Goal: Task Accomplishment & Management: Use online tool/utility

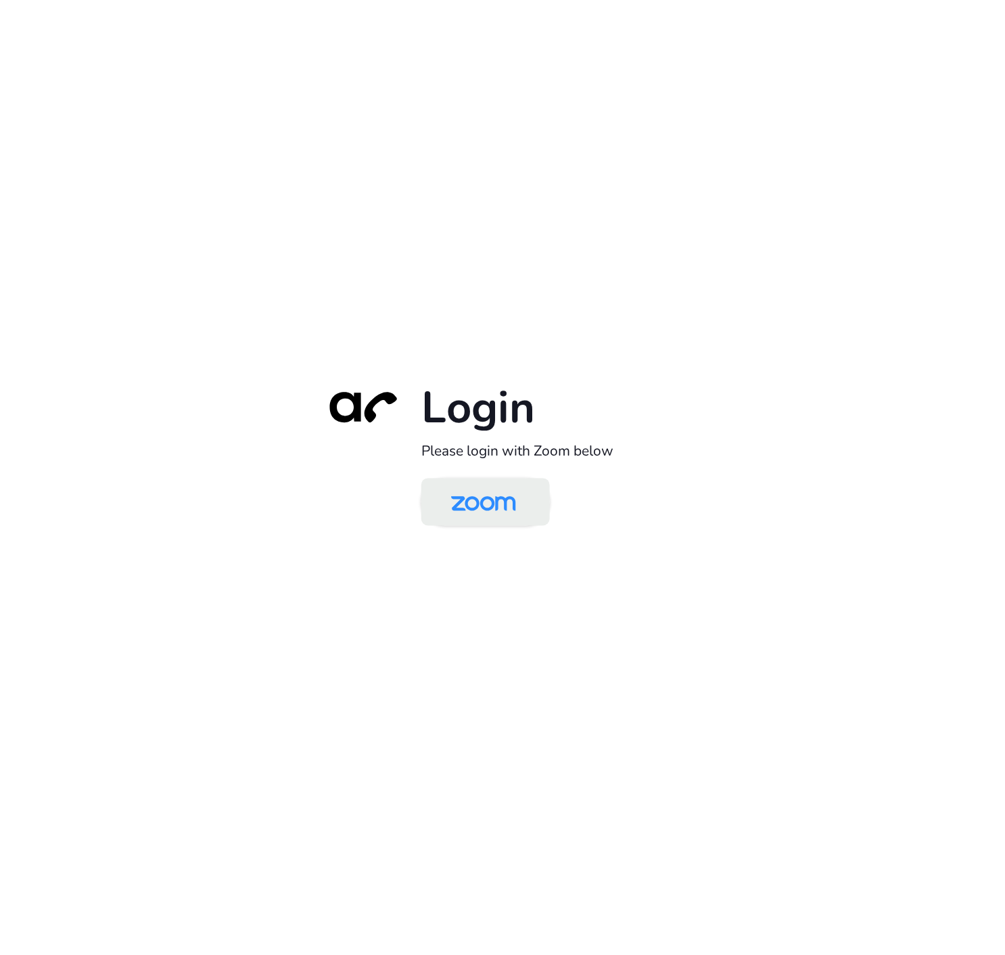
click at [474, 518] on img at bounding box center [483, 503] width 93 height 44
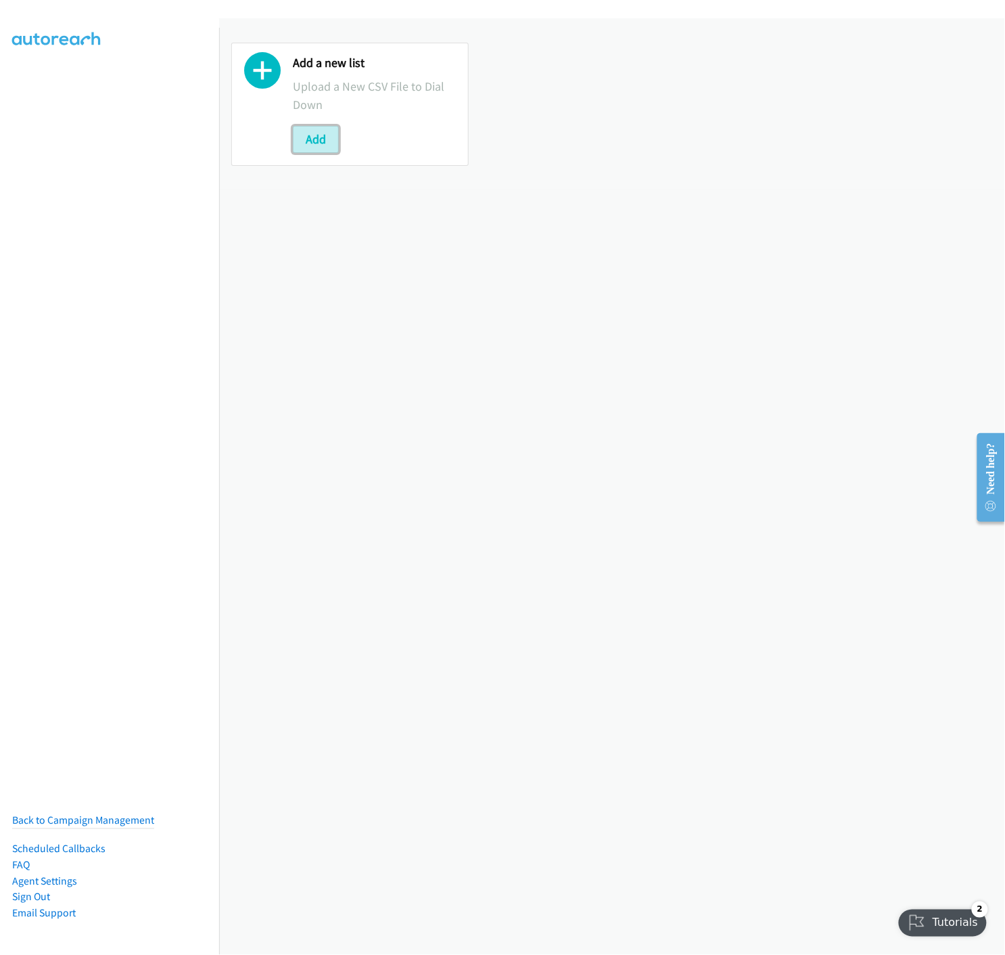
drag, startPoint x: 309, startPoint y: 145, endPoint x: 342, endPoint y: 179, distance: 47.4
click at [309, 145] on button "Add" at bounding box center [316, 139] width 46 height 27
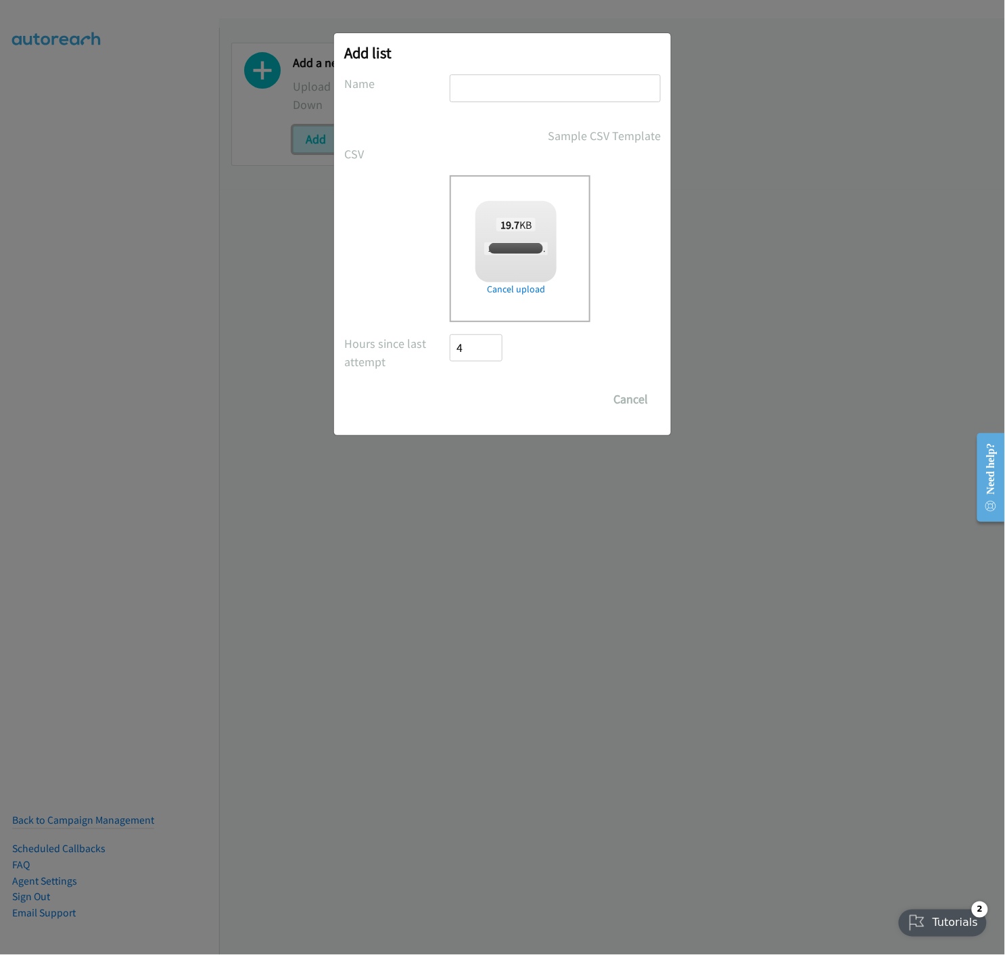
checkbox input "true"
click at [526, 91] on input "text" at bounding box center [555, 88] width 211 height 28
type input "250814 PDK SYD 02 SEP VIR - A"
click at [485, 396] on input "Save List" at bounding box center [485, 399] width 71 height 27
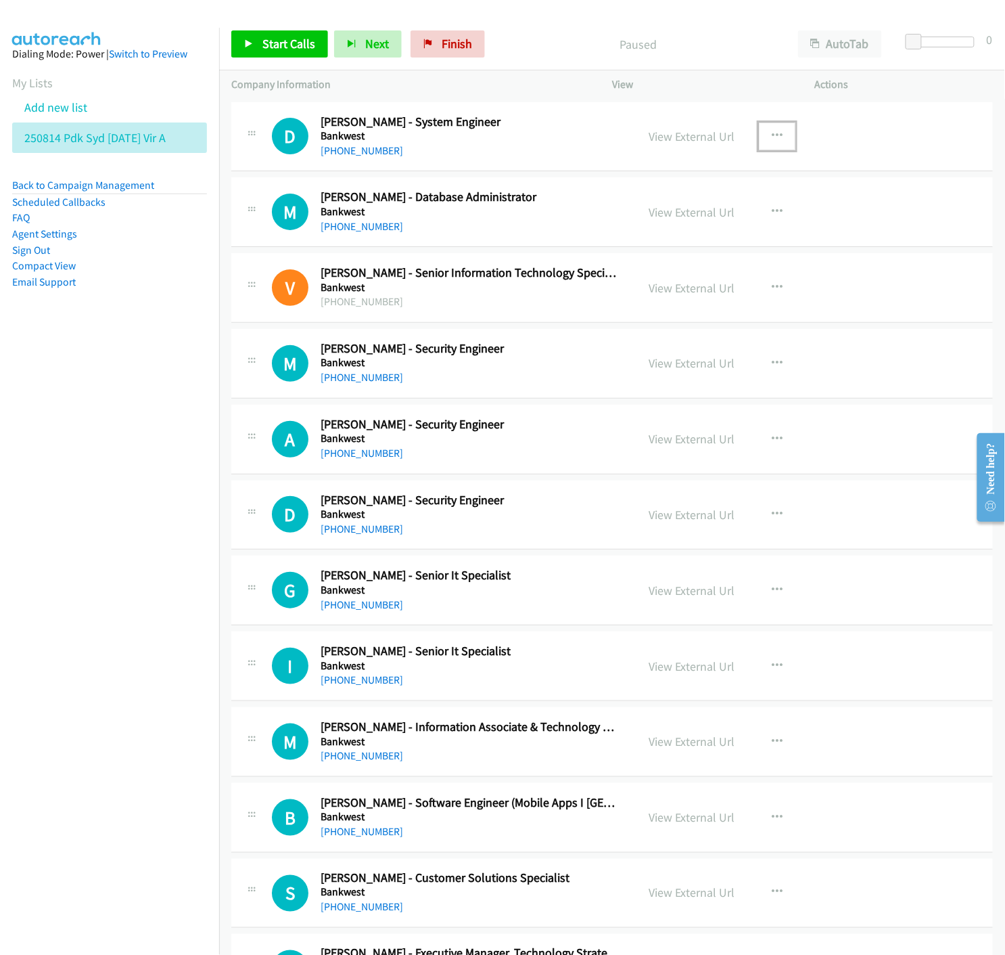
click at [772, 135] on icon "button" at bounding box center [777, 136] width 11 height 11
click at [628, 225] on icon at bounding box center [632, 225] width 9 height 9
click at [250, 41] on icon at bounding box center [248, 44] width 9 height 9
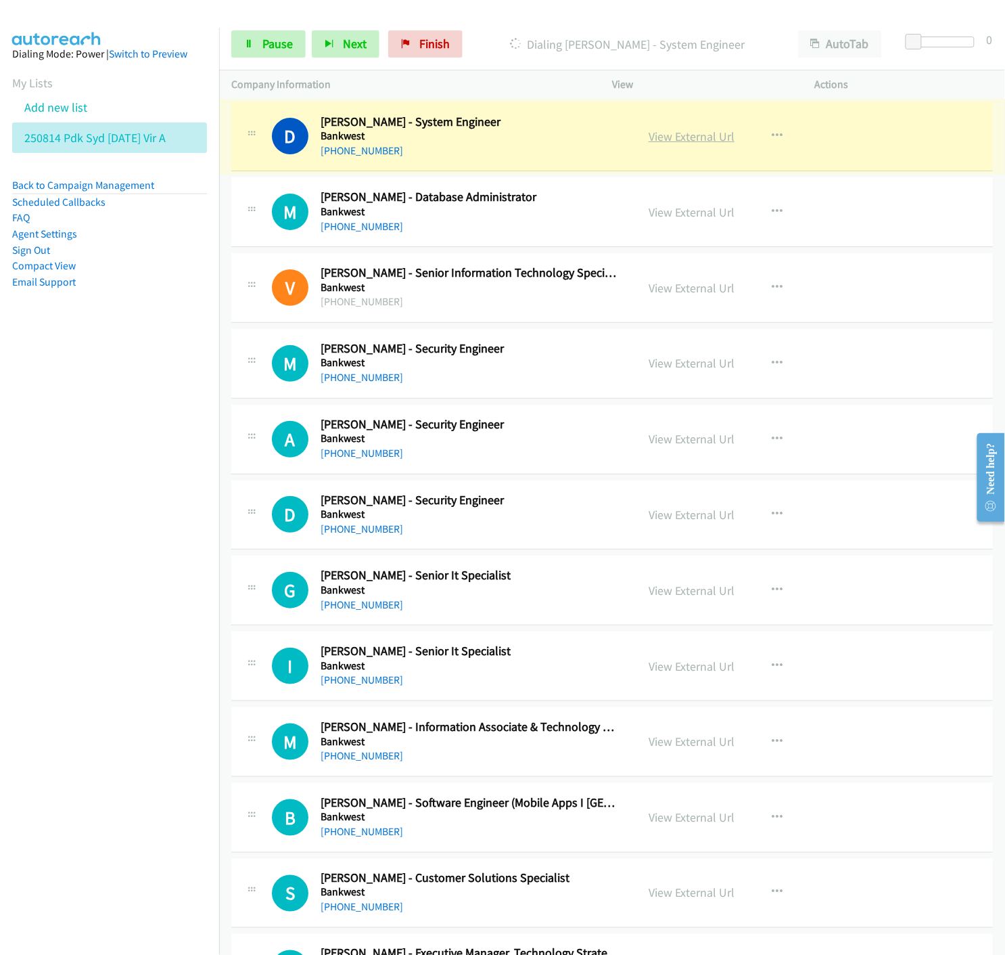
click at [665, 137] on link "View External Url" at bounding box center [692, 137] width 86 height 16
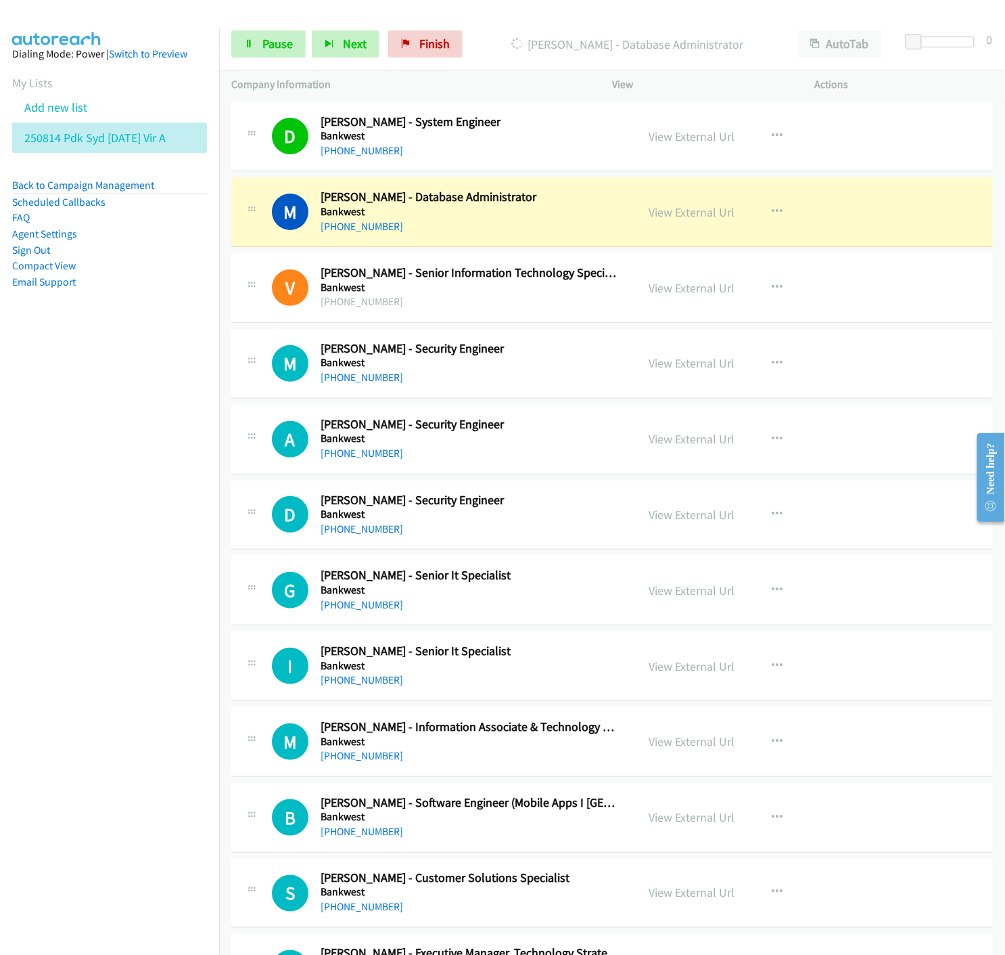
scroll to position [75, 0]
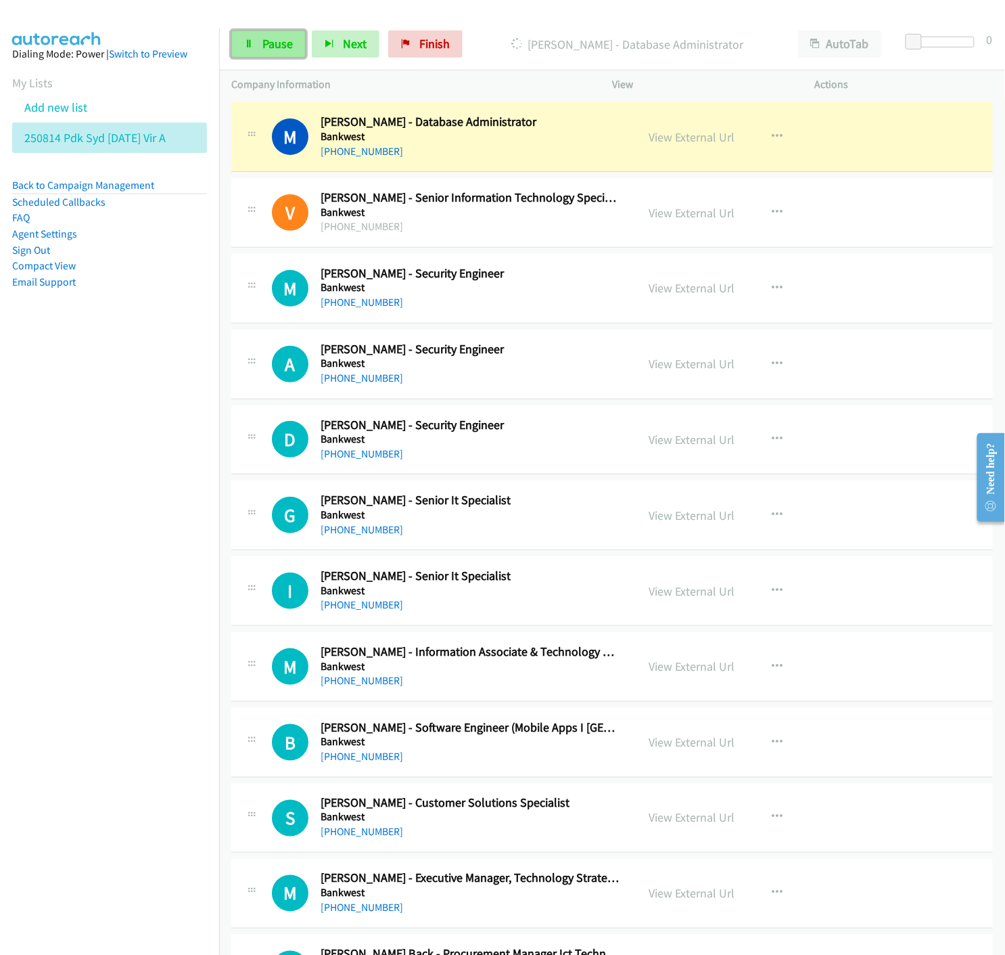
click at [253, 41] on icon at bounding box center [248, 44] width 9 height 9
click at [681, 138] on link "View External Url" at bounding box center [692, 137] width 86 height 16
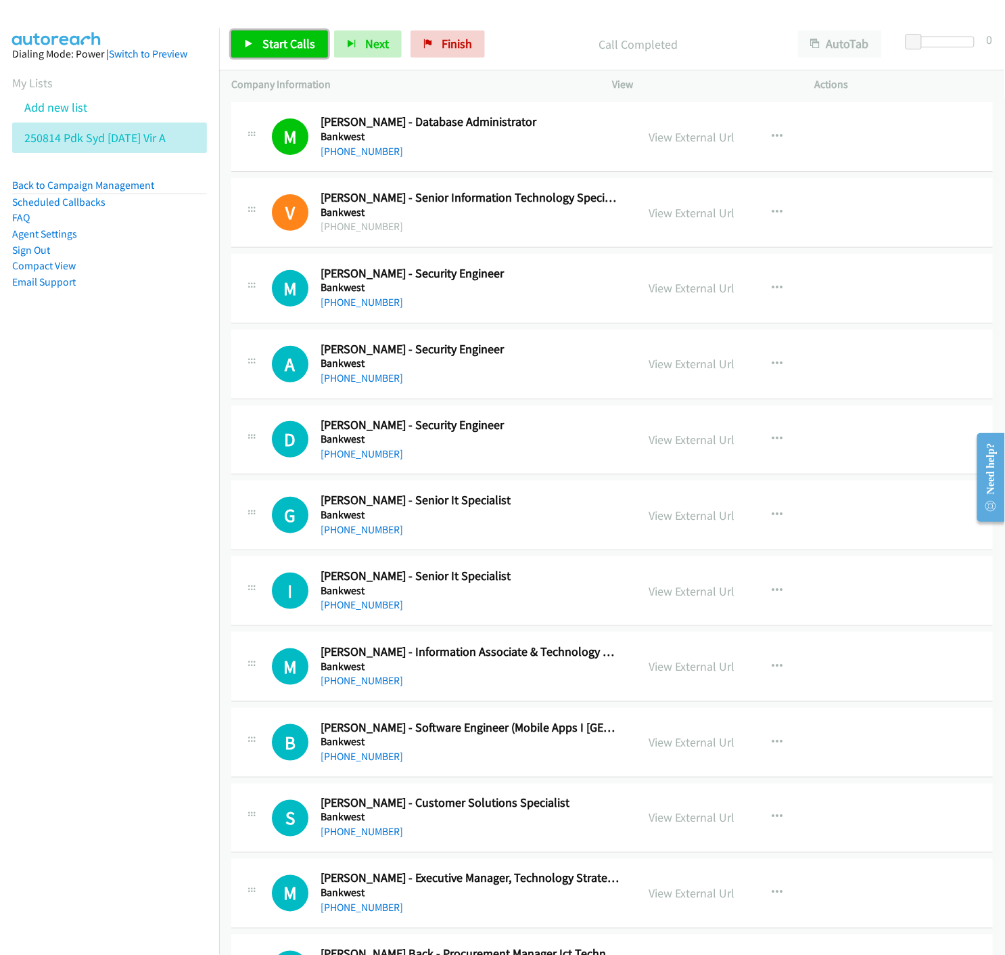
click at [256, 43] on link "Start Calls" at bounding box center [279, 43] width 97 height 27
click at [274, 38] on span "Pause" at bounding box center [277, 44] width 30 height 16
click at [679, 214] on link "View External Url" at bounding box center [692, 213] width 86 height 16
drag, startPoint x: 253, startPoint y: 45, endPoint x: 441, endPoint y: 75, distance: 190.4
click at [253, 45] on icon at bounding box center [248, 44] width 9 height 9
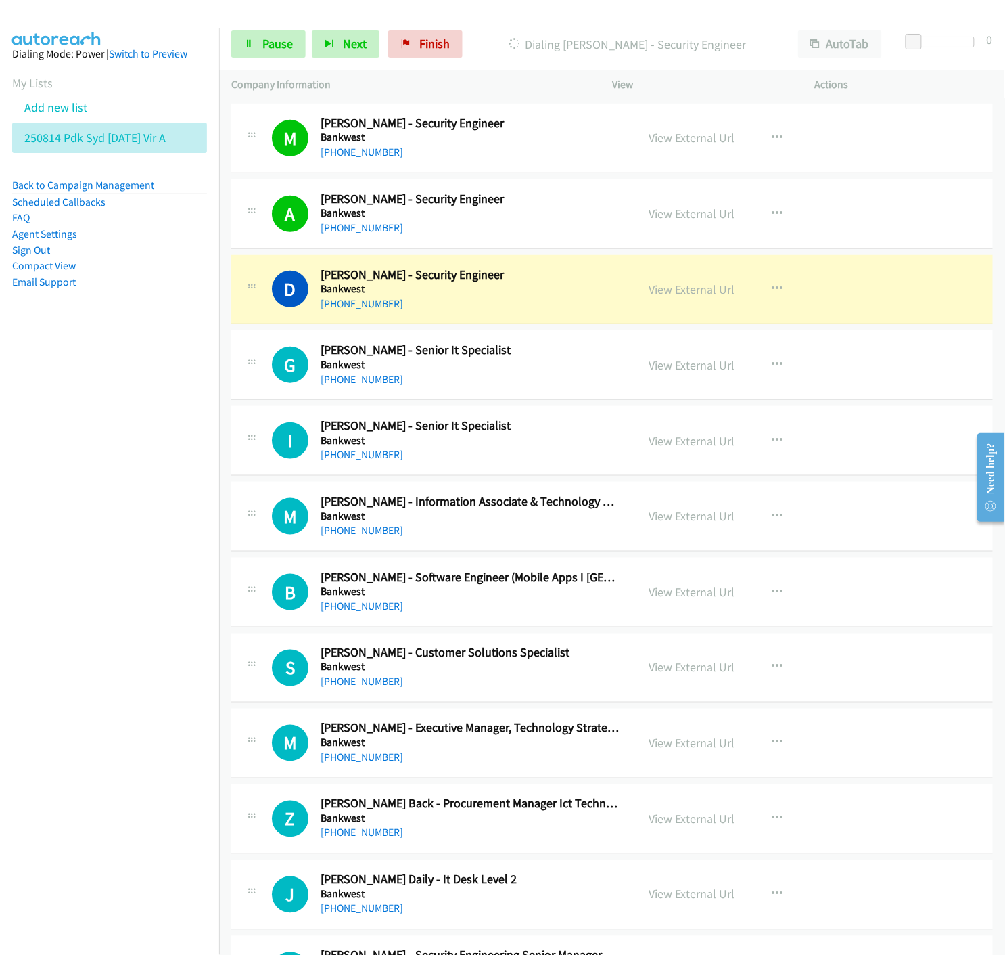
scroll to position [300, 0]
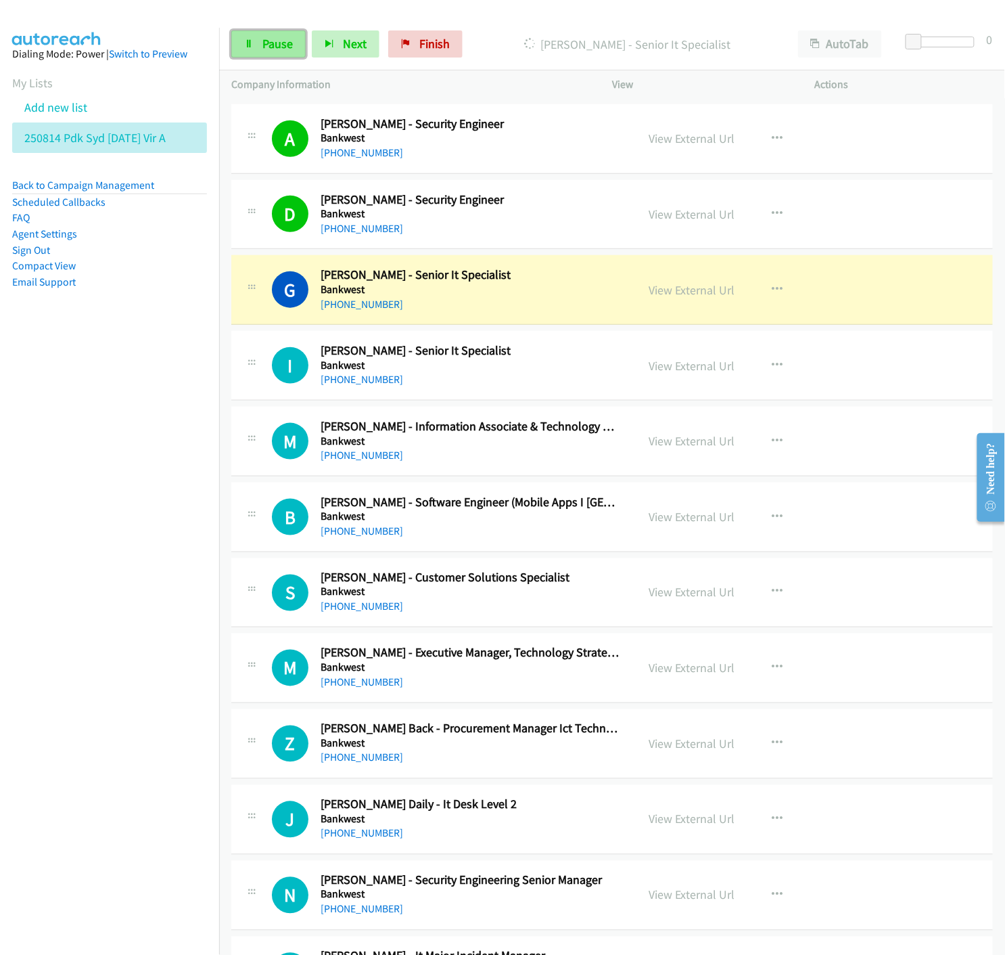
click at [246, 51] on link "Pause" at bounding box center [268, 43] width 74 height 27
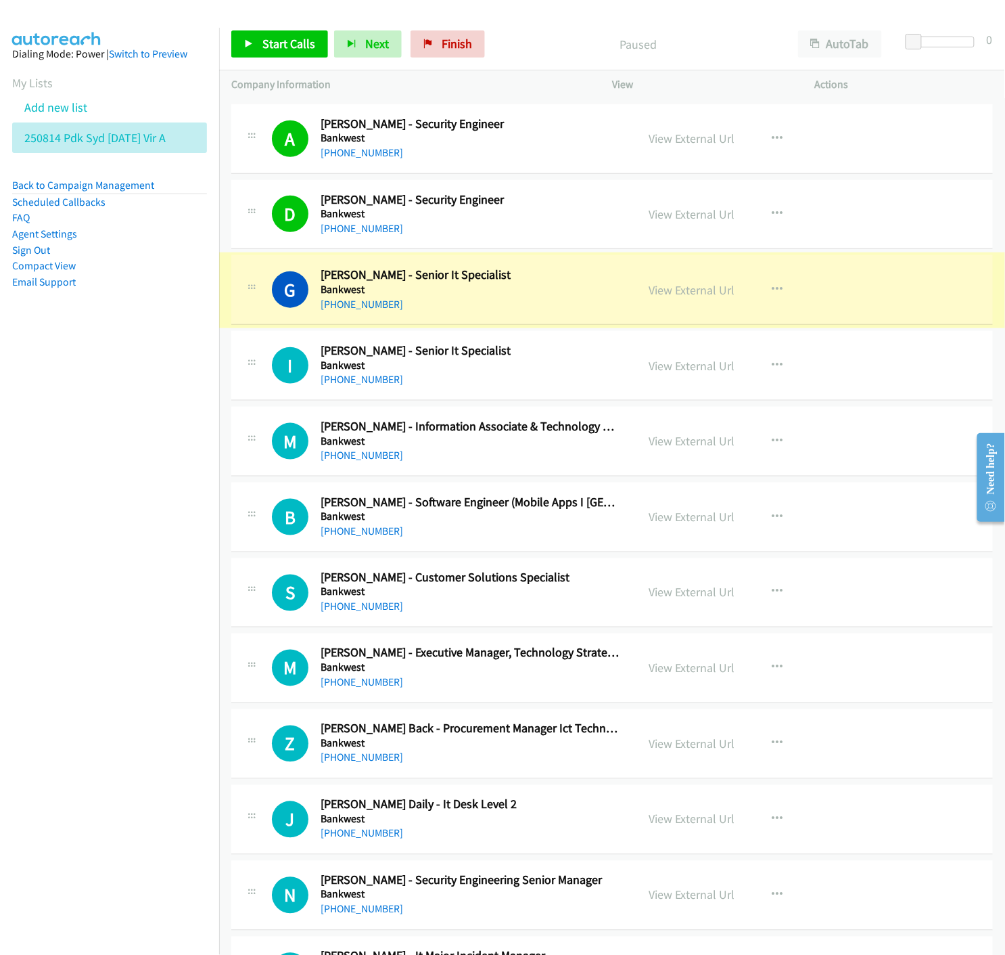
click at [656, 293] on link "View External Url" at bounding box center [692, 290] width 86 height 16
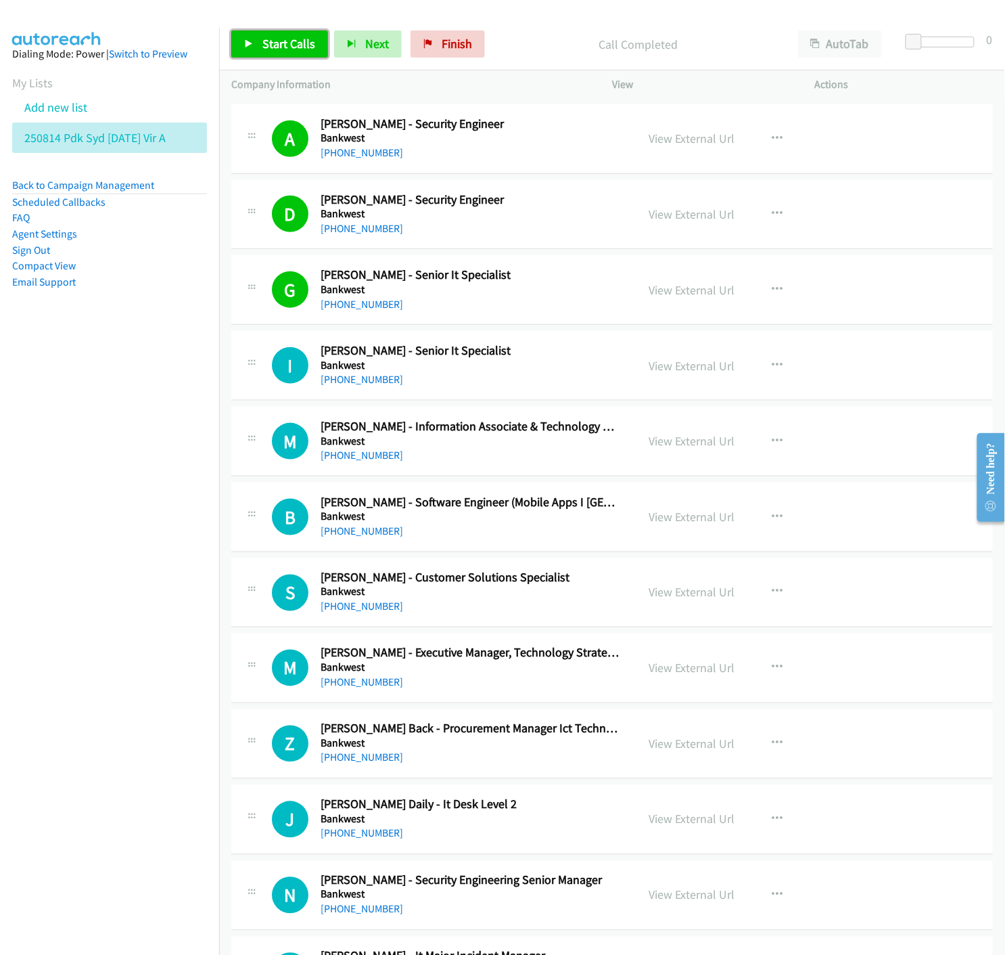
click at [258, 42] on link "Start Calls" at bounding box center [279, 43] width 97 height 27
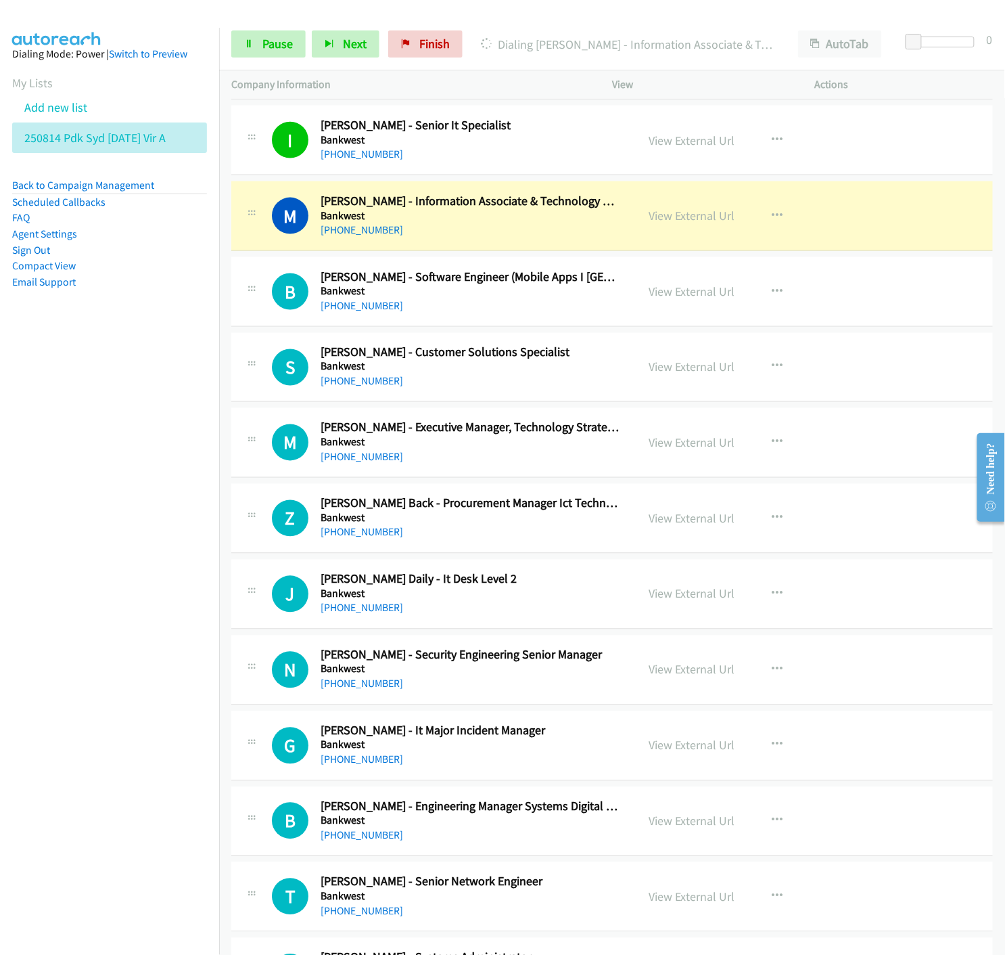
scroll to position [601, 0]
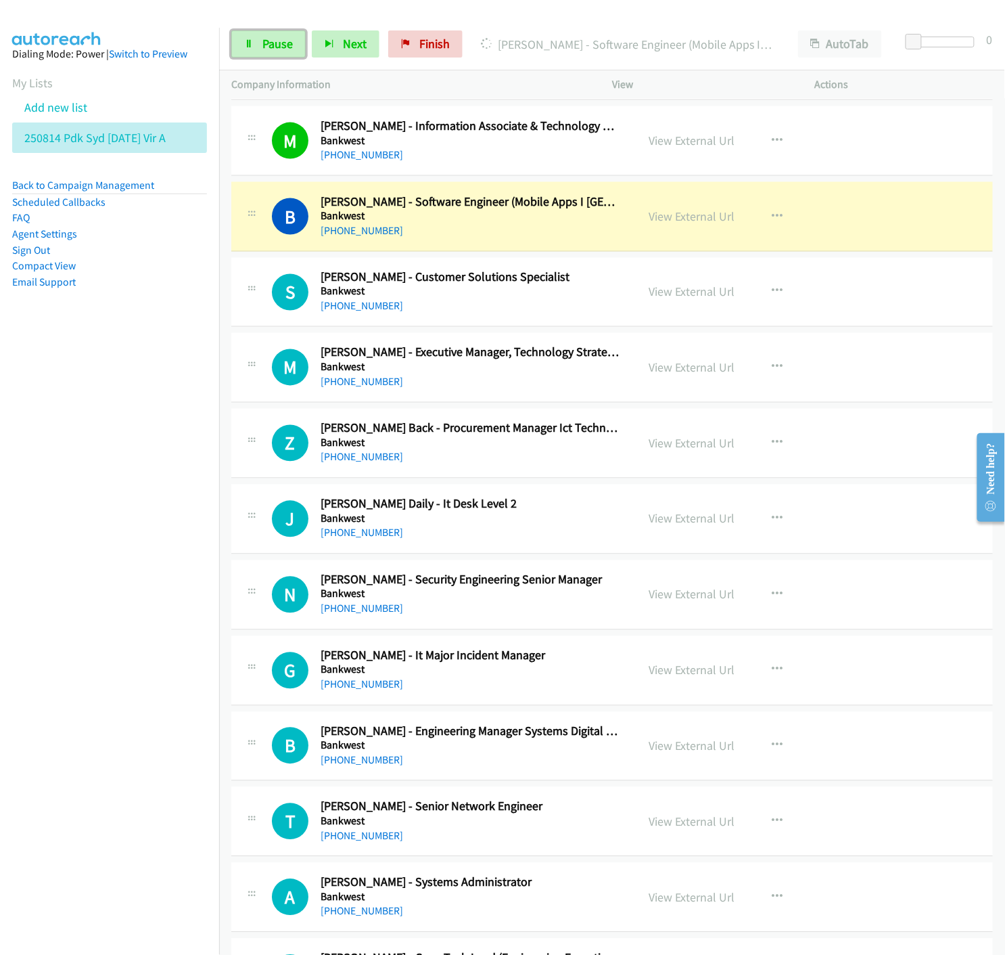
drag, startPoint x: 249, startPoint y: 45, endPoint x: 409, endPoint y: 409, distance: 397.5
click at [249, 45] on icon at bounding box center [248, 44] width 9 height 9
click at [686, 215] on link "View External Url" at bounding box center [692, 216] width 86 height 16
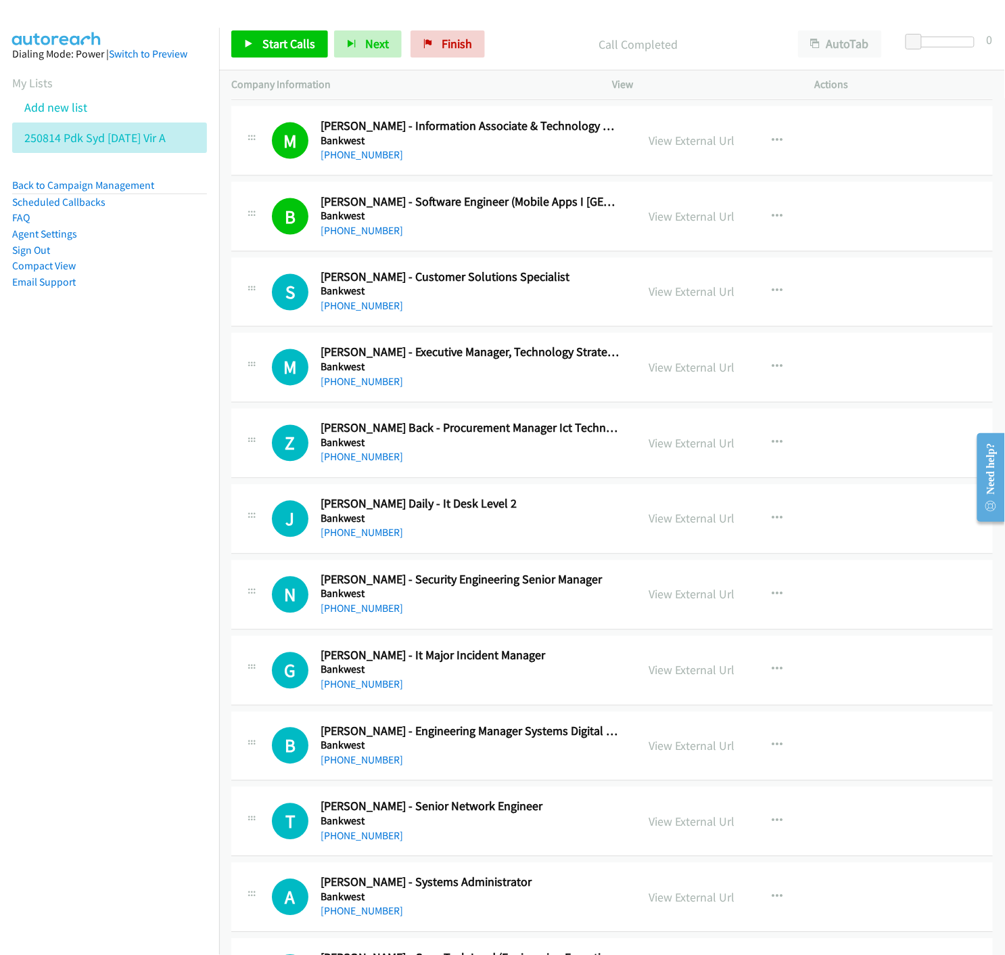
scroll to position [677, 0]
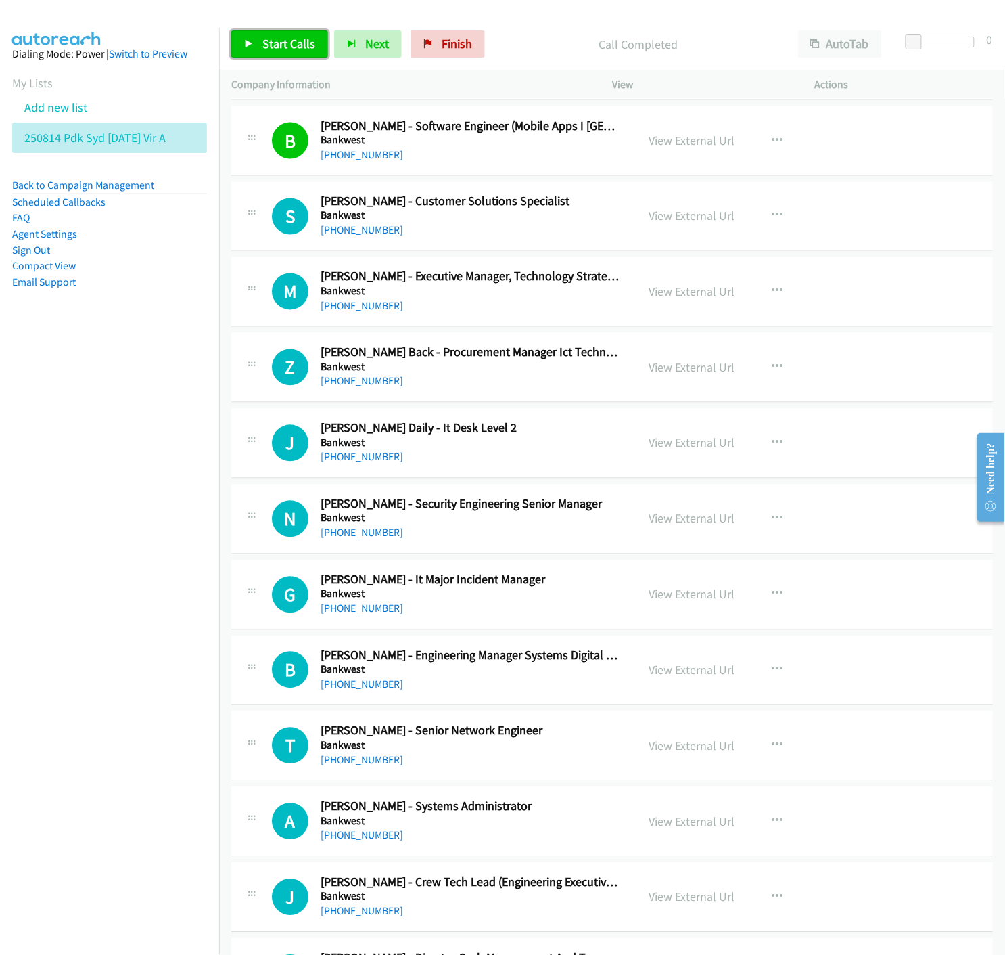
click at [242, 50] on link "Start Calls" at bounding box center [279, 43] width 97 height 27
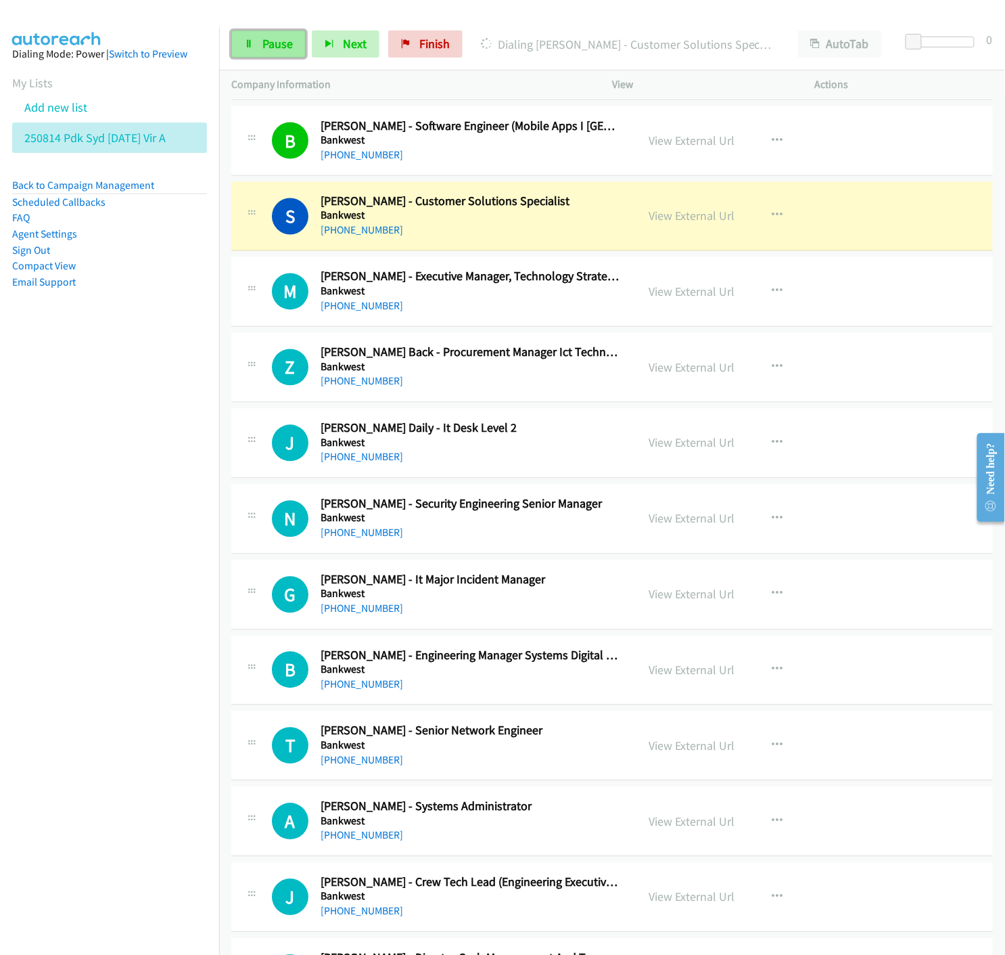
click at [274, 44] on span "Pause" at bounding box center [277, 44] width 30 height 16
click at [686, 218] on link "View External Url" at bounding box center [692, 216] width 86 height 16
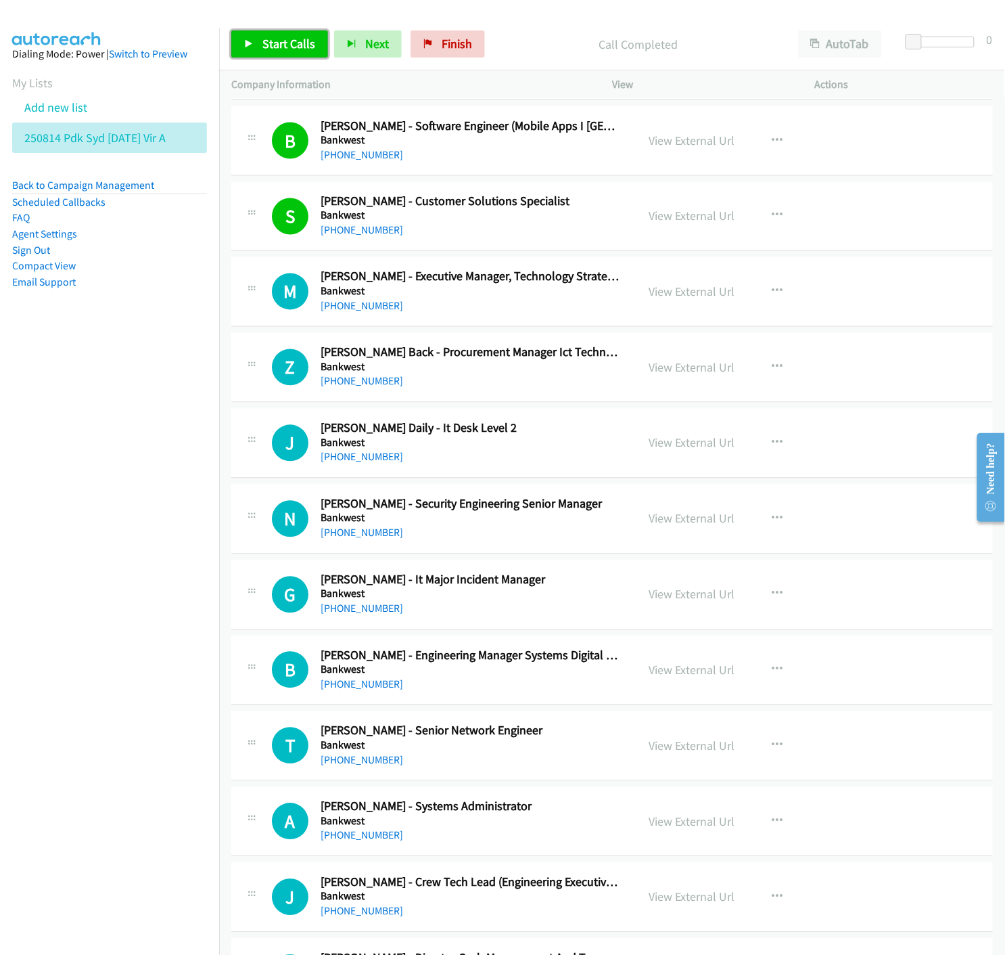
click at [240, 46] on link "Start Calls" at bounding box center [279, 43] width 97 height 27
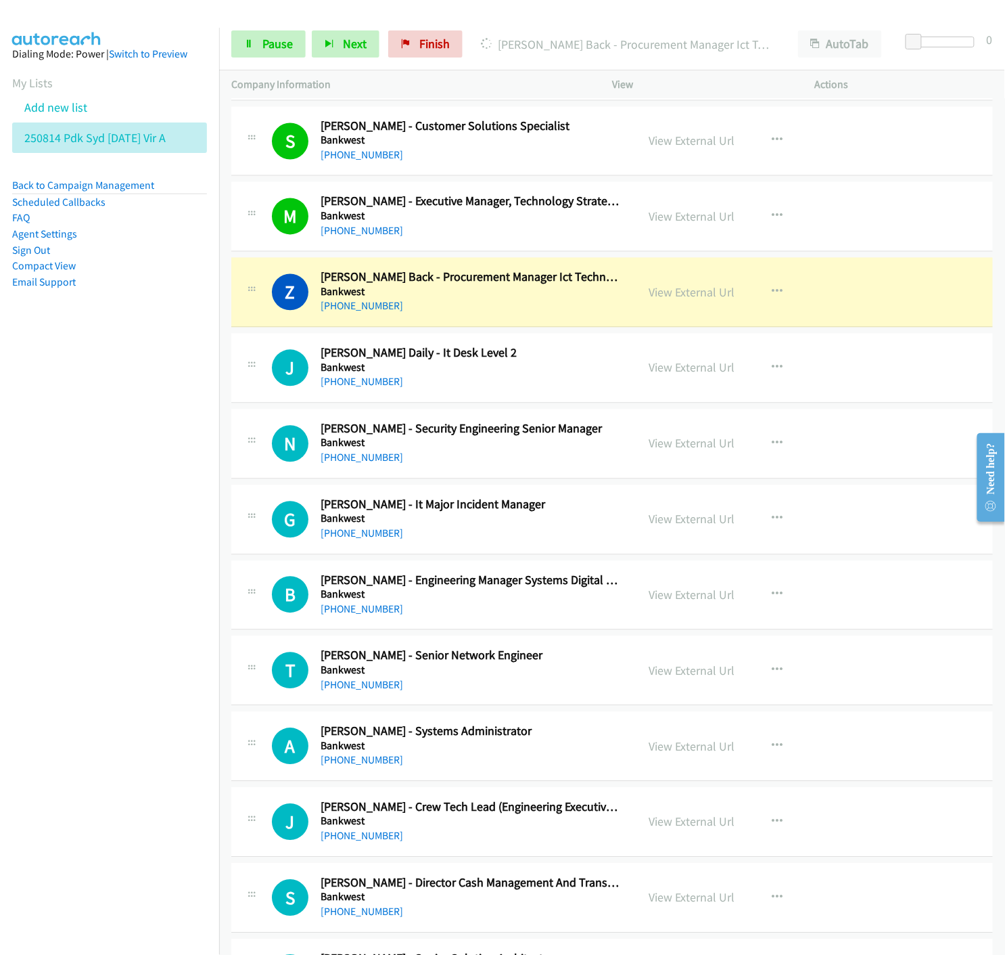
scroll to position [827, 0]
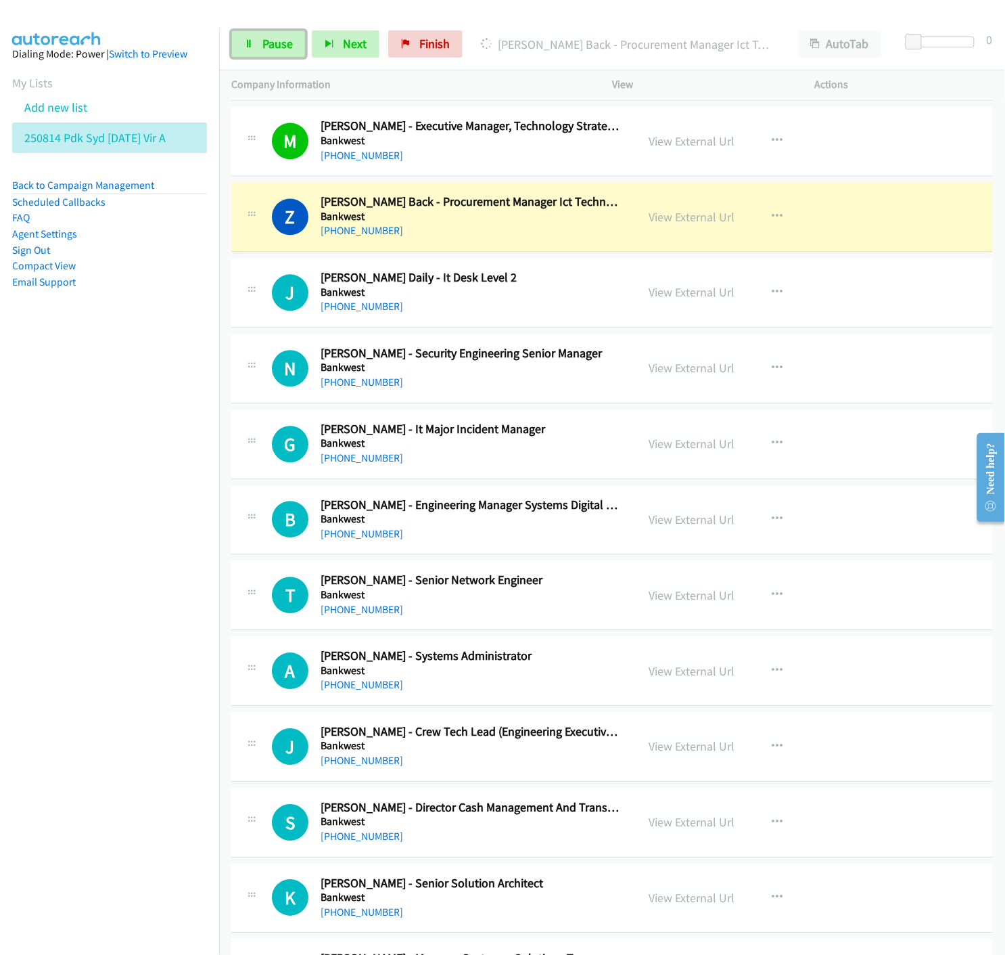
drag, startPoint x: 246, startPoint y: 45, endPoint x: 388, endPoint y: 254, distance: 252.8
click at [246, 45] on icon at bounding box center [248, 44] width 9 height 9
click at [673, 220] on link "View External Url" at bounding box center [692, 218] width 86 height 16
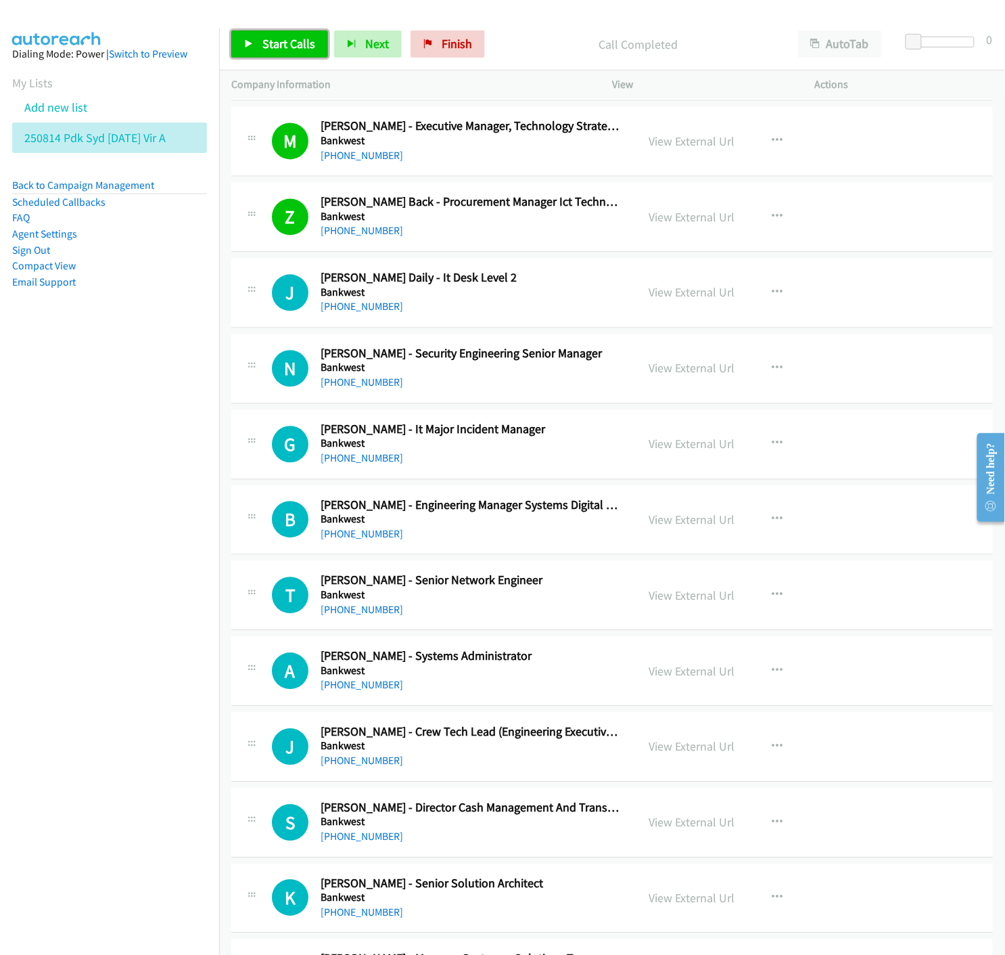
click at [248, 36] on link "Start Calls" at bounding box center [279, 43] width 97 height 27
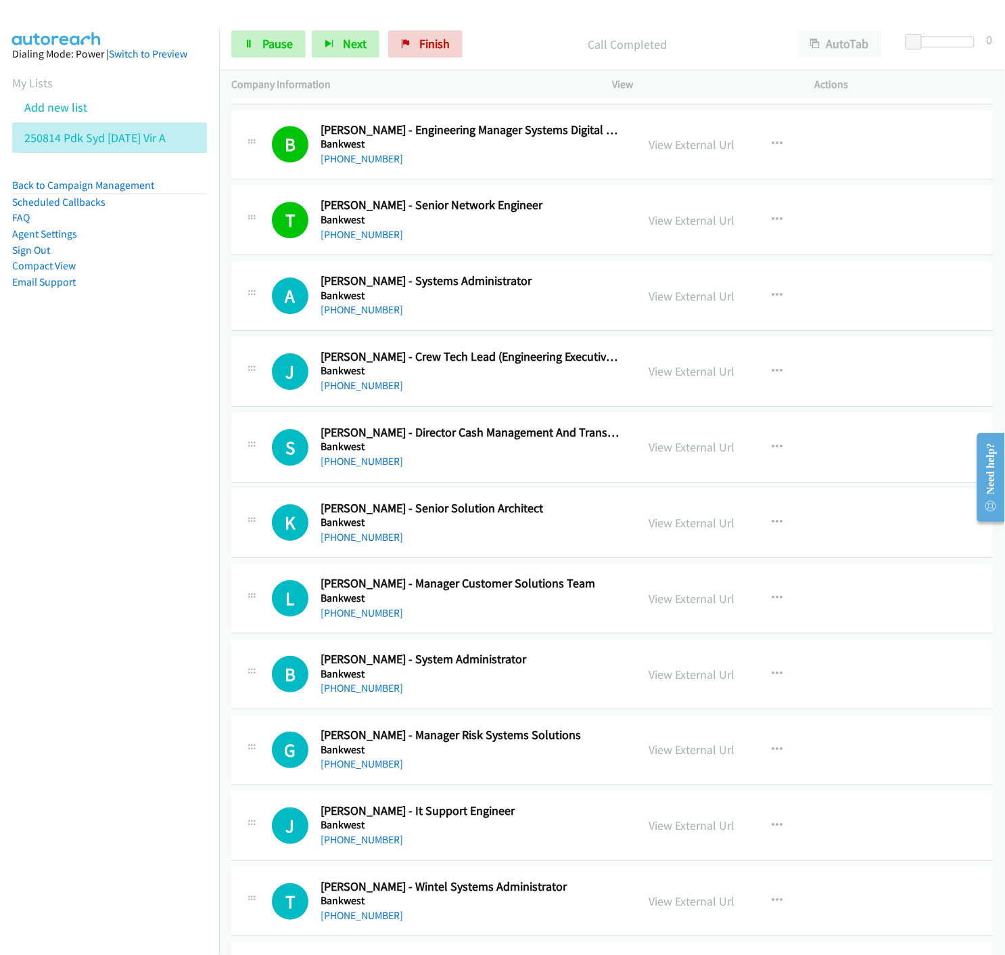
scroll to position [1353, 0]
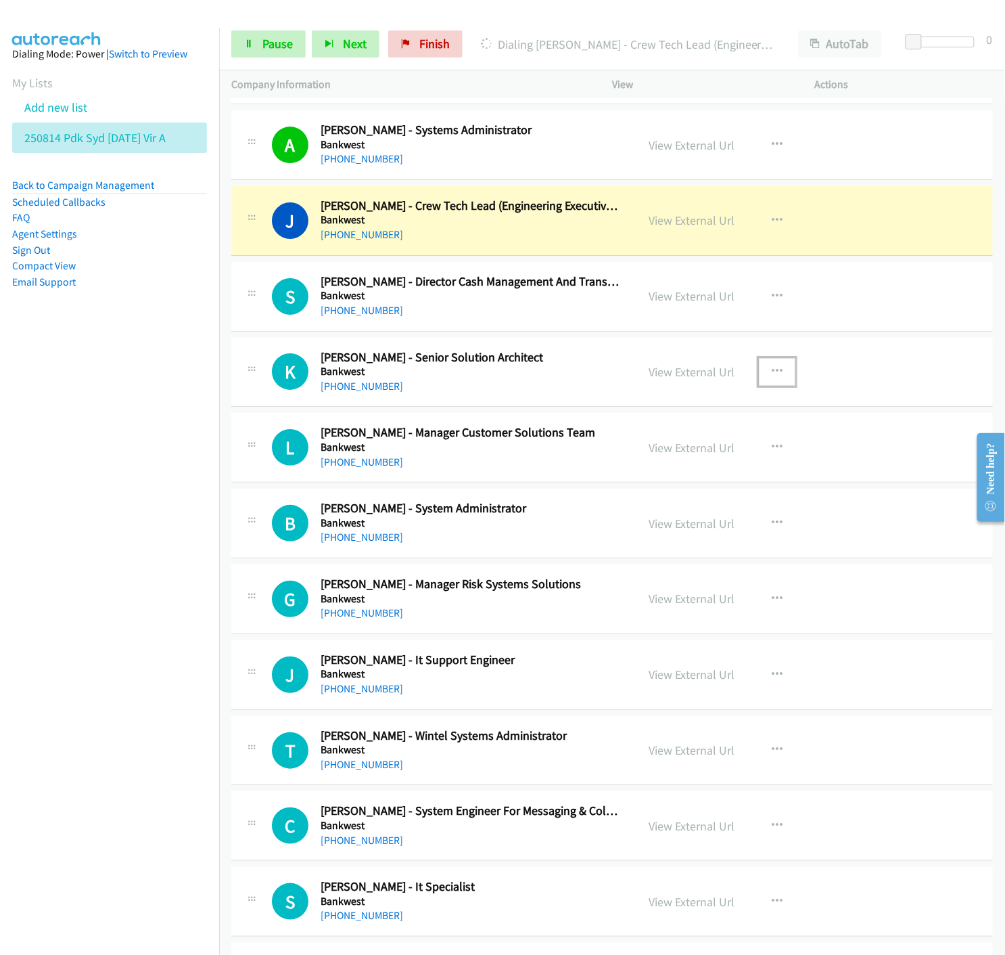
click at [774, 370] on icon "button" at bounding box center [777, 371] width 11 height 11
click at [628, 460] on icon at bounding box center [632, 460] width 9 height 9
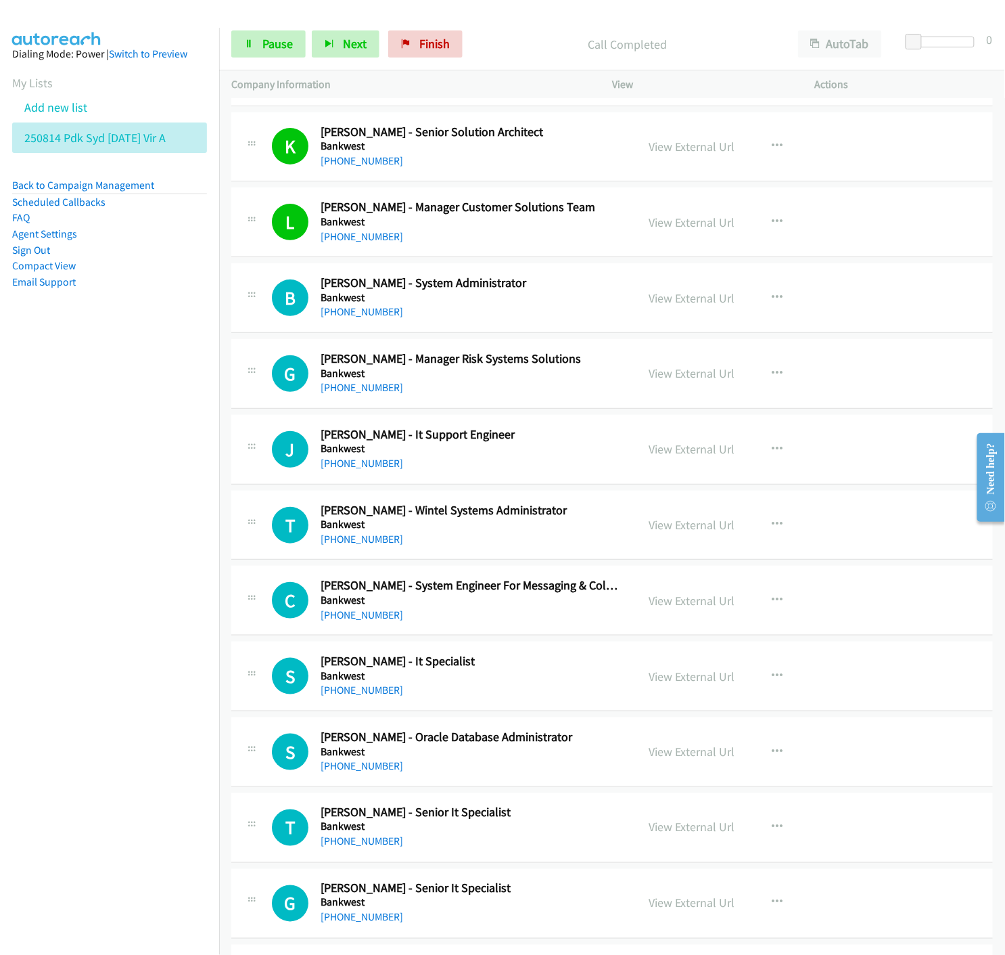
scroll to position [1653, 0]
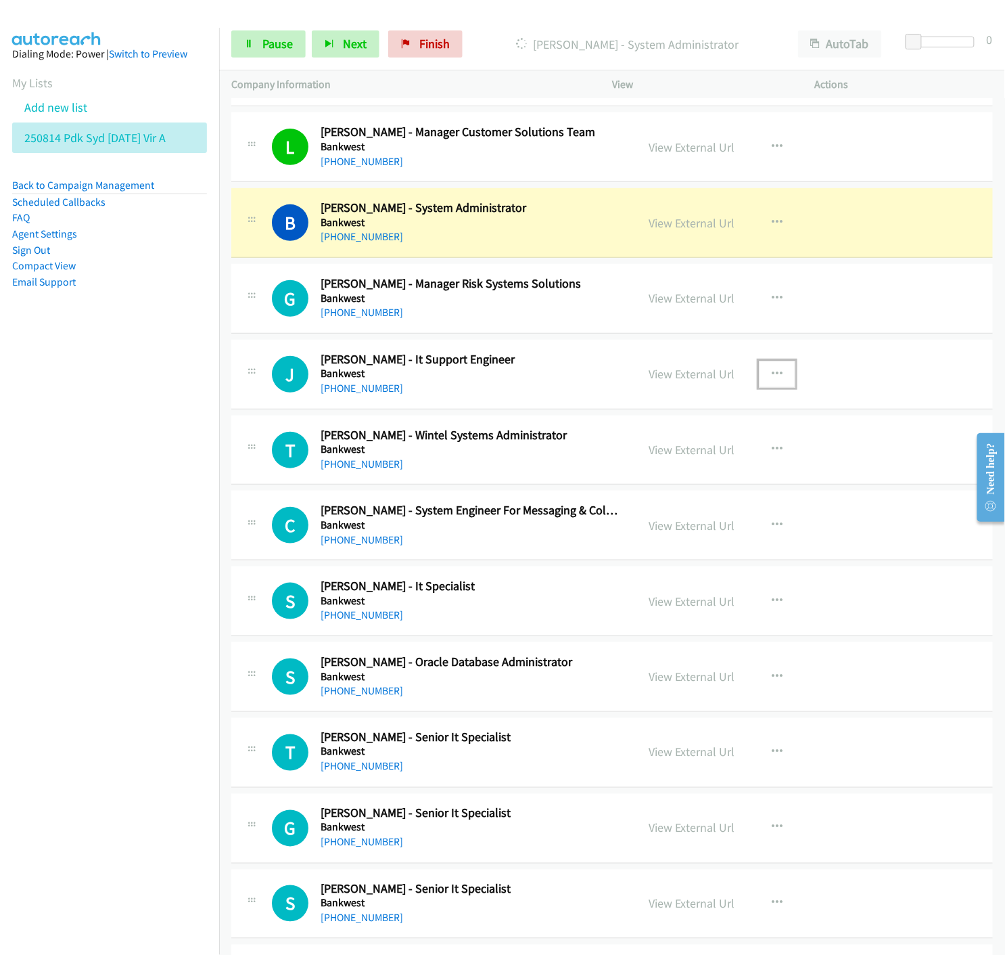
click at [772, 374] on icon "button" at bounding box center [777, 374] width 11 height 11
click at [628, 461] on icon at bounding box center [632, 462] width 9 height 9
click at [246, 44] on icon at bounding box center [248, 44] width 9 height 9
click at [674, 226] on link "View External Url" at bounding box center [692, 223] width 86 height 16
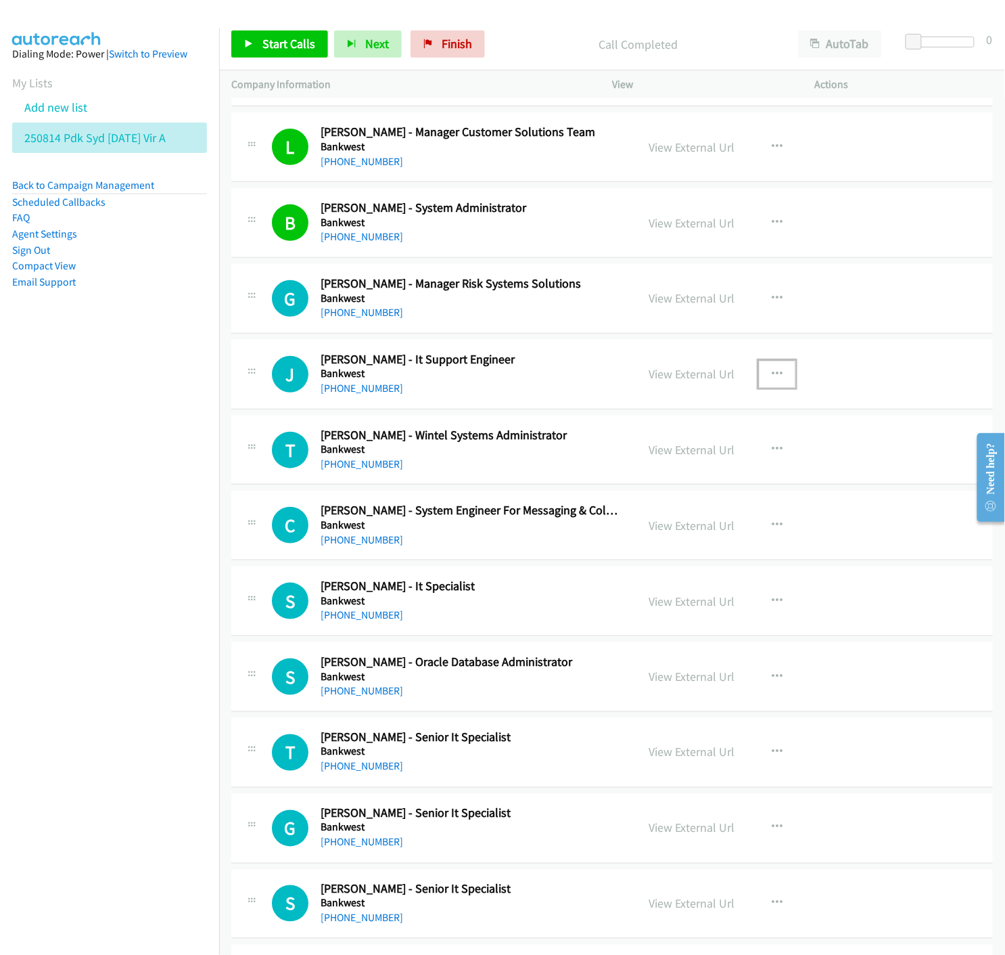
click at [772, 373] on icon "button" at bounding box center [777, 374] width 11 height 11
click at [628, 463] on icon at bounding box center [632, 462] width 9 height 9
click at [250, 37] on link "Start Calls" at bounding box center [279, 43] width 97 height 27
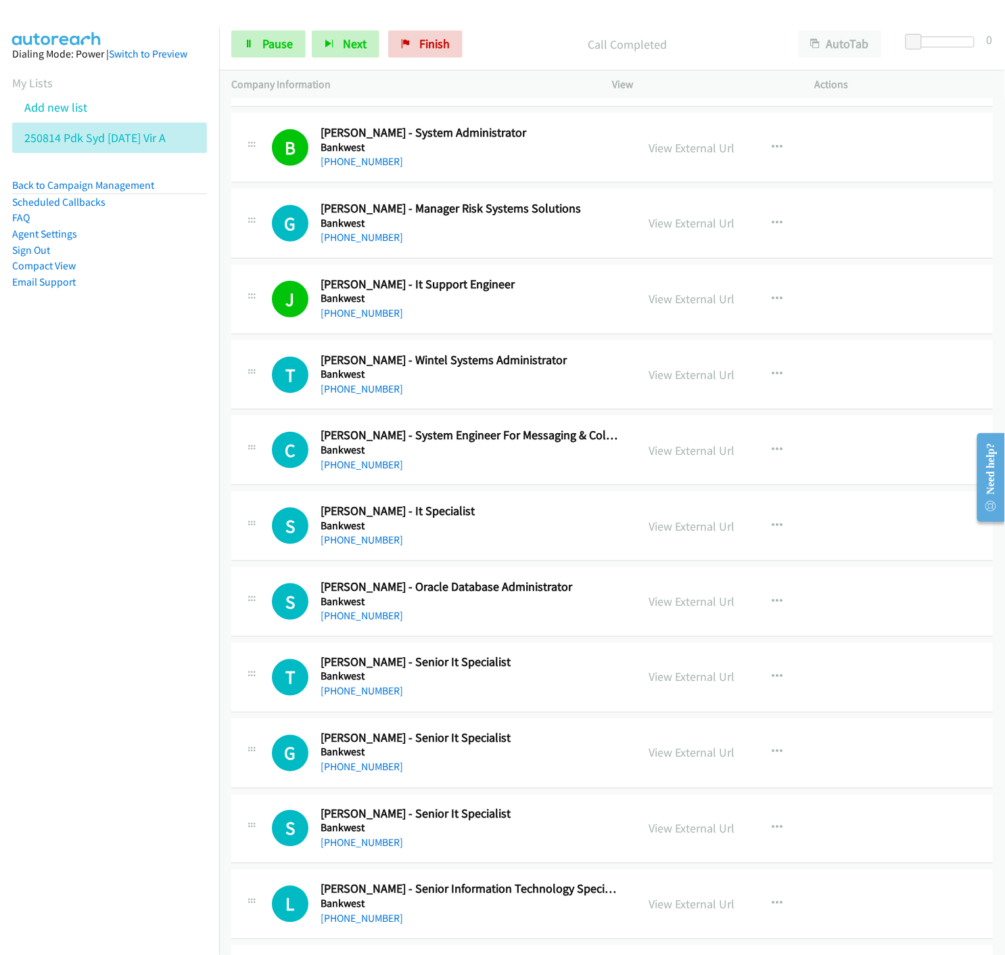
scroll to position [1879, 0]
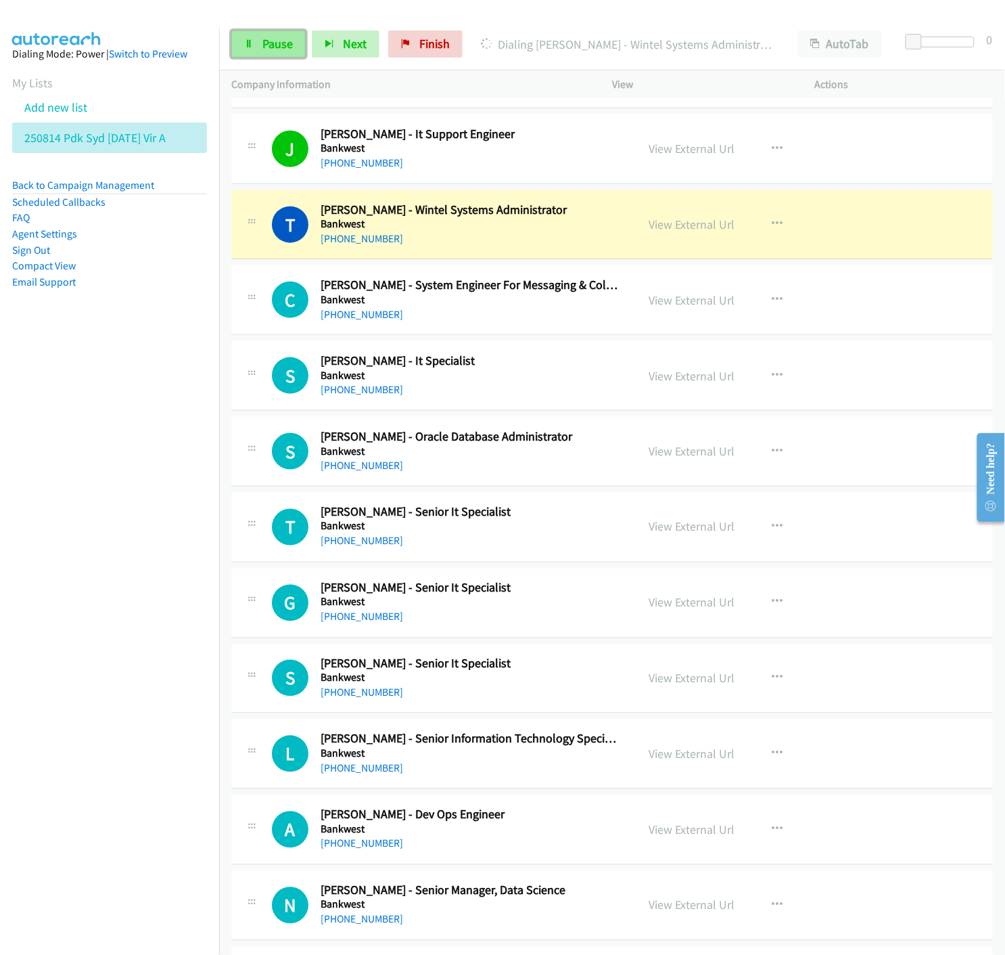
click at [268, 41] on span "Pause" at bounding box center [277, 44] width 30 height 16
click at [668, 227] on link "View External Url" at bounding box center [692, 224] width 86 height 16
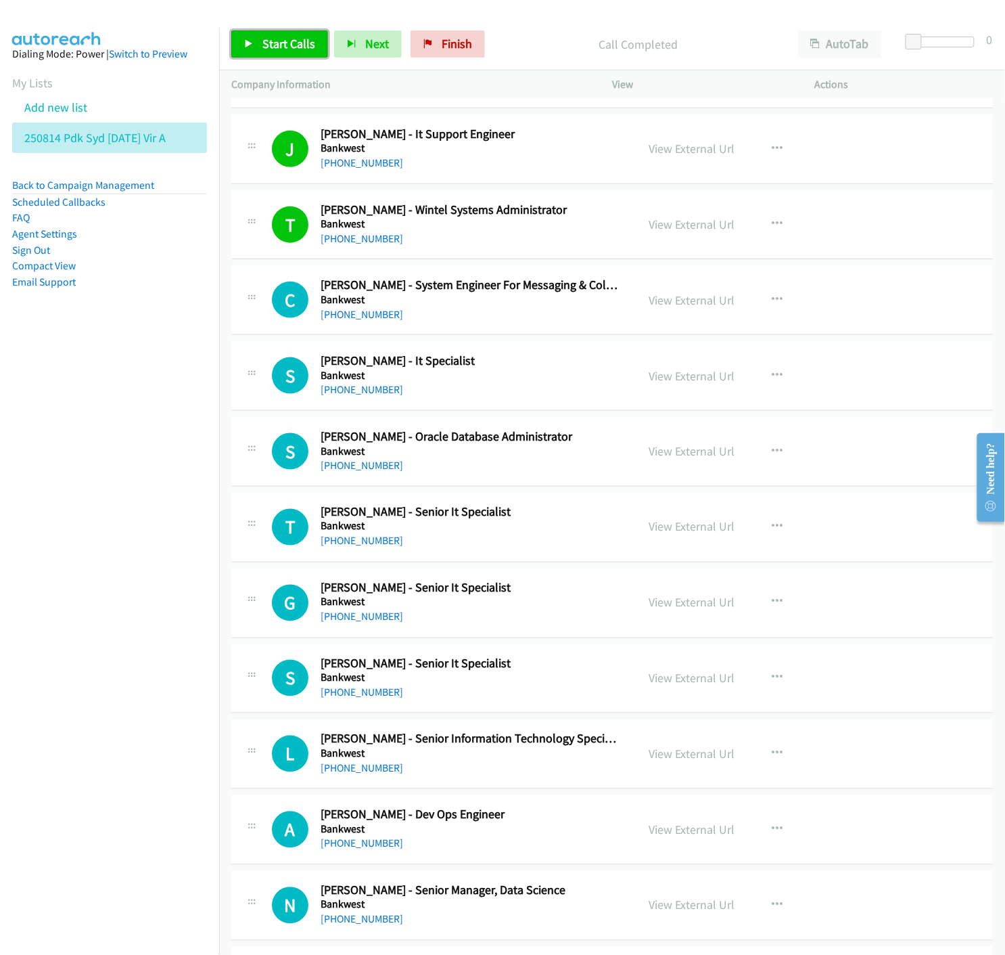
click at [249, 41] on icon at bounding box center [248, 44] width 9 height 9
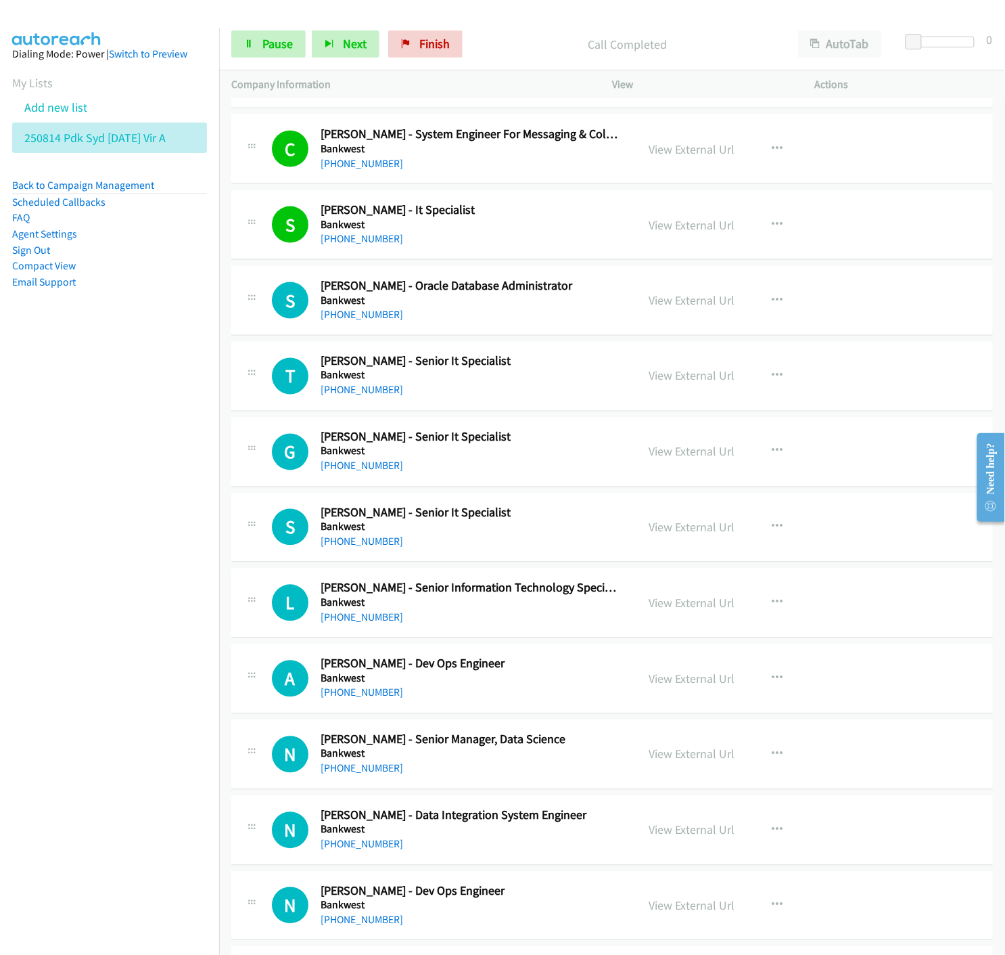
scroll to position [2180, 0]
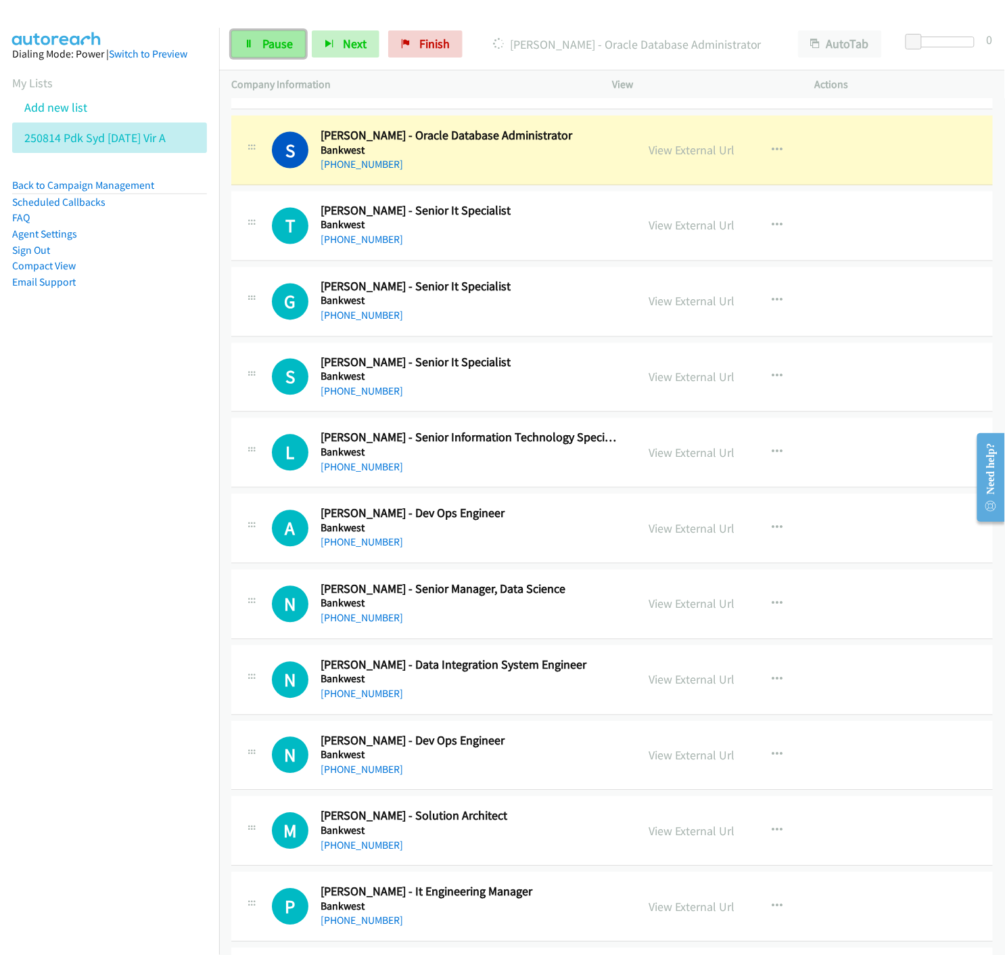
click at [268, 44] on span "Pause" at bounding box center [277, 44] width 30 height 16
click at [697, 152] on link "View External Url" at bounding box center [692, 150] width 86 height 16
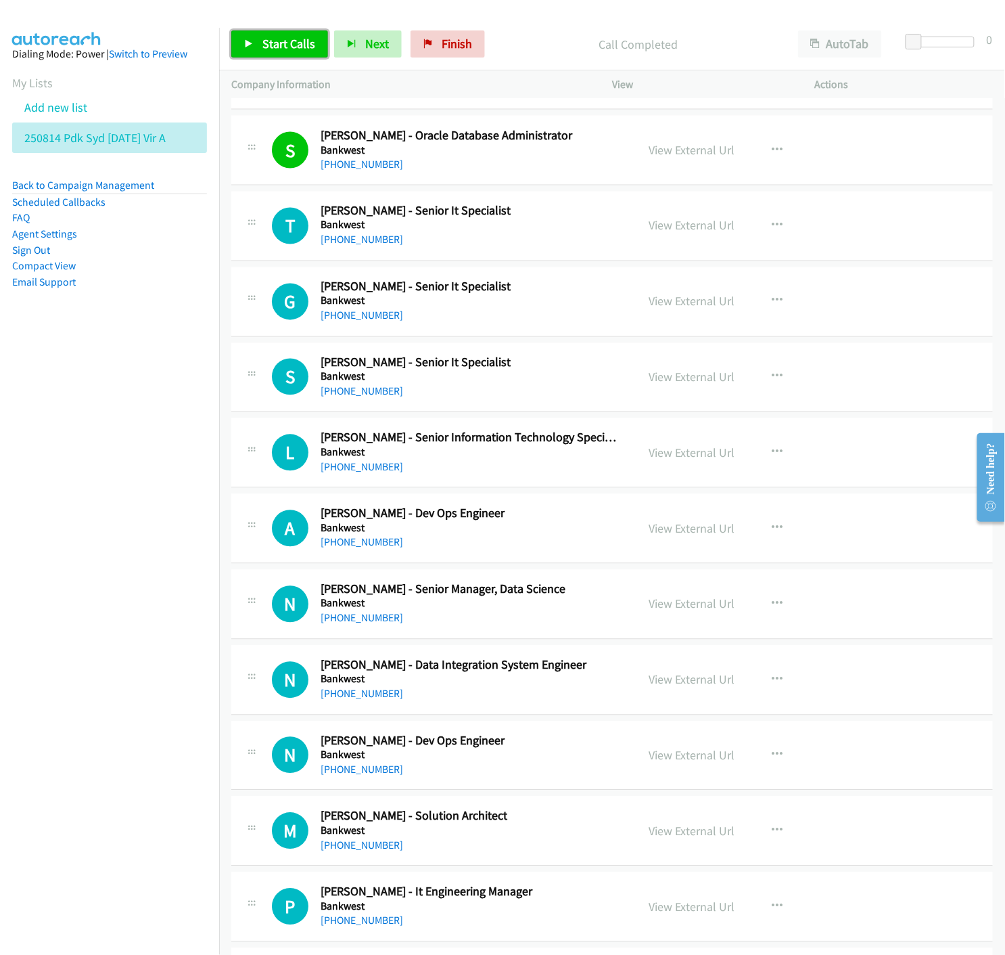
click at [259, 42] on link "Start Calls" at bounding box center [279, 43] width 97 height 27
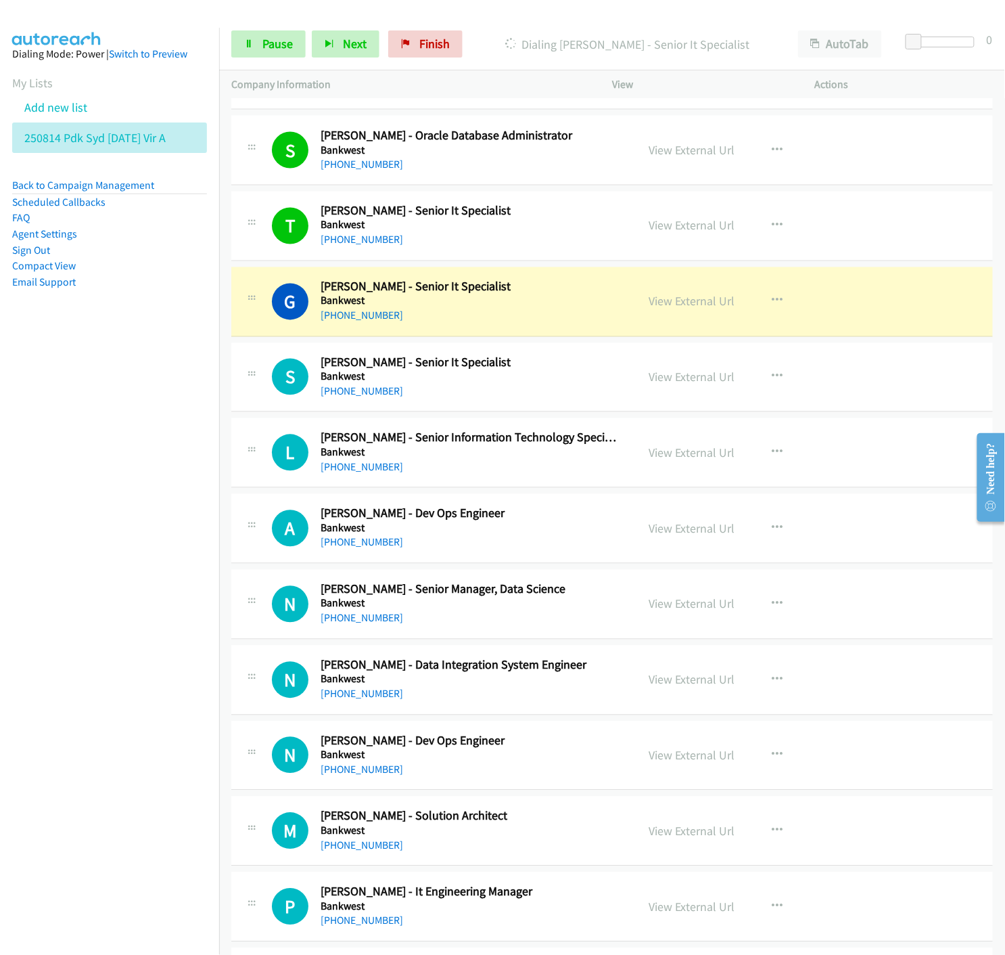
scroll to position [2255, 0]
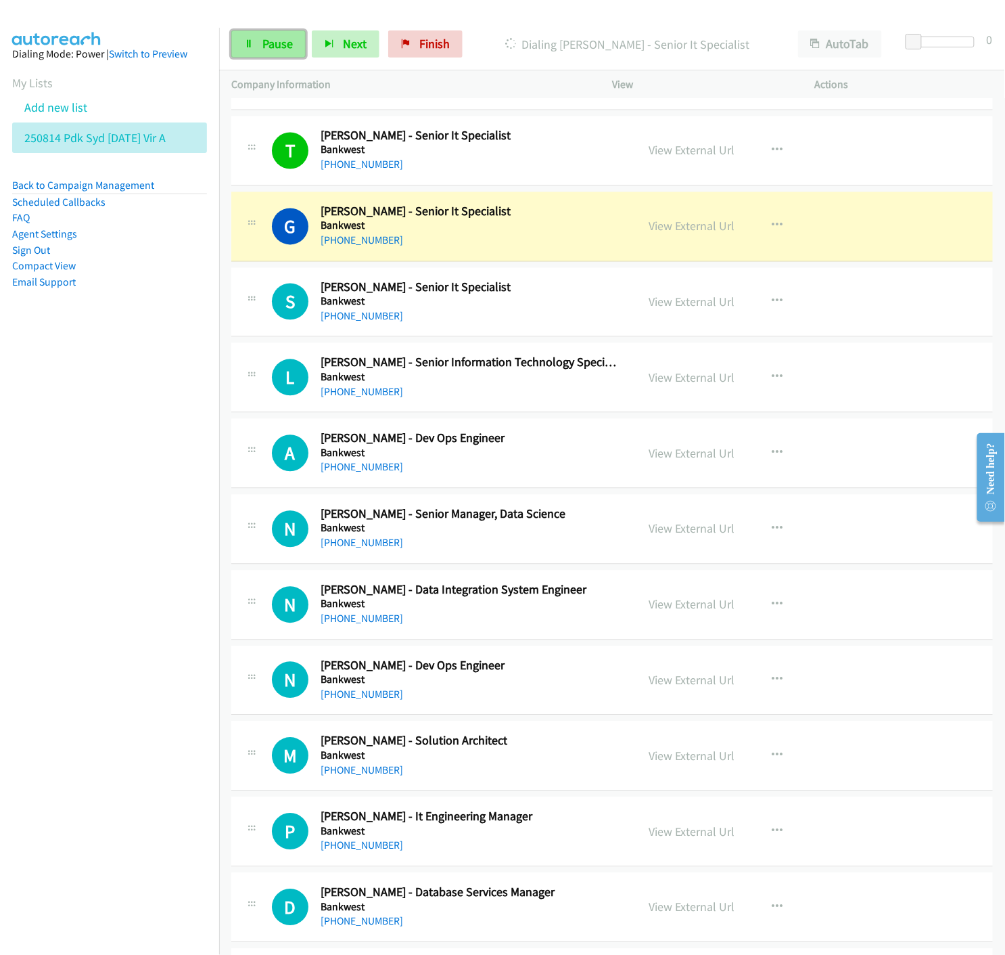
click at [252, 48] on icon at bounding box center [248, 44] width 9 height 9
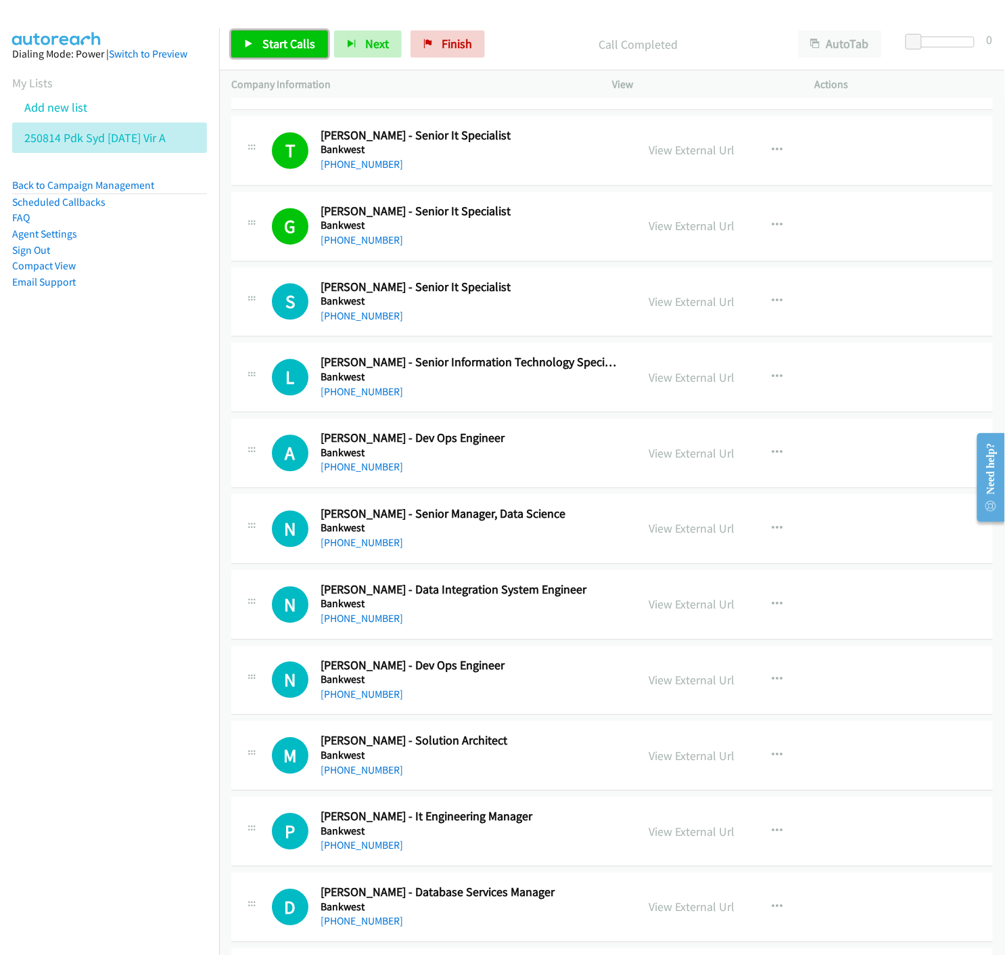
click at [244, 45] on icon at bounding box center [248, 44] width 9 height 9
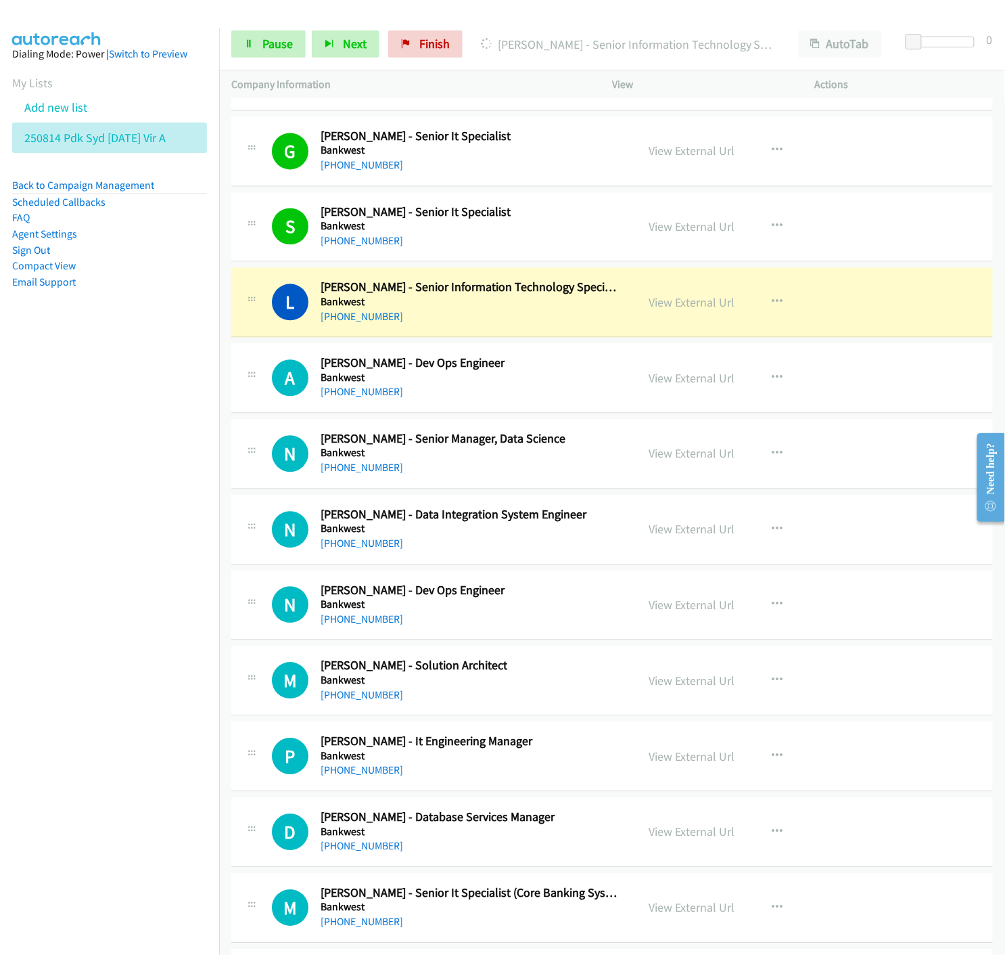
scroll to position [2405, 0]
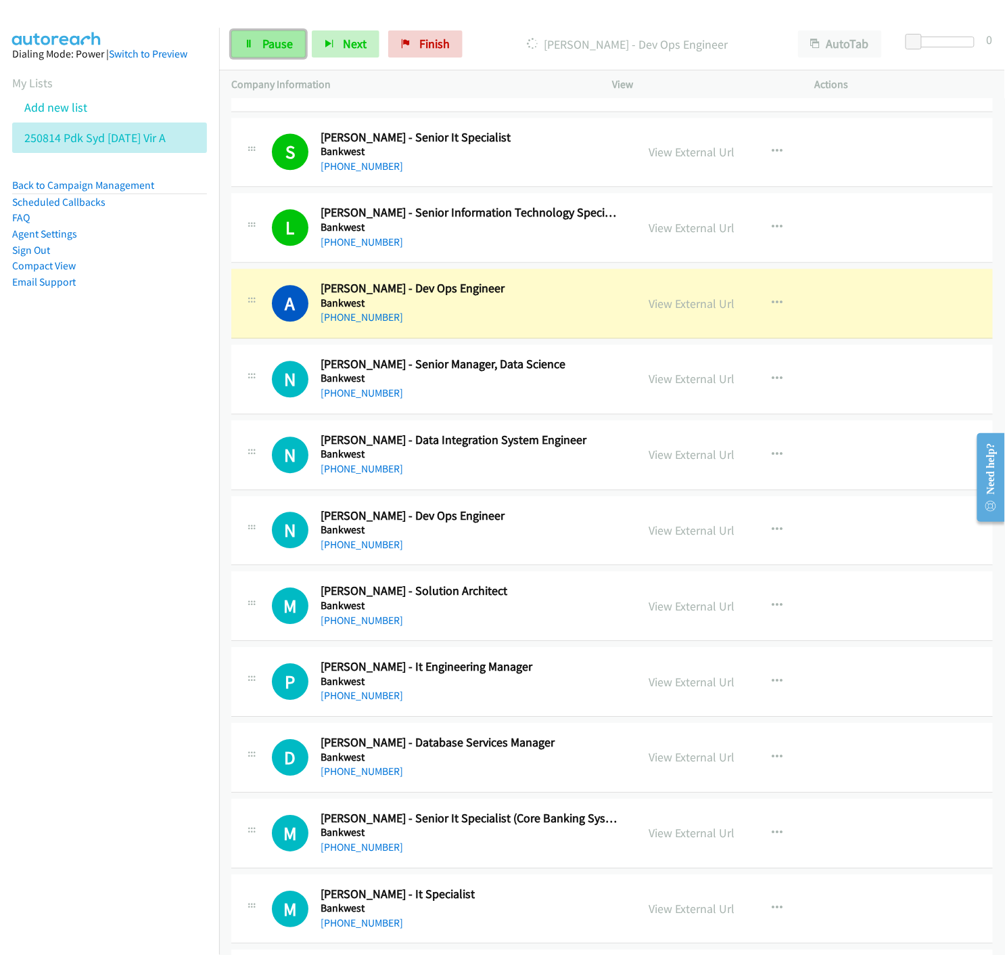
click at [237, 47] on link "Pause" at bounding box center [268, 43] width 74 height 27
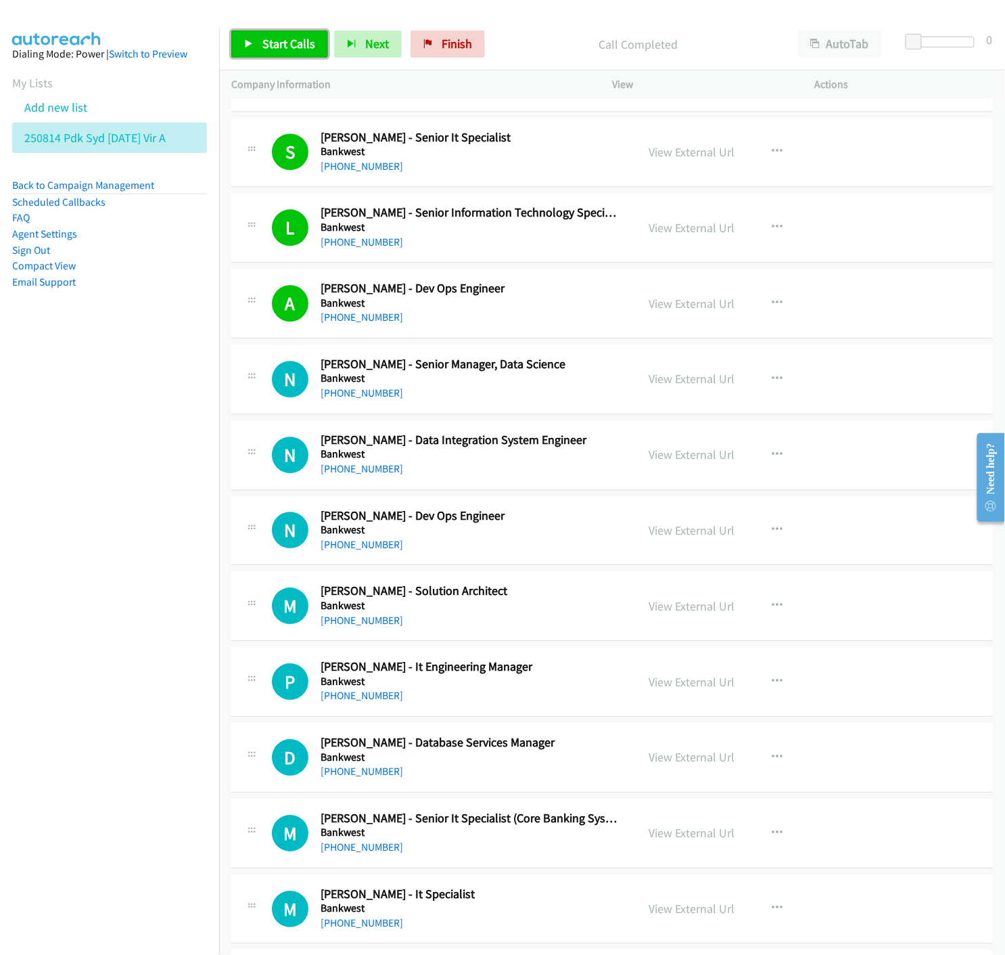
drag, startPoint x: 248, startPoint y: 41, endPoint x: 555, endPoint y: 238, distance: 365.2
click at [248, 41] on icon at bounding box center [248, 44] width 9 height 9
click at [260, 36] on link "Pause" at bounding box center [268, 43] width 74 height 27
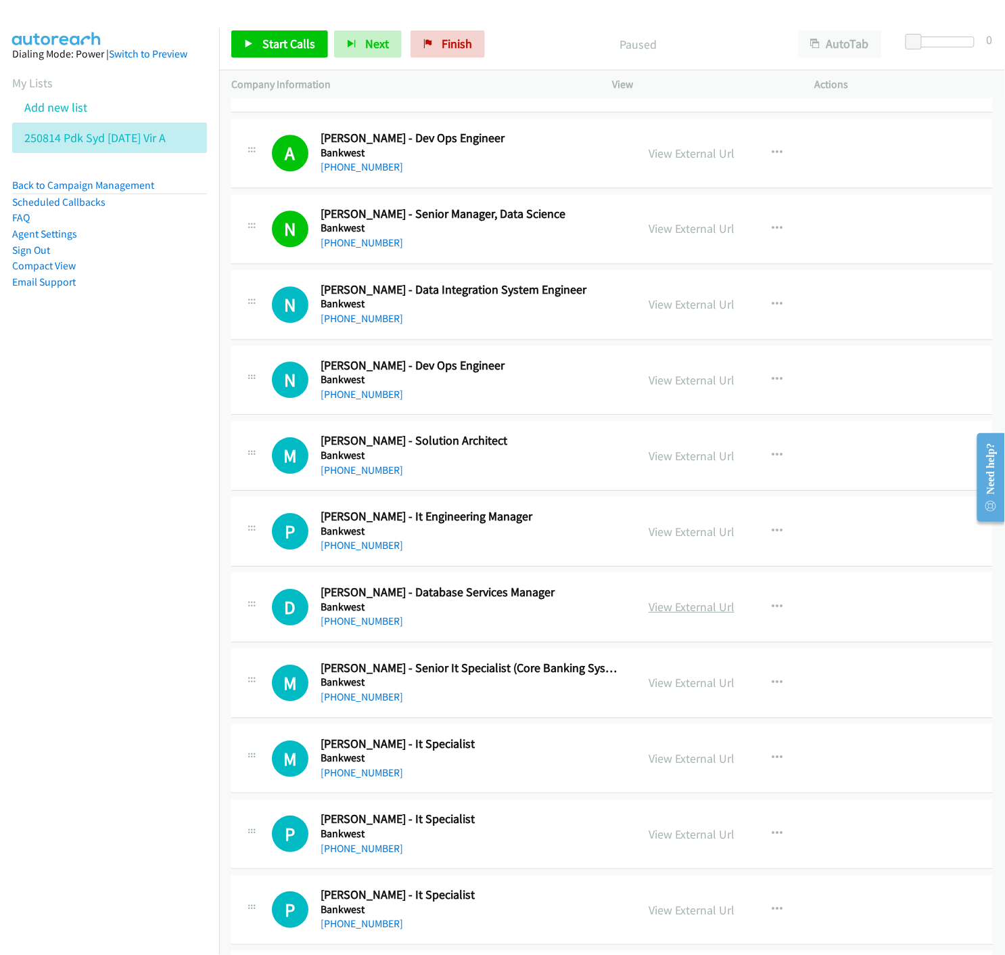
scroll to position [2630, 0]
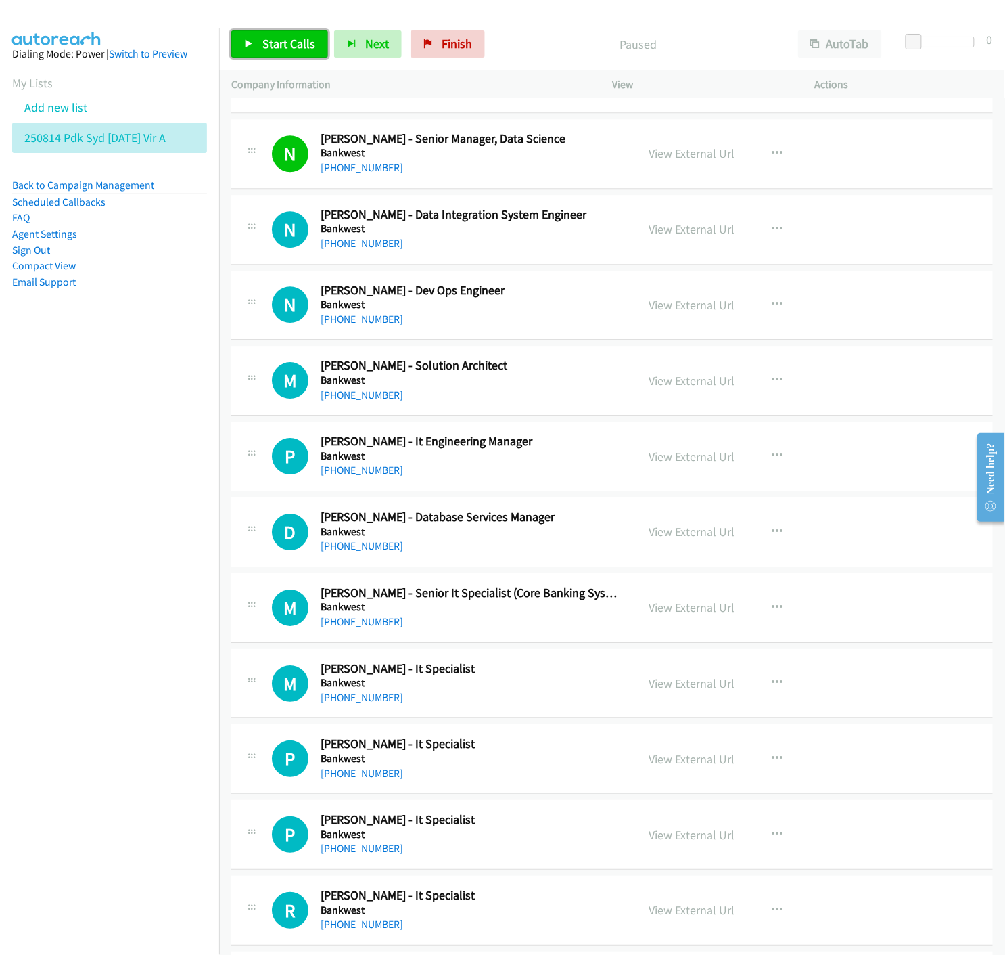
drag, startPoint x: 251, startPoint y: 43, endPoint x: 260, endPoint y: 53, distance: 13.4
click at [251, 43] on icon at bounding box center [248, 44] width 9 height 9
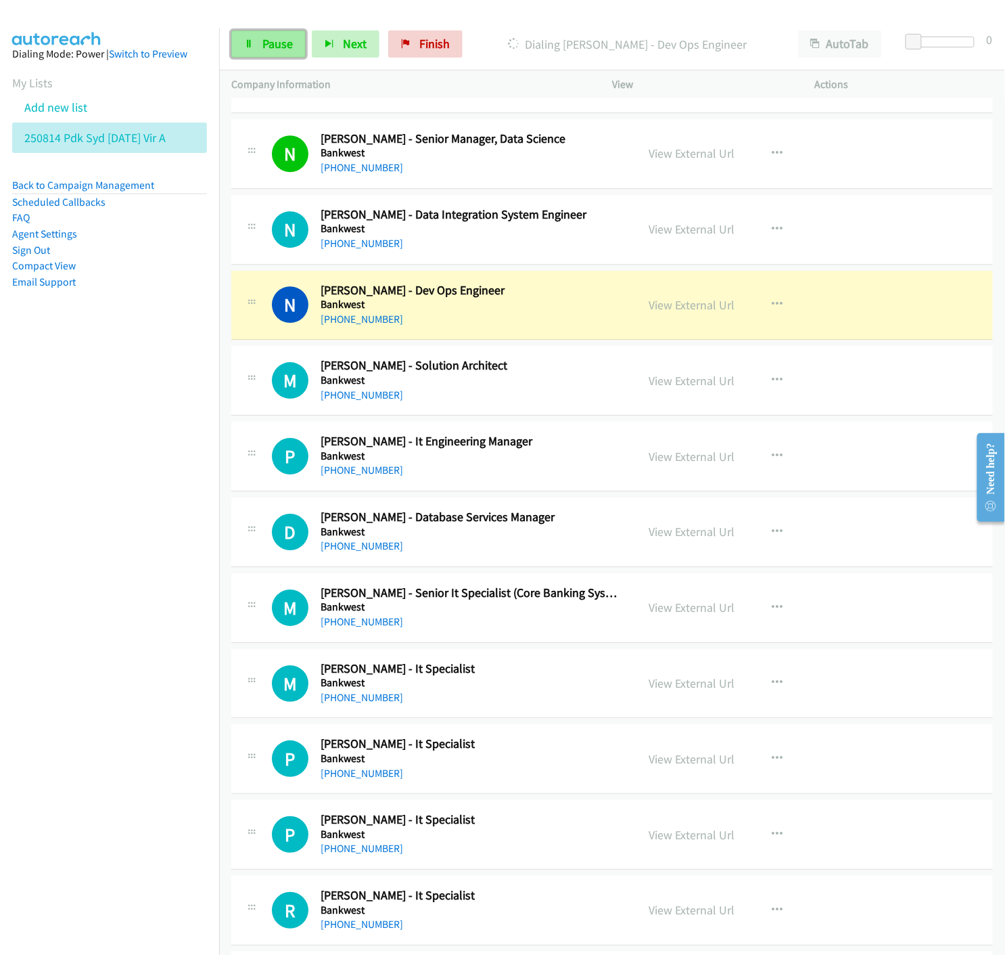
click at [245, 44] on icon at bounding box center [248, 44] width 9 height 9
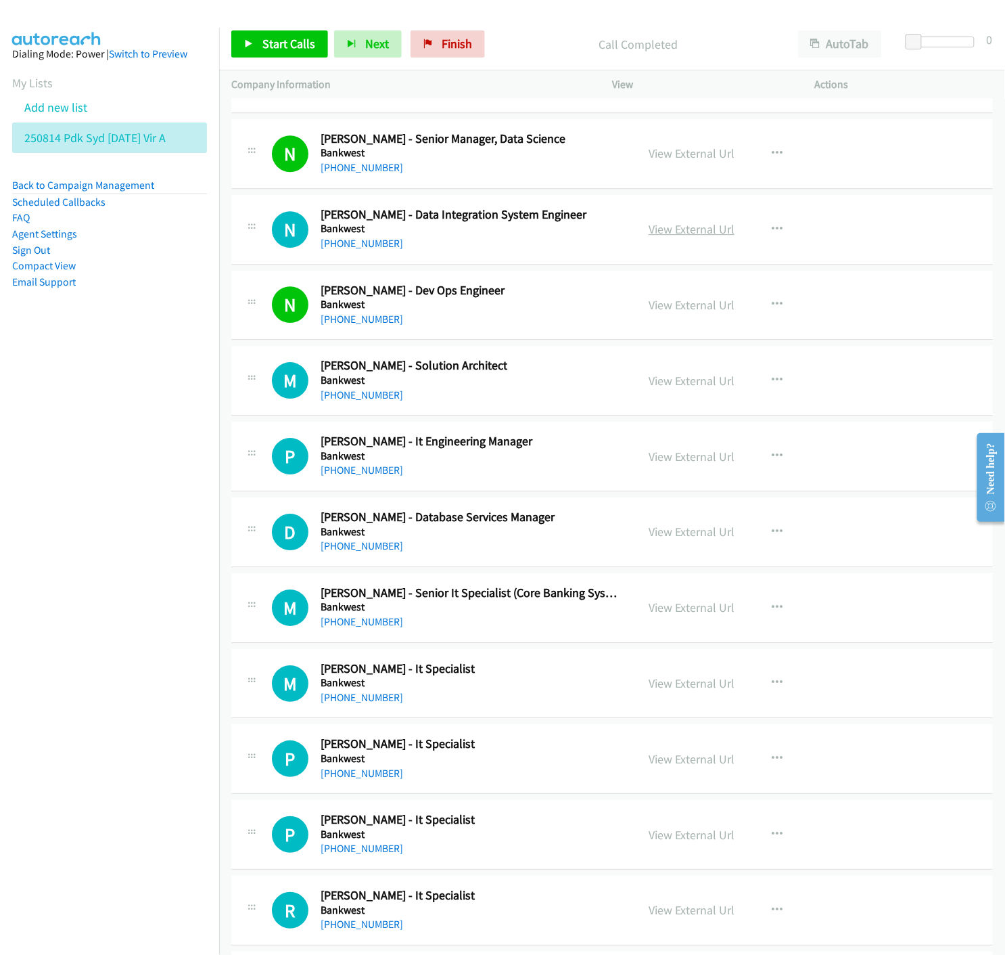
click at [668, 229] on link "View External Url" at bounding box center [692, 229] width 86 height 16
click at [248, 43] on icon at bounding box center [248, 44] width 9 height 9
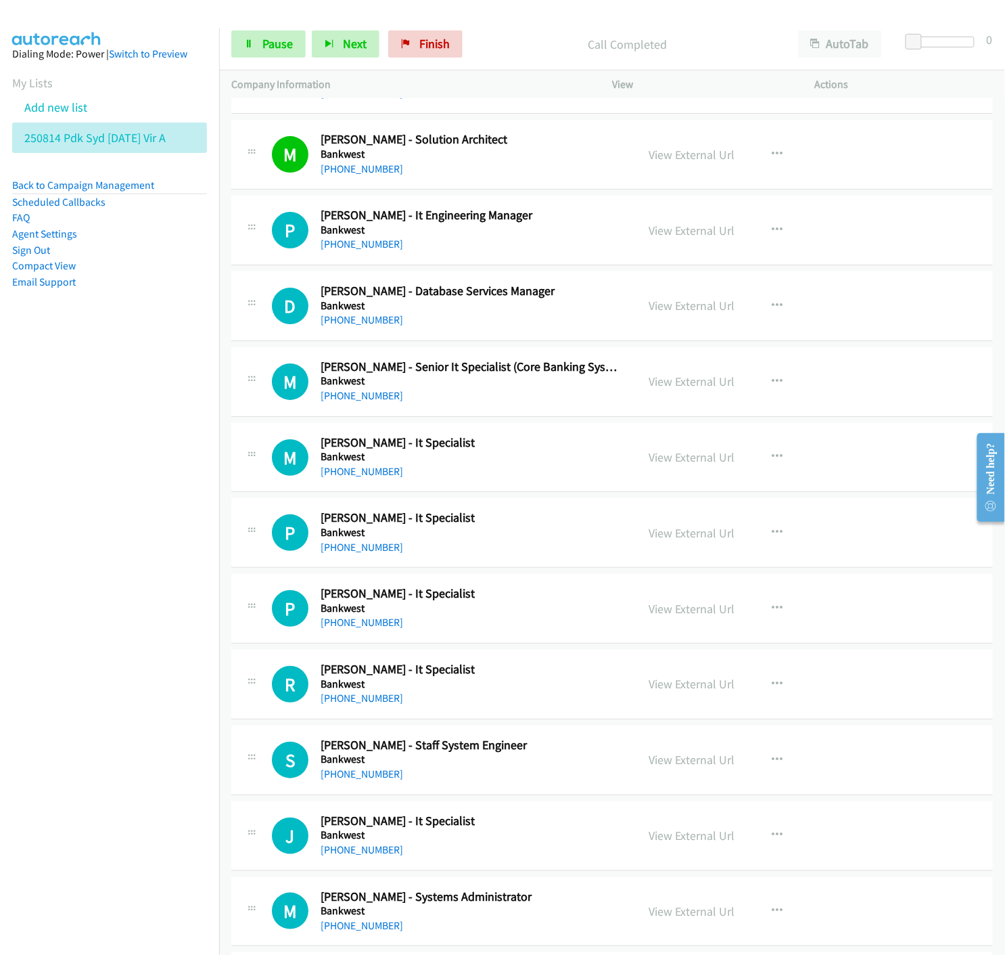
scroll to position [2931, 0]
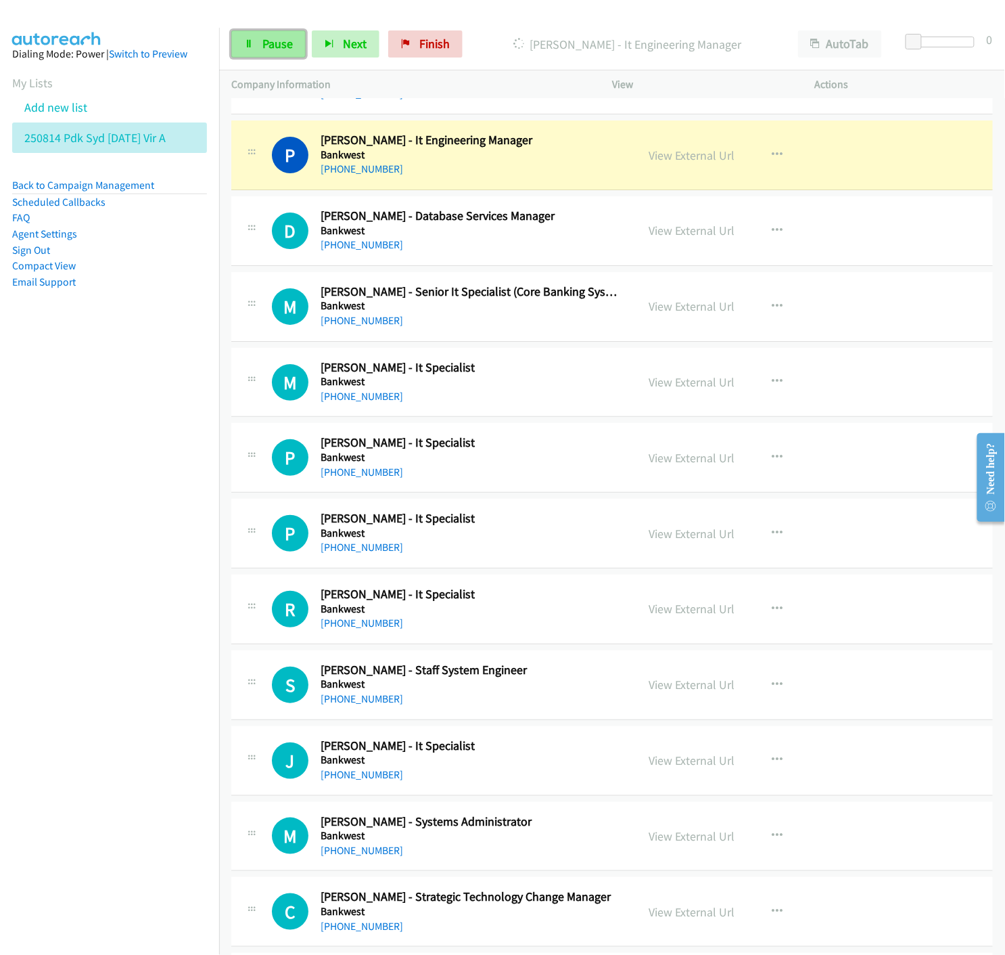
click at [255, 49] on link "Pause" at bounding box center [268, 43] width 74 height 27
click at [662, 152] on link "View External Url" at bounding box center [692, 155] width 86 height 16
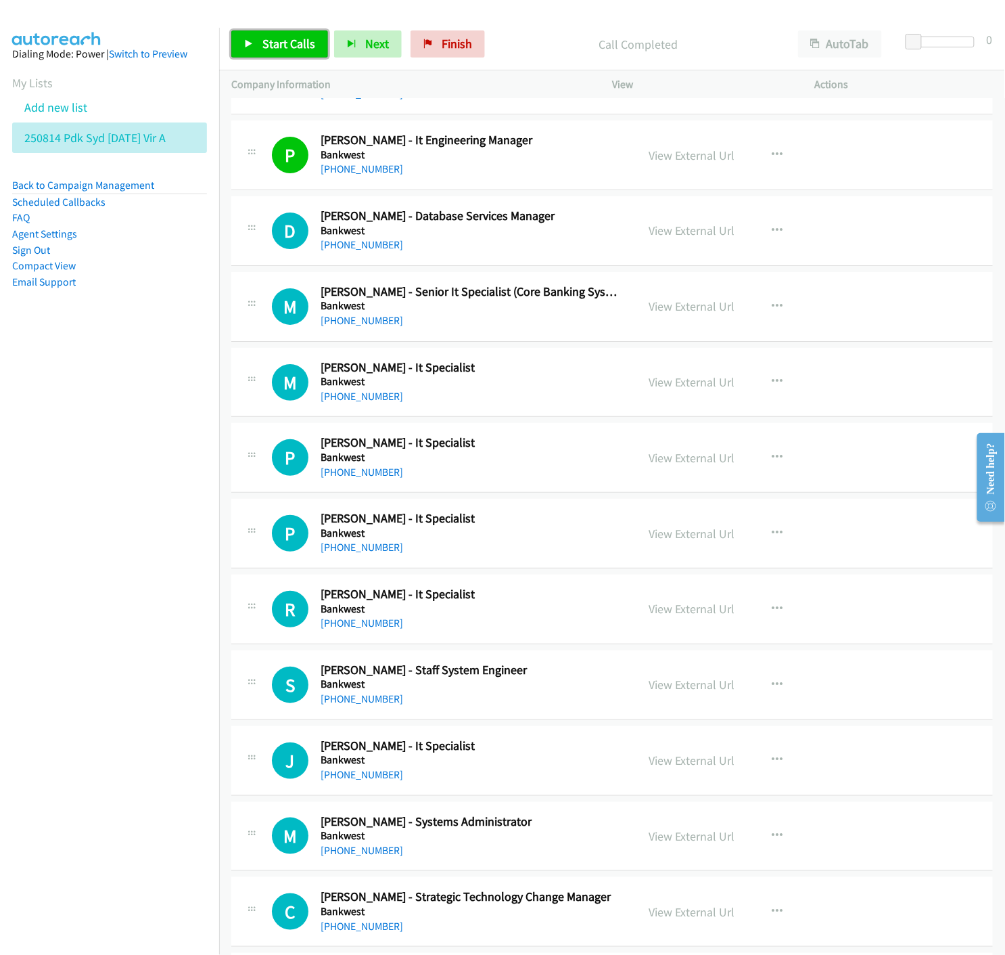
drag, startPoint x: 245, startPoint y: 51, endPoint x: 339, endPoint y: 213, distance: 187.1
click at [245, 51] on link "Start Calls" at bounding box center [279, 43] width 97 height 27
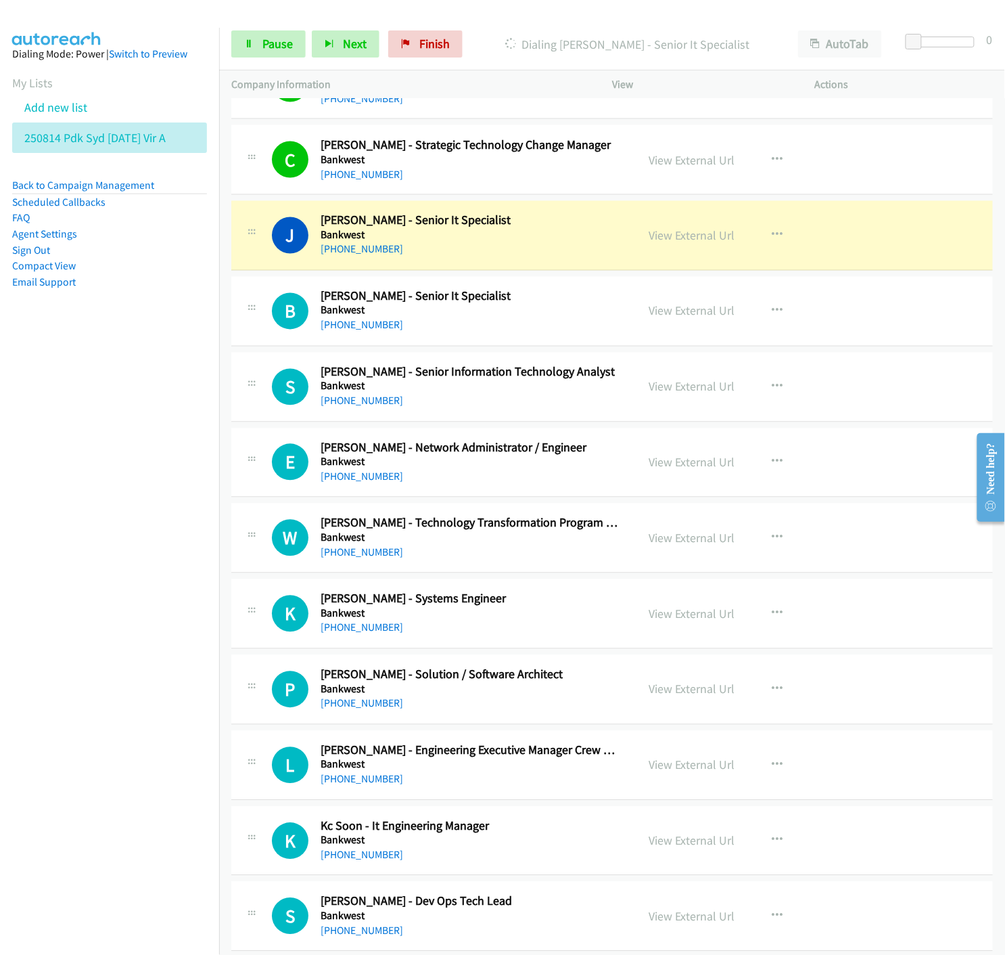
scroll to position [3758, 0]
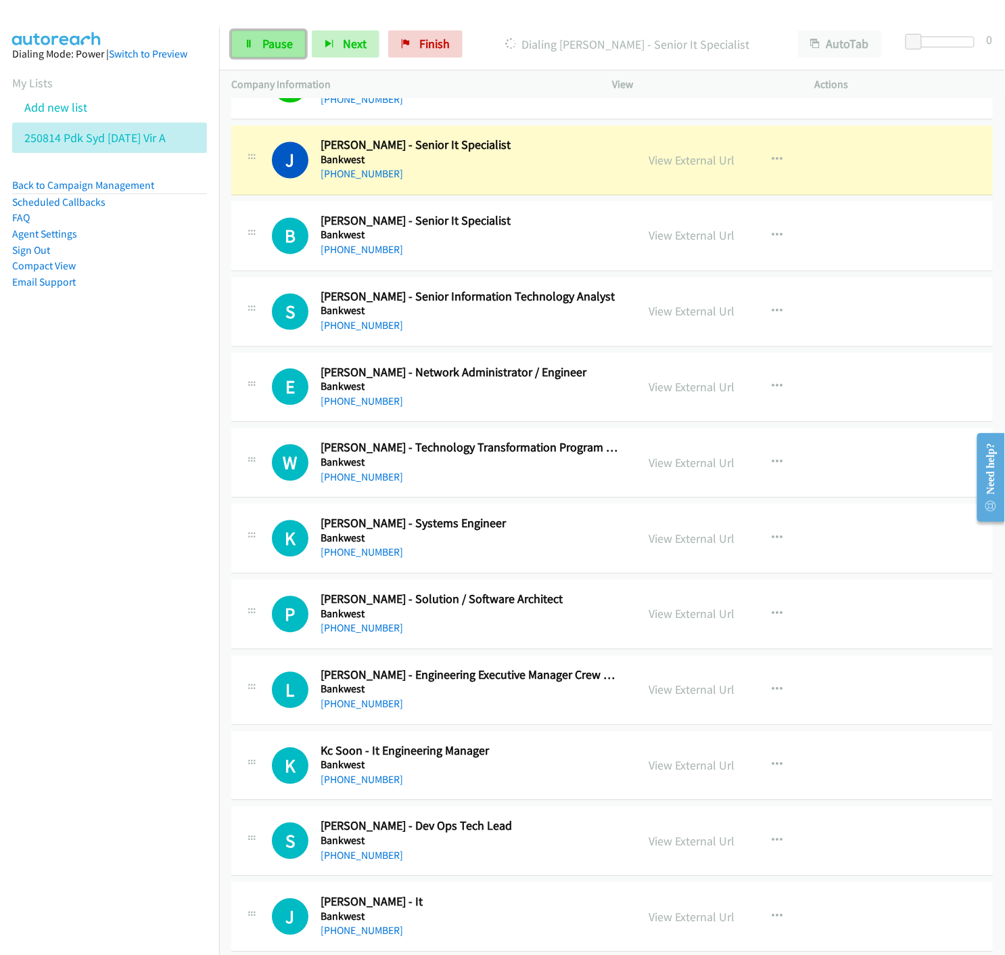
click at [264, 46] on span "Pause" at bounding box center [277, 44] width 30 height 16
click at [664, 164] on link "View External Url" at bounding box center [692, 161] width 86 height 16
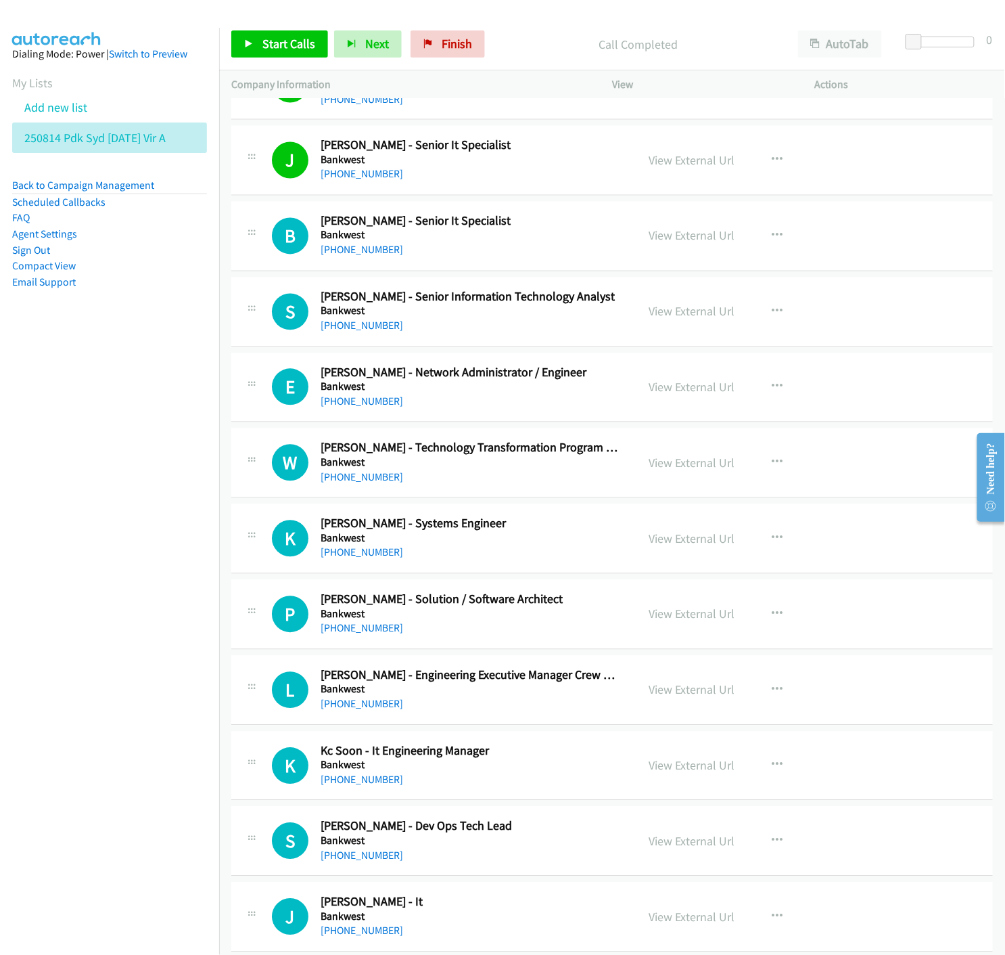
scroll to position [3833, 0]
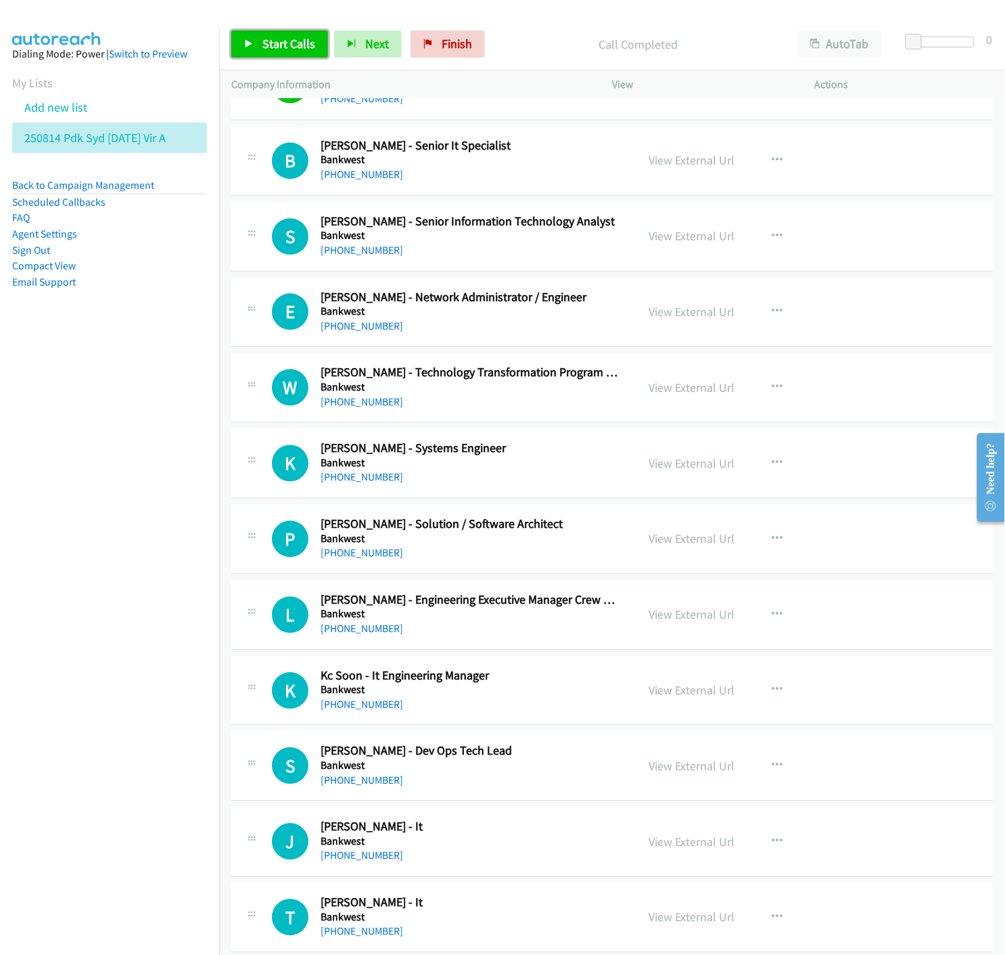
click at [254, 49] on link "Start Calls" at bounding box center [279, 43] width 97 height 27
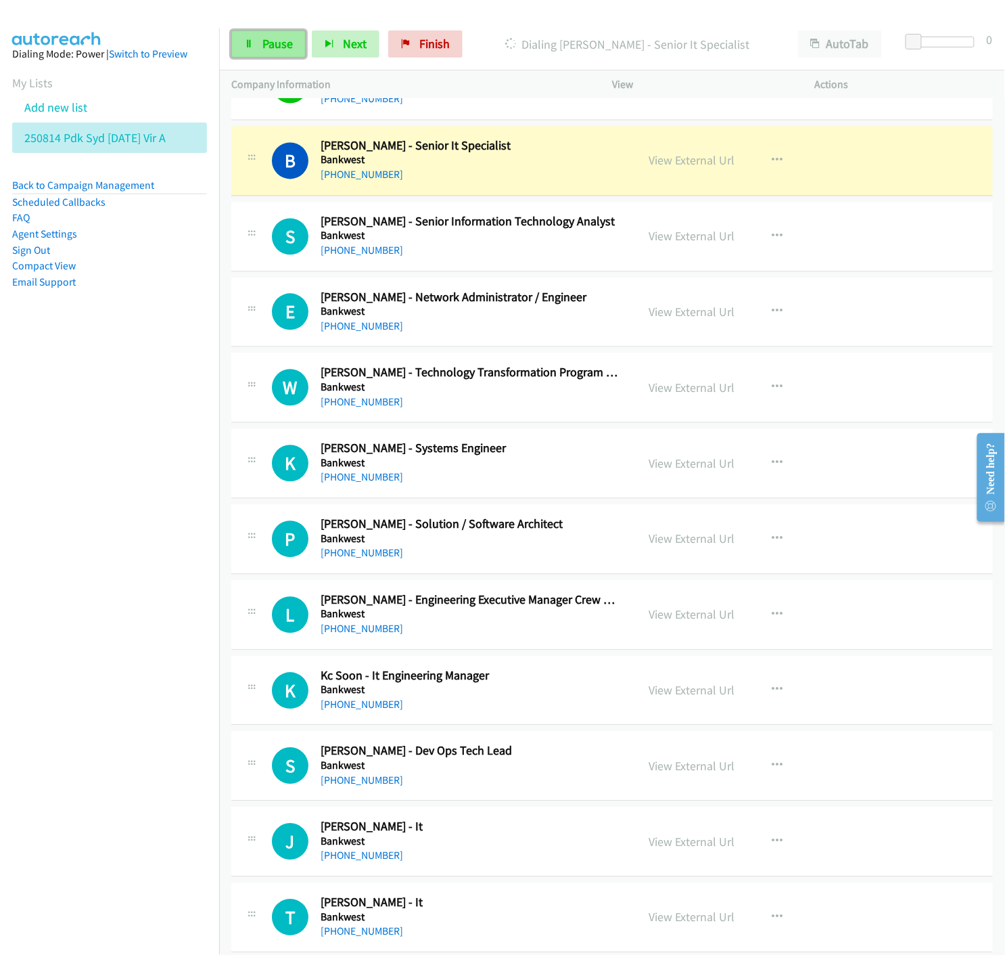
click at [260, 48] on link "Pause" at bounding box center [268, 43] width 74 height 27
click at [672, 164] on link "View External Url" at bounding box center [692, 161] width 86 height 16
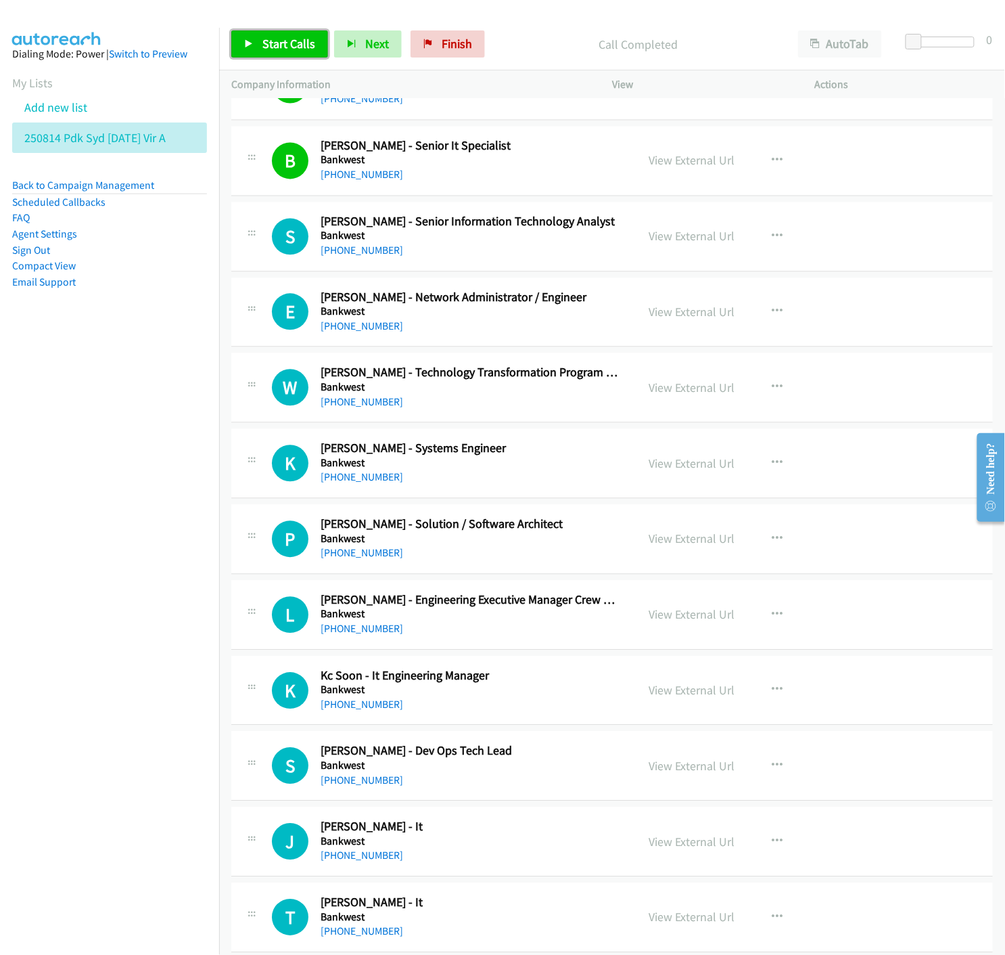
click at [289, 42] on span "Start Calls" at bounding box center [288, 44] width 53 height 16
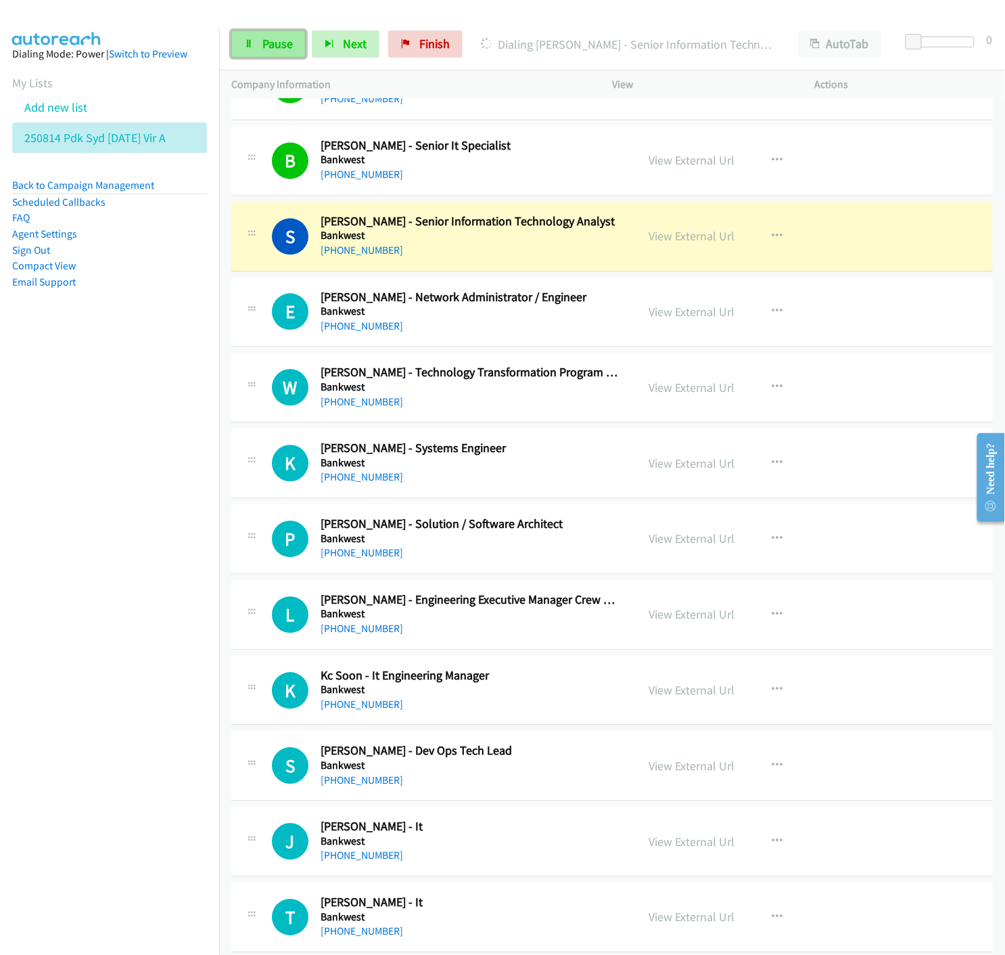
click at [288, 48] on span "Pause" at bounding box center [277, 44] width 30 height 16
click at [706, 238] on link "View External Url" at bounding box center [692, 237] width 86 height 16
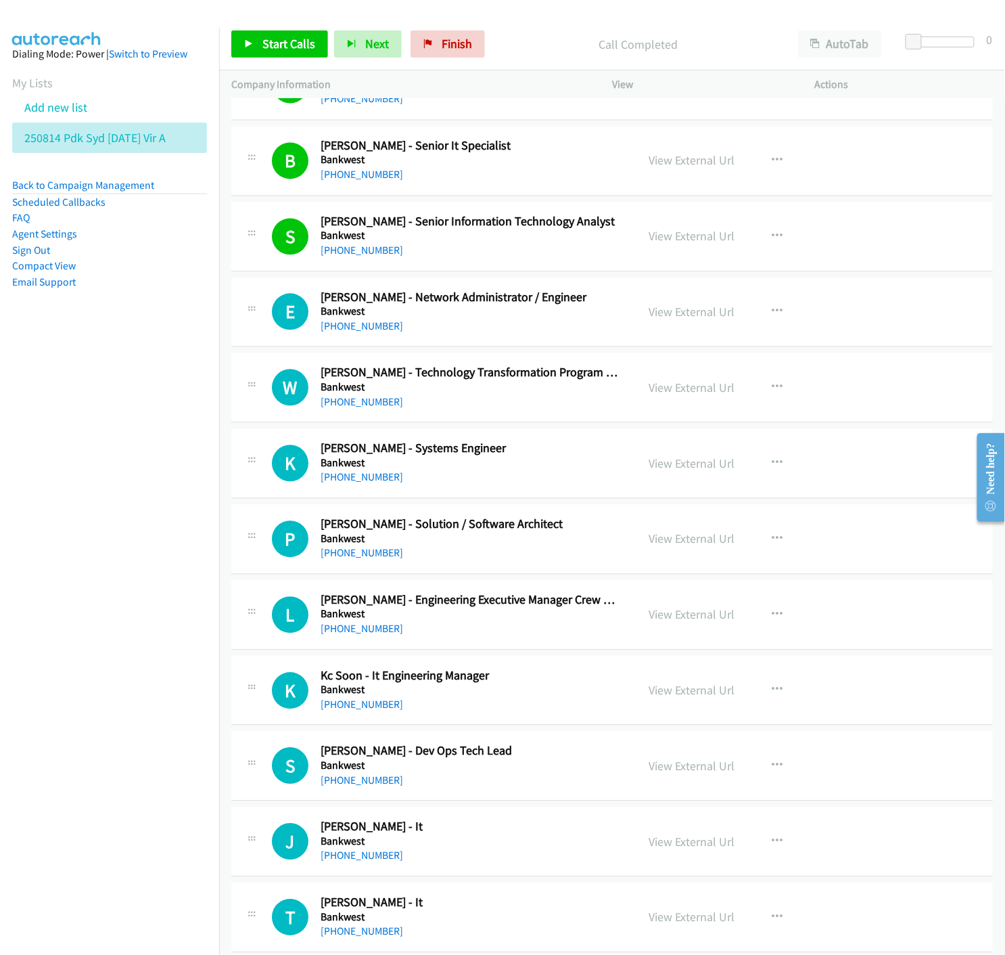
scroll to position [3908, 0]
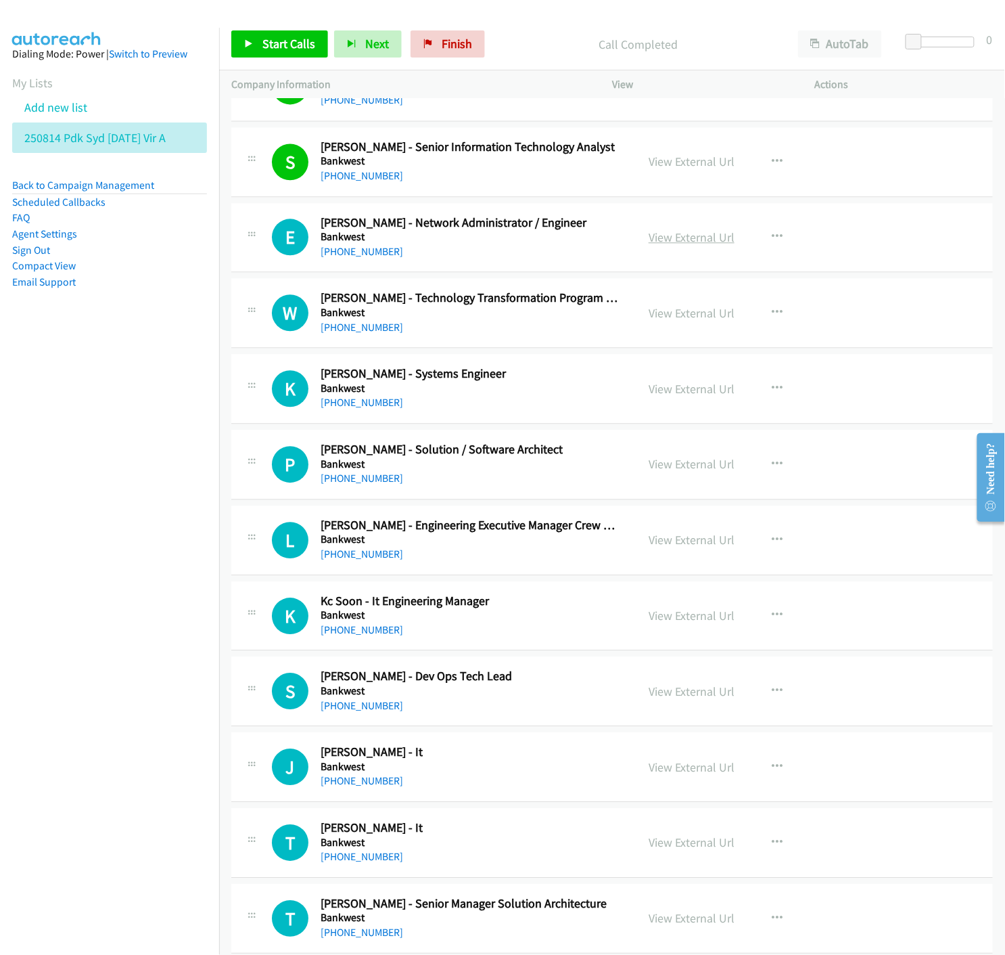
click at [684, 239] on link "View External Url" at bounding box center [692, 237] width 86 height 16
click at [256, 39] on link "Start Calls" at bounding box center [279, 43] width 97 height 27
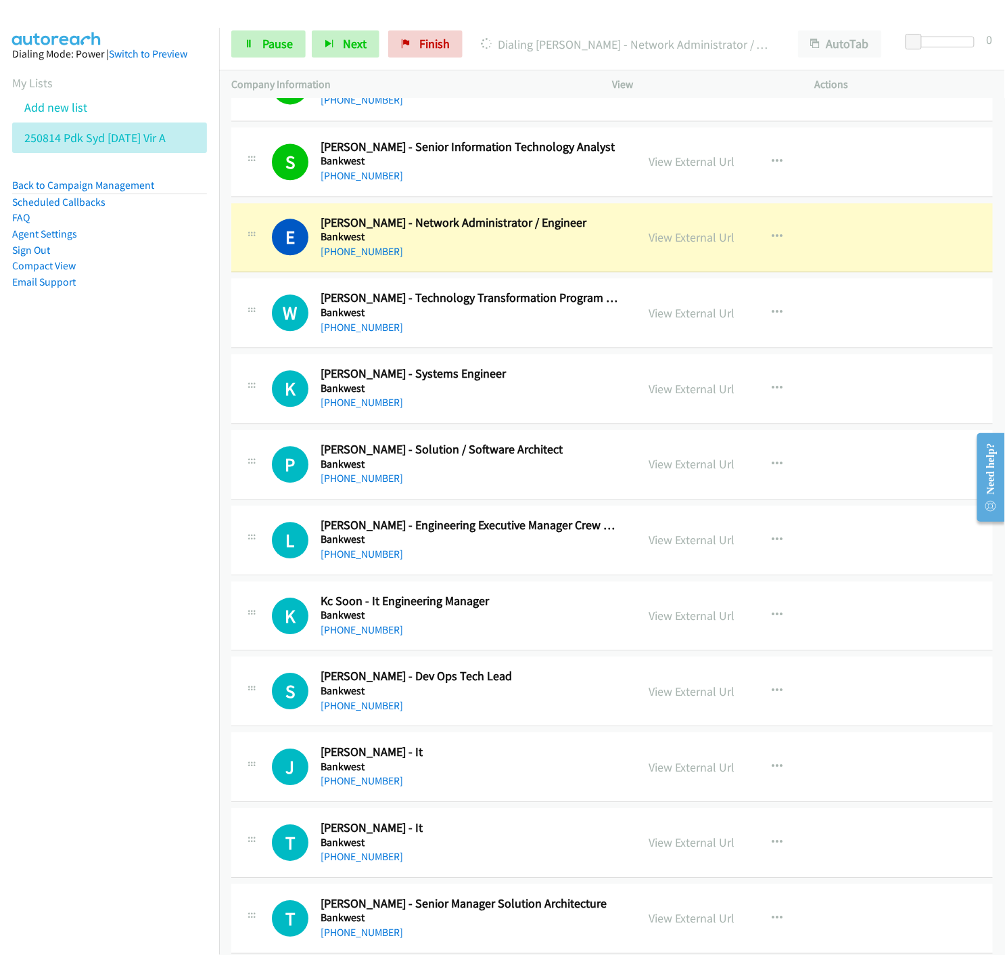
scroll to position [3983, 0]
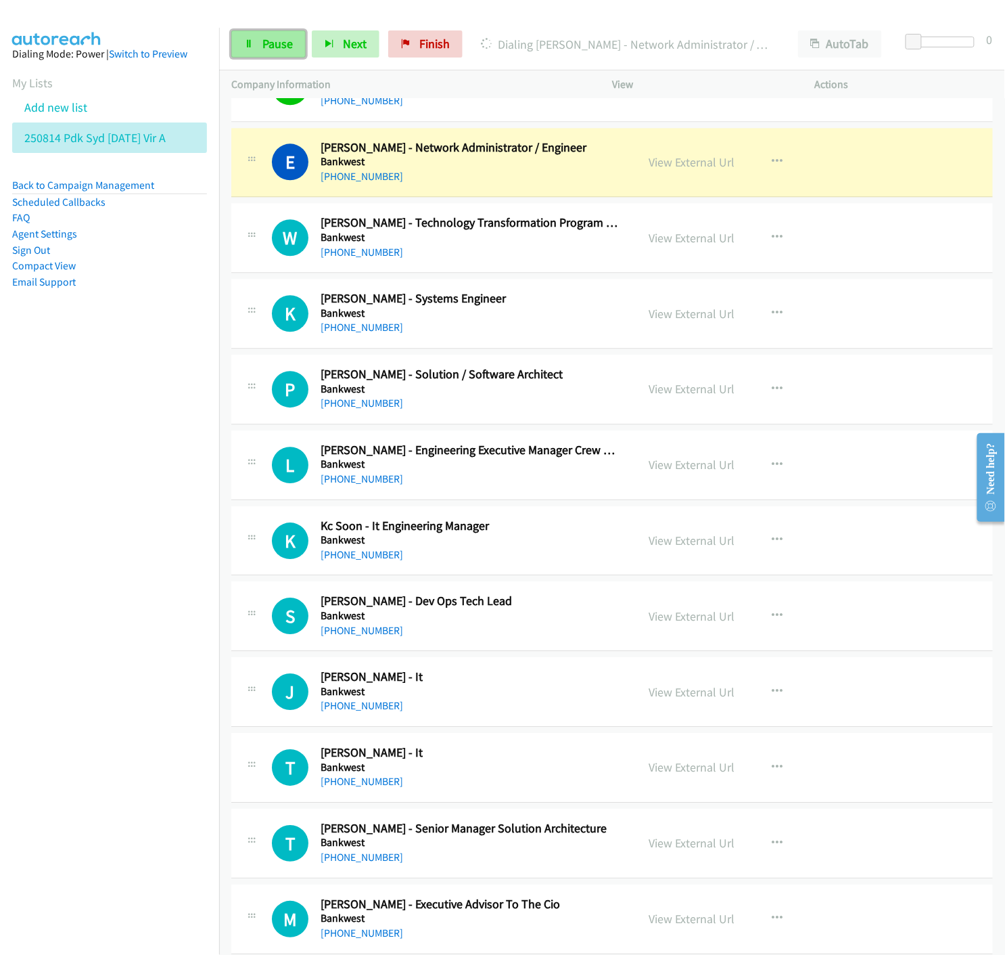
click at [265, 47] on span "Pause" at bounding box center [277, 44] width 30 height 16
click at [687, 170] on link "View External Url" at bounding box center [692, 162] width 86 height 16
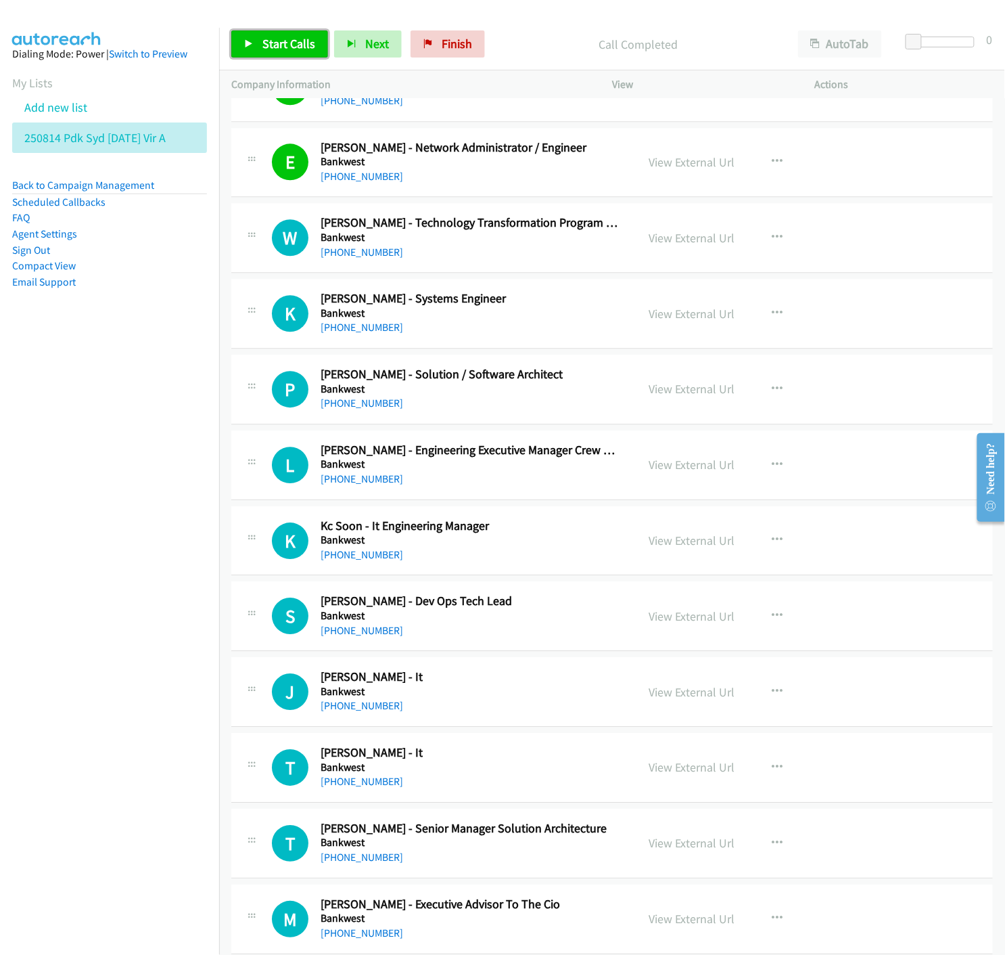
drag, startPoint x: 282, startPoint y: 42, endPoint x: 278, endPoint y: 50, distance: 9.1
click at [281, 42] on span "Start Calls" at bounding box center [288, 44] width 53 height 16
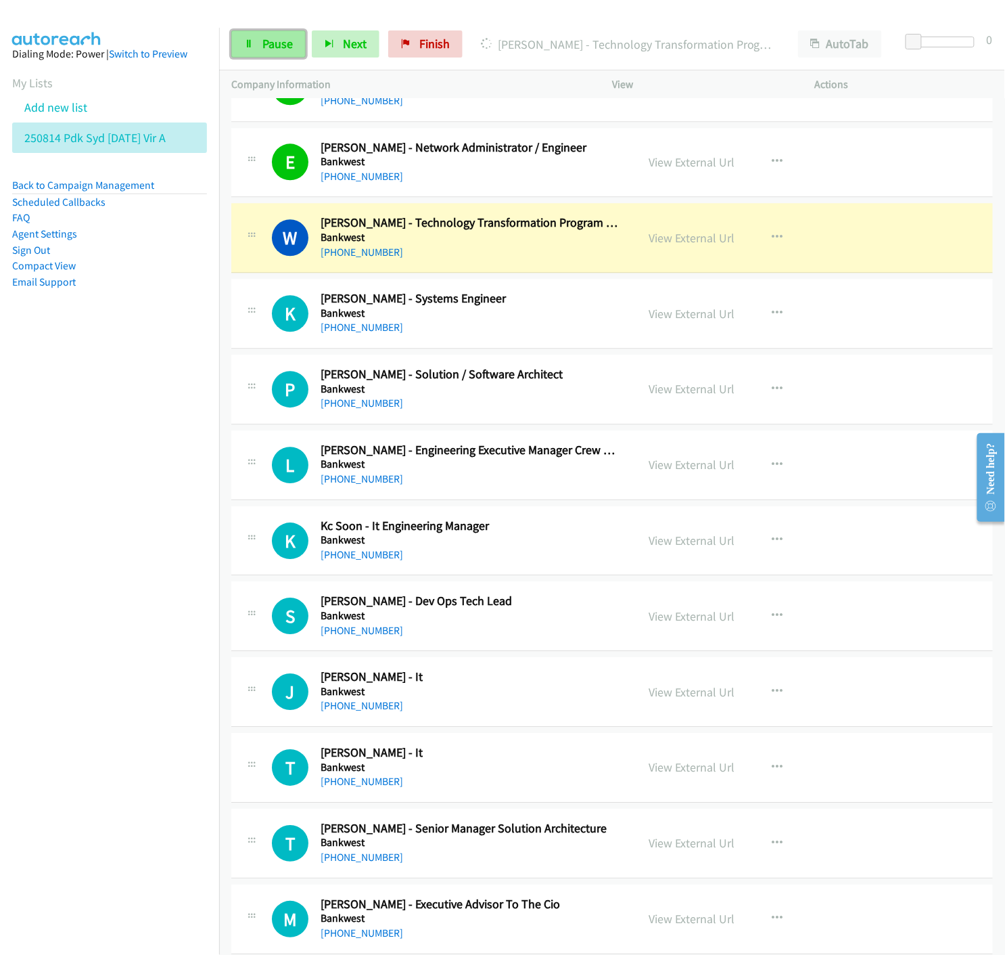
click at [269, 44] on span "Pause" at bounding box center [277, 44] width 30 height 16
click at [658, 237] on link "View External Url" at bounding box center [692, 238] width 86 height 16
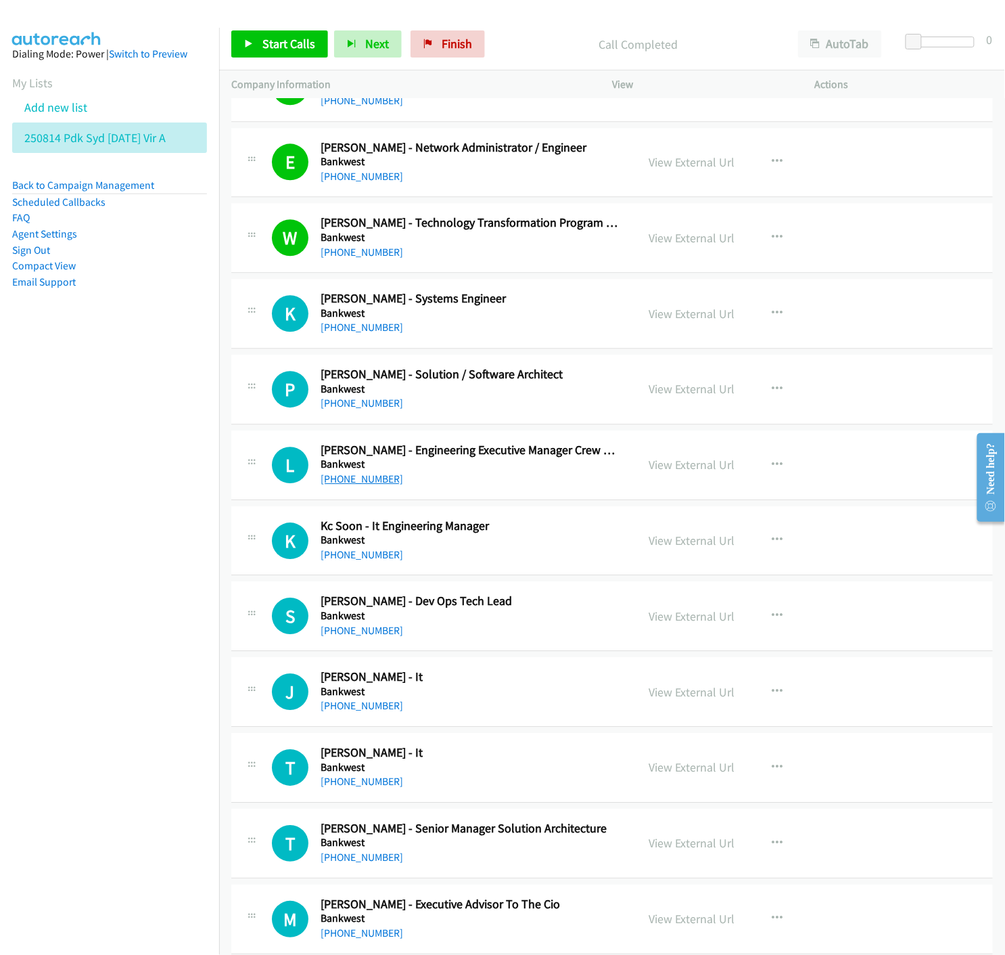
scroll to position [4059, 0]
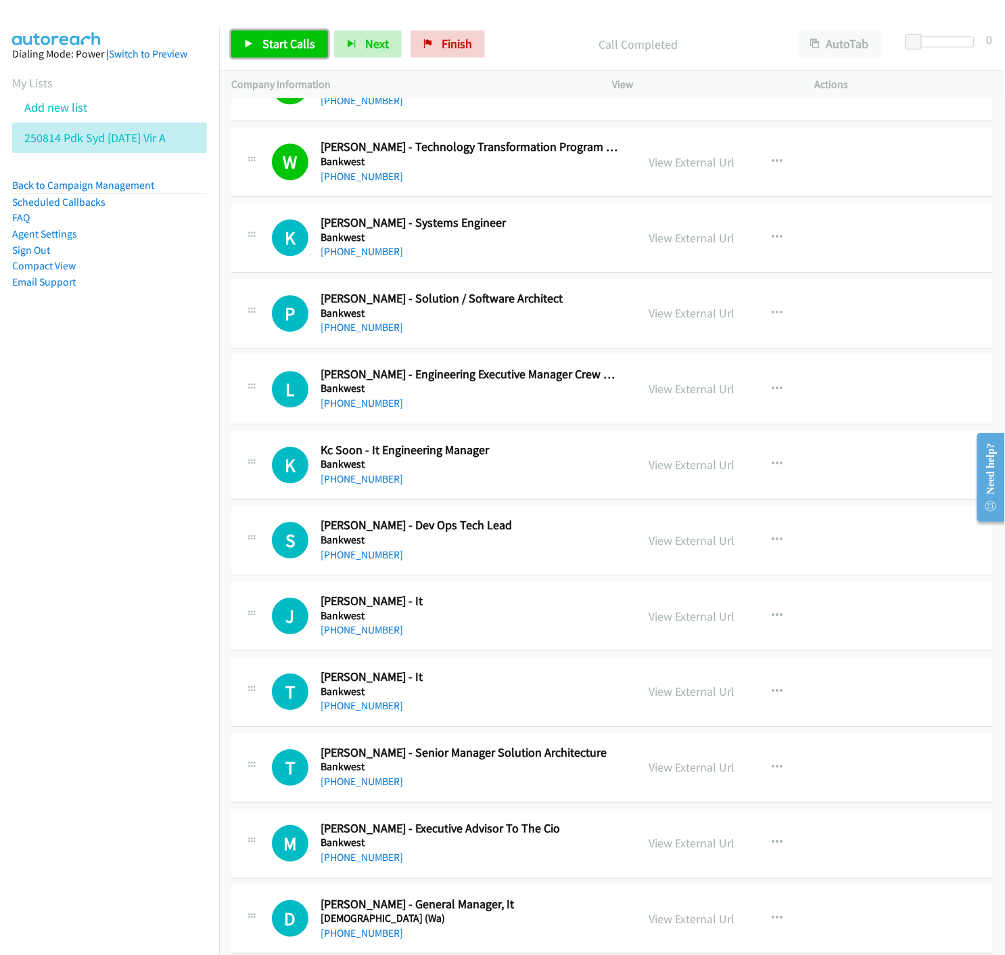
click at [235, 45] on link "Start Calls" at bounding box center [279, 43] width 97 height 27
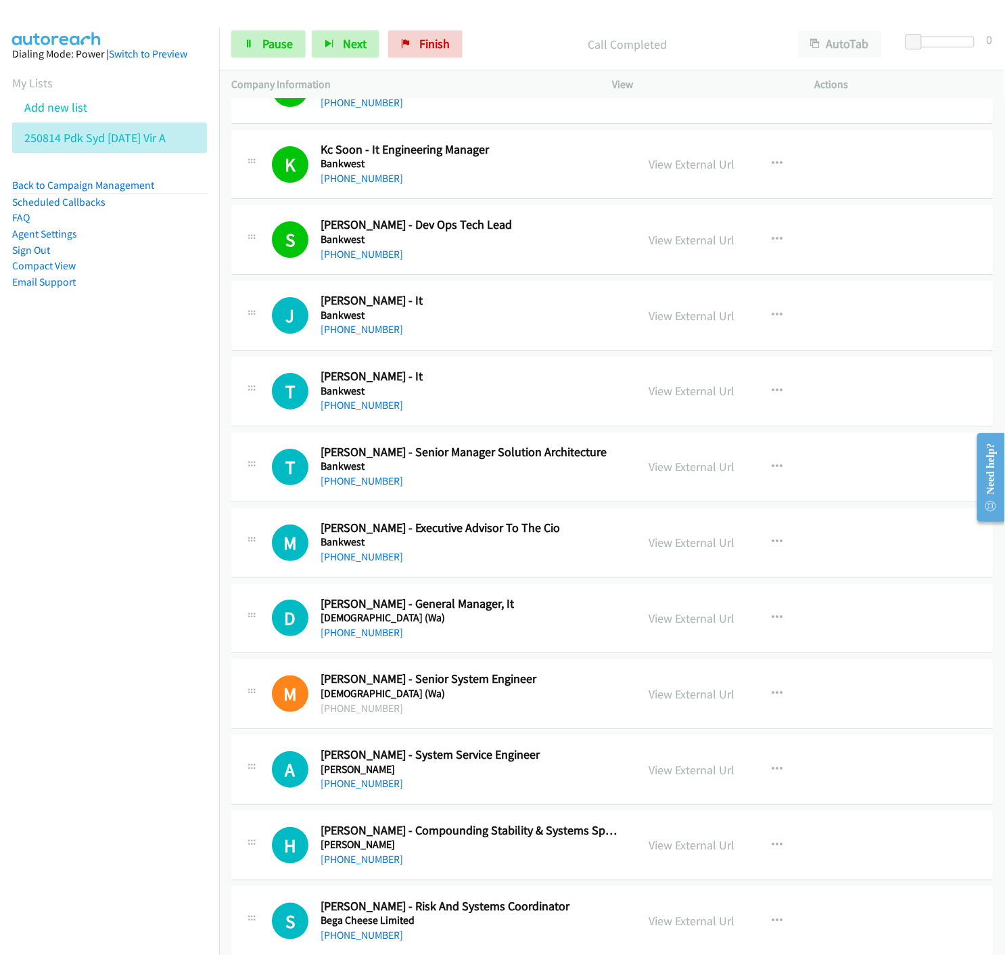
scroll to position [4435, 0]
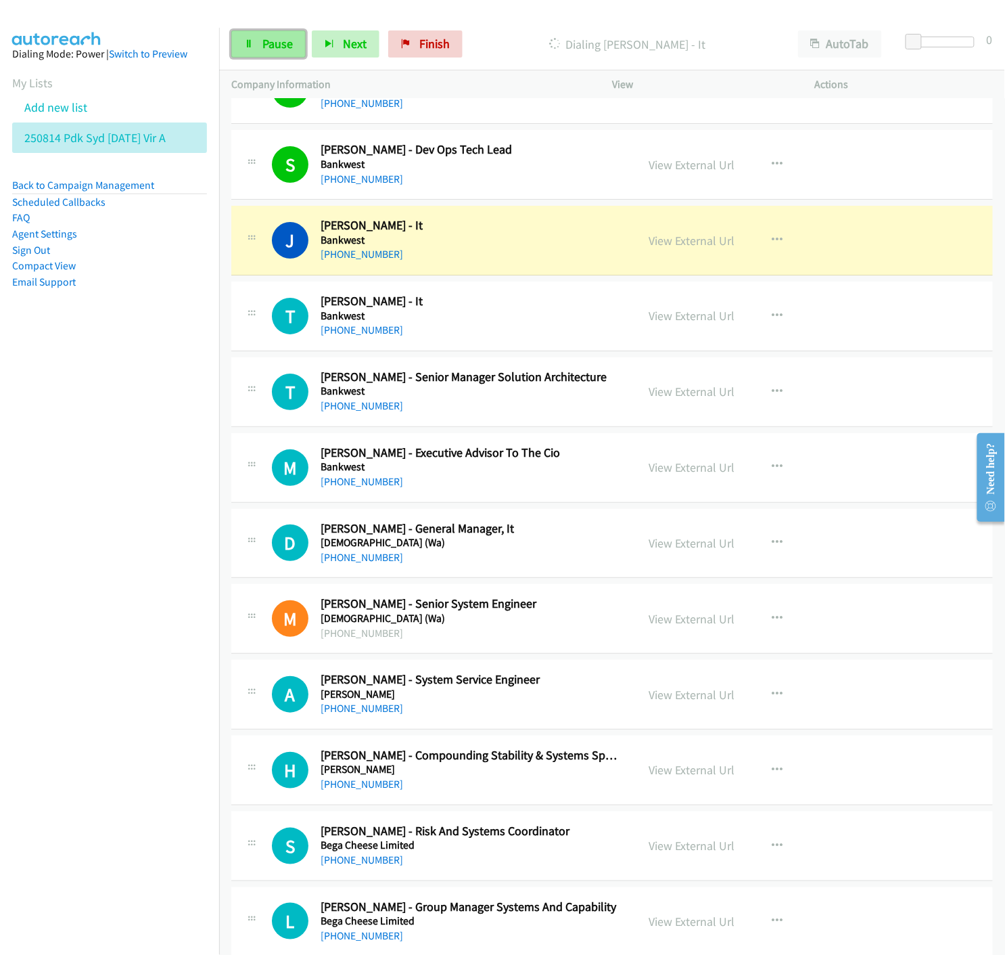
click at [260, 44] on link "Pause" at bounding box center [268, 43] width 74 height 27
click at [691, 242] on link "View External Url" at bounding box center [692, 241] width 86 height 16
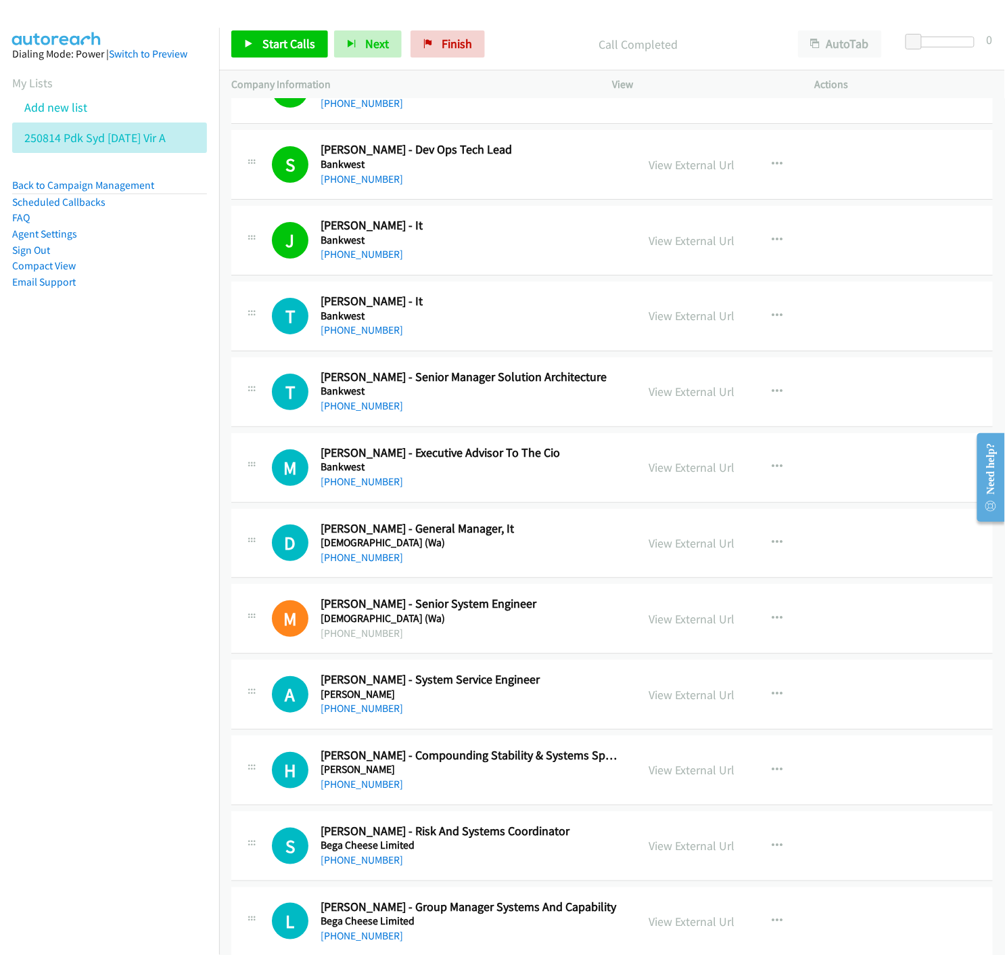
scroll to position [4510, 0]
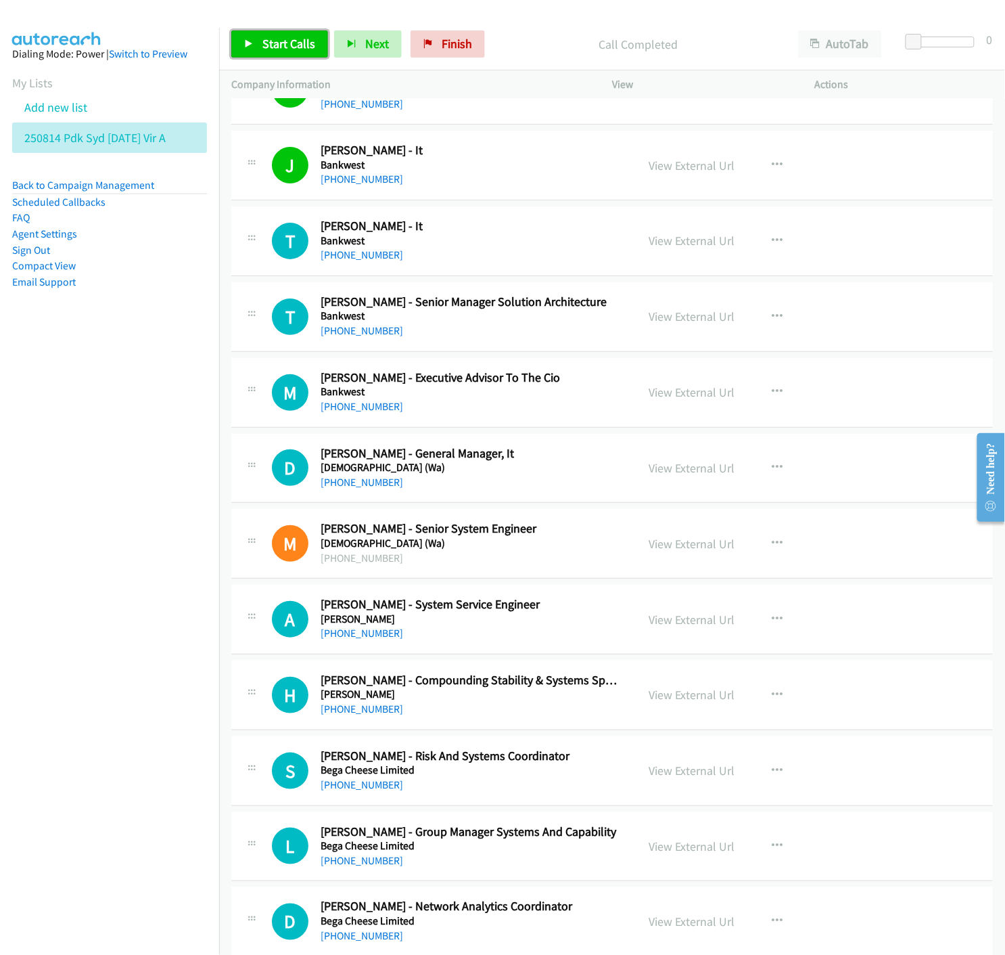
click at [244, 46] on icon at bounding box center [248, 44] width 9 height 9
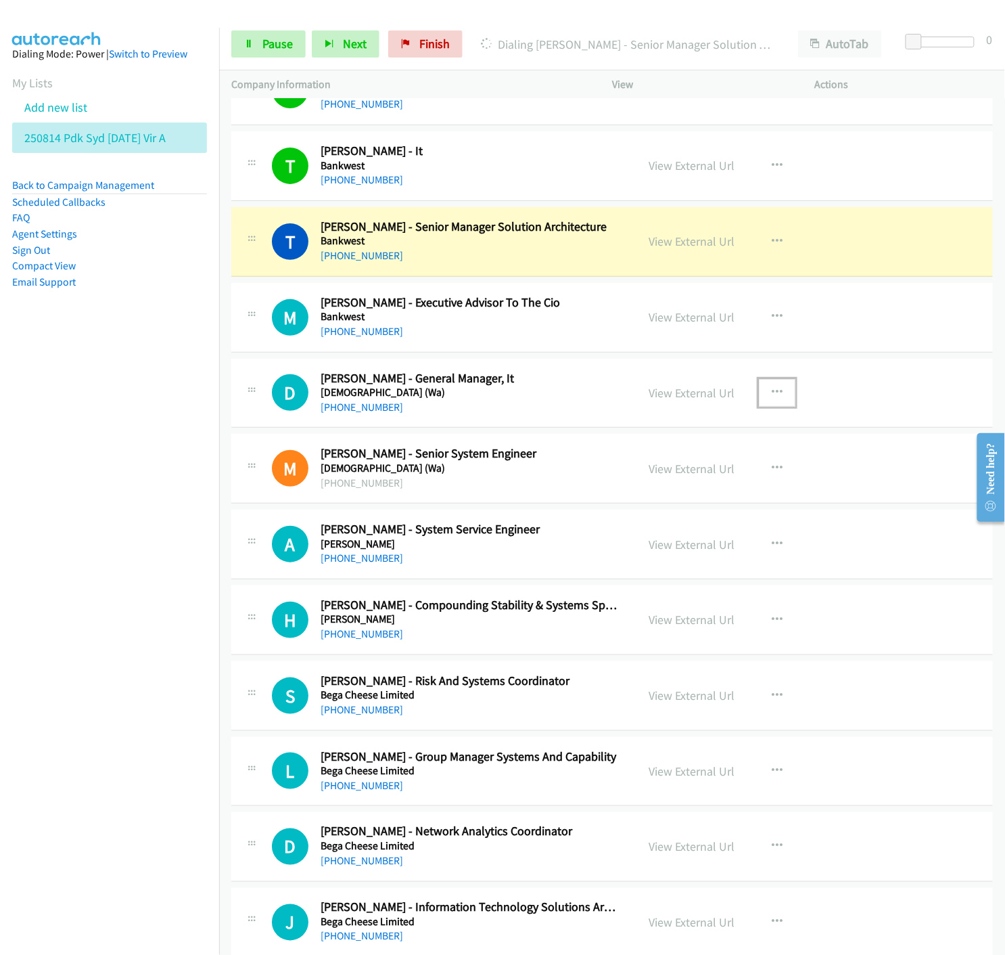
click at [772, 390] on icon "button" at bounding box center [777, 392] width 11 height 11
click at [628, 480] on icon at bounding box center [632, 481] width 9 height 9
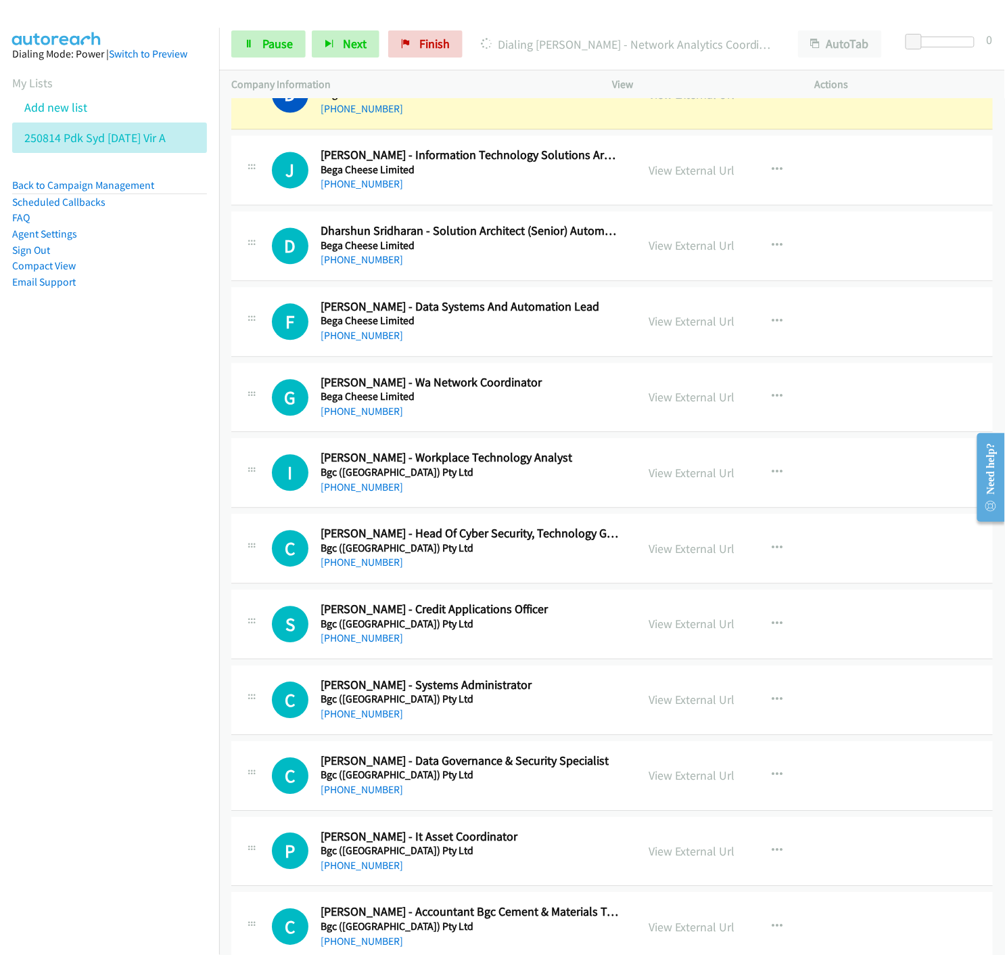
scroll to position [5261, 0]
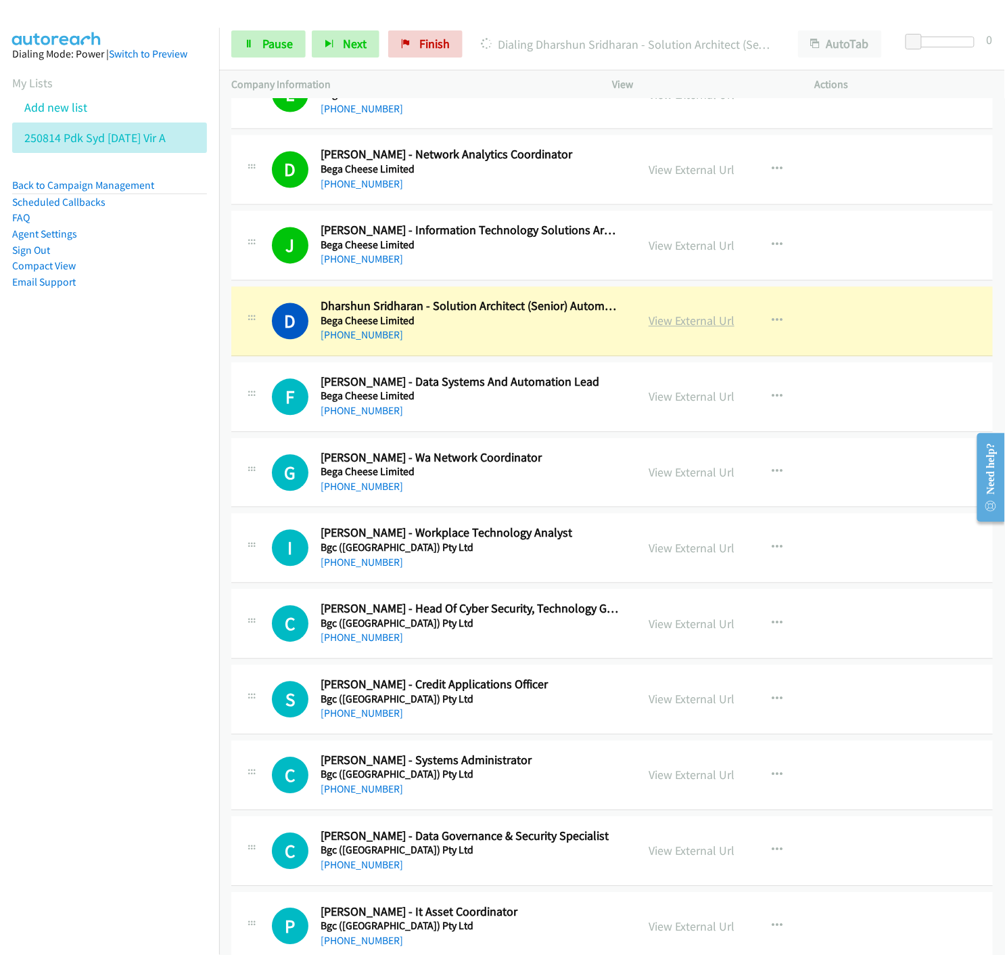
click at [675, 323] on link "View External Url" at bounding box center [692, 321] width 86 height 16
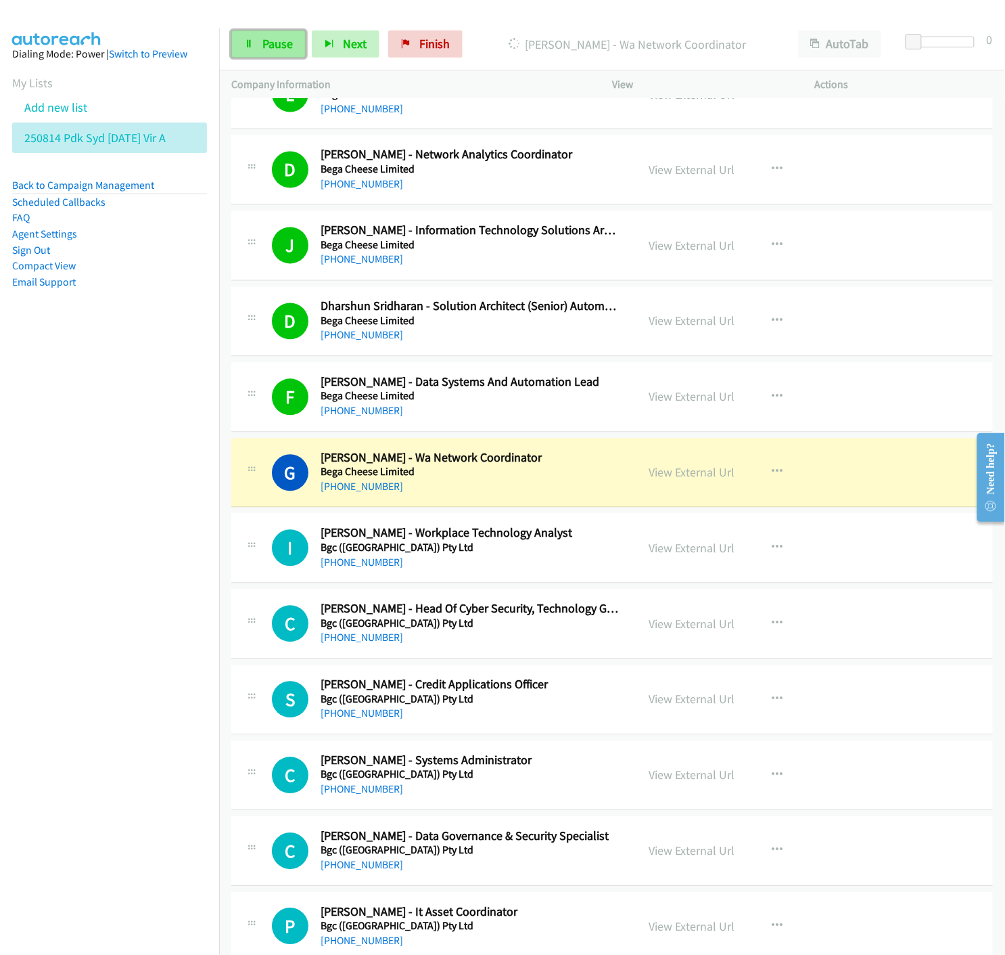
click at [276, 44] on span "Pause" at bounding box center [277, 44] width 30 height 16
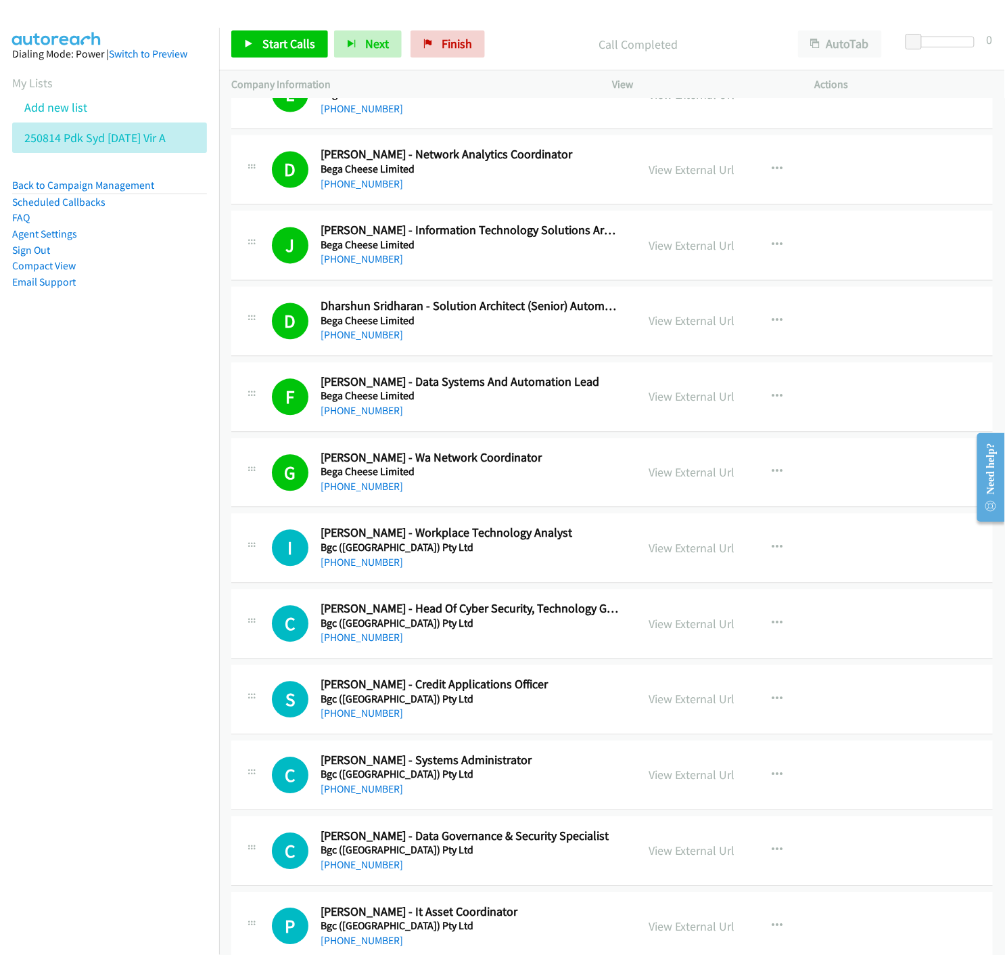
click at [252, 28] on div "Start Calls Pause Next Finish Call Completed AutoTab AutoTab 0" at bounding box center [612, 44] width 786 height 52
click at [246, 35] on link "Start Calls" at bounding box center [279, 43] width 97 height 27
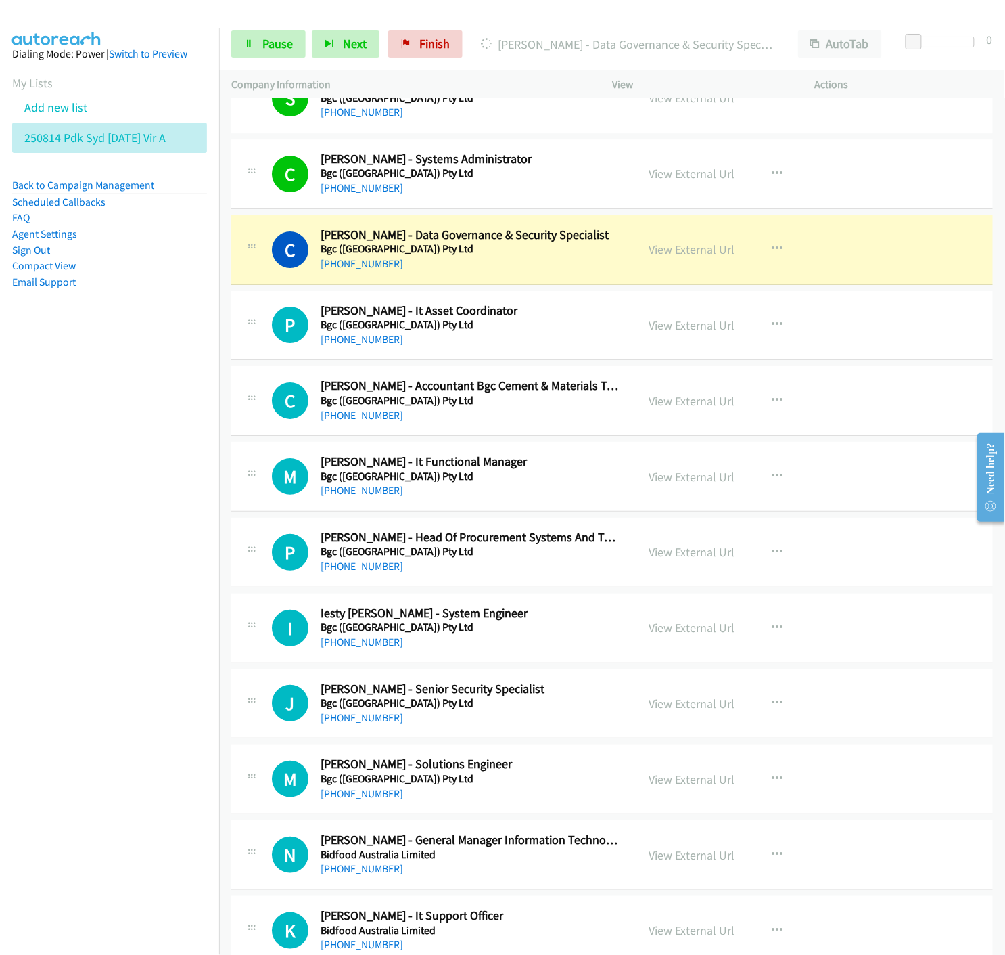
scroll to position [5938, 0]
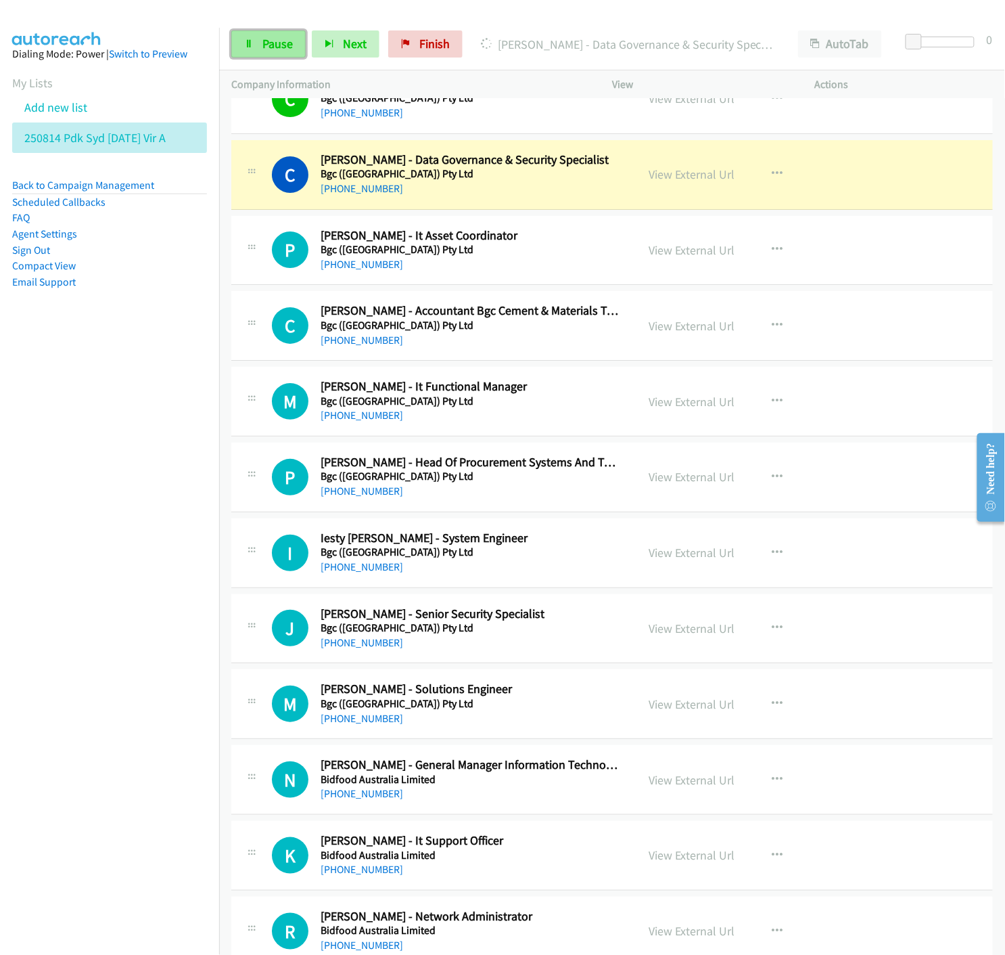
click at [252, 45] on icon at bounding box center [248, 44] width 9 height 9
click at [686, 179] on link "View External Url" at bounding box center [692, 174] width 86 height 16
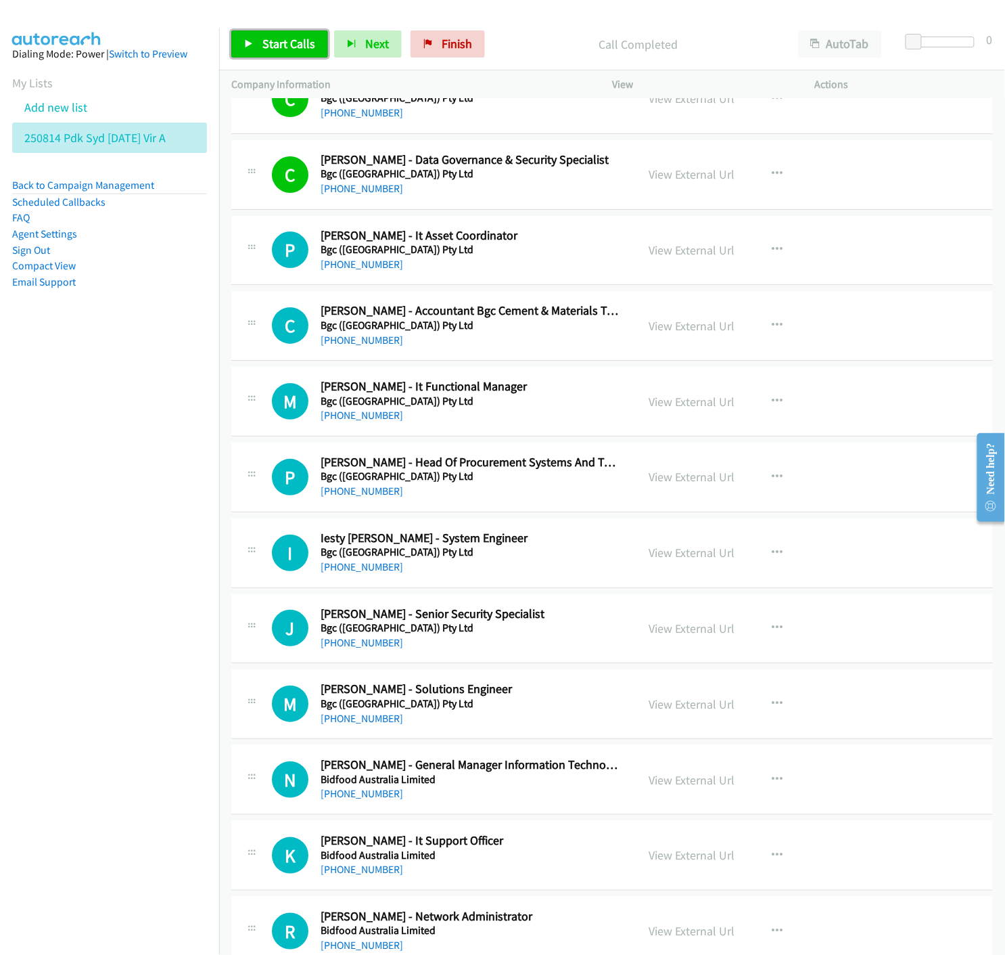
click at [258, 43] on link "Start Calls" at bounding box center [279, 43] width 97 height 27
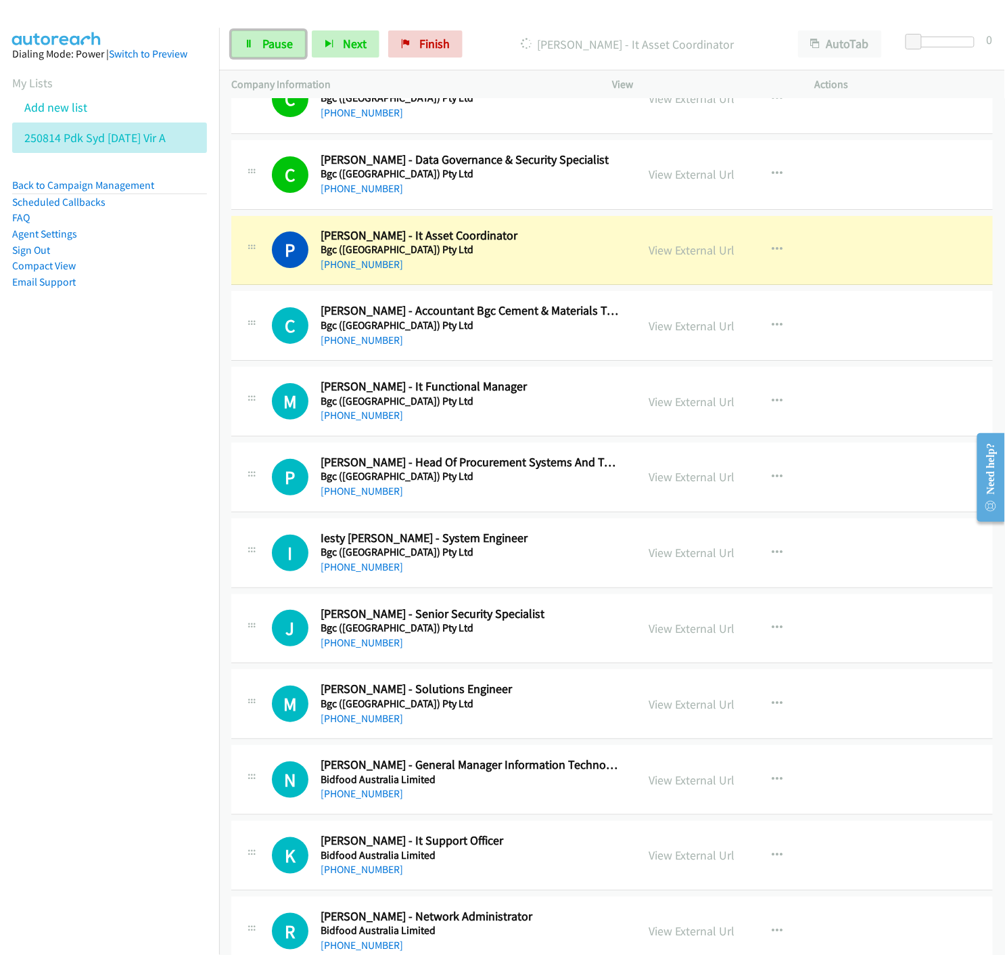
drag, startPoint x: 252, startPoint y: 43, endPoint x: 279, endPoint y: 58, distance: 30.3
click at [252, 43] on icon at bounding box center [248, 44] width 9 height 9
click at [712, 252] on link "View External Url" at bounding box center [692, 250] width 86 height 16
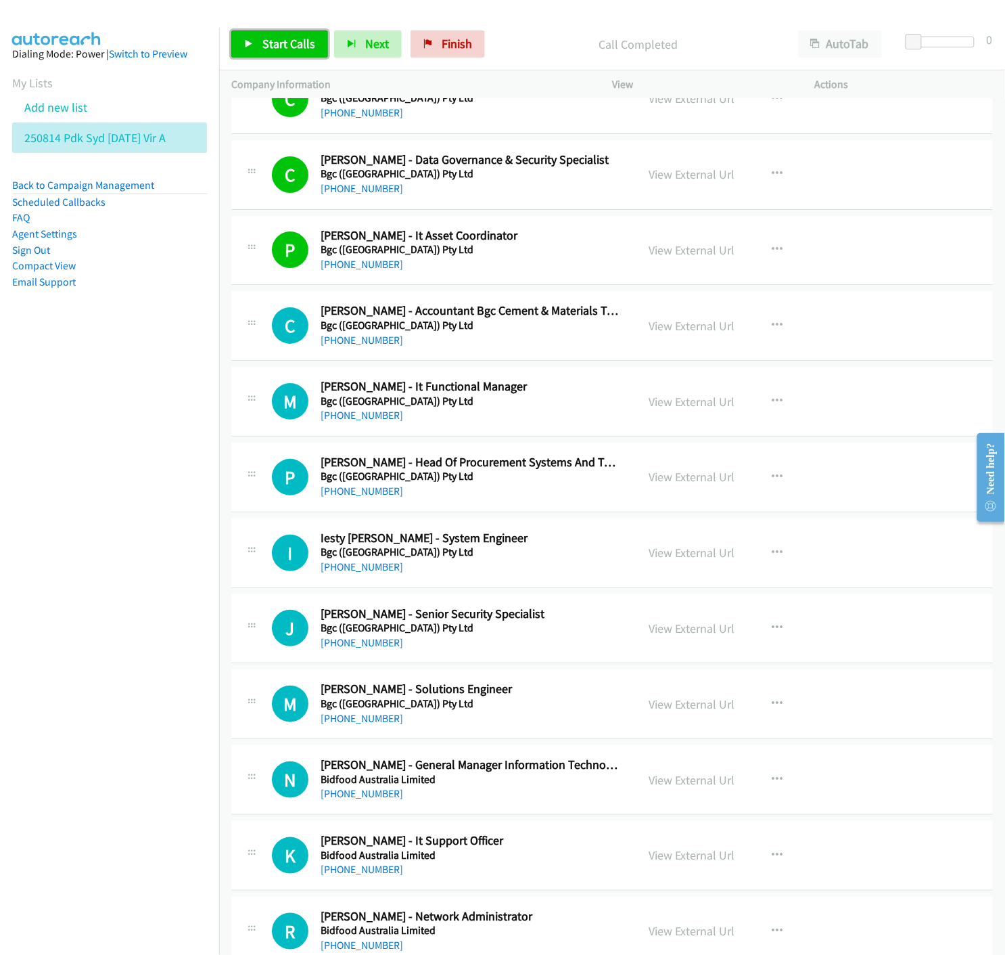
click at [286, 51] on link "Start Calls" at bounding box center [279, 43] width 97 height 27
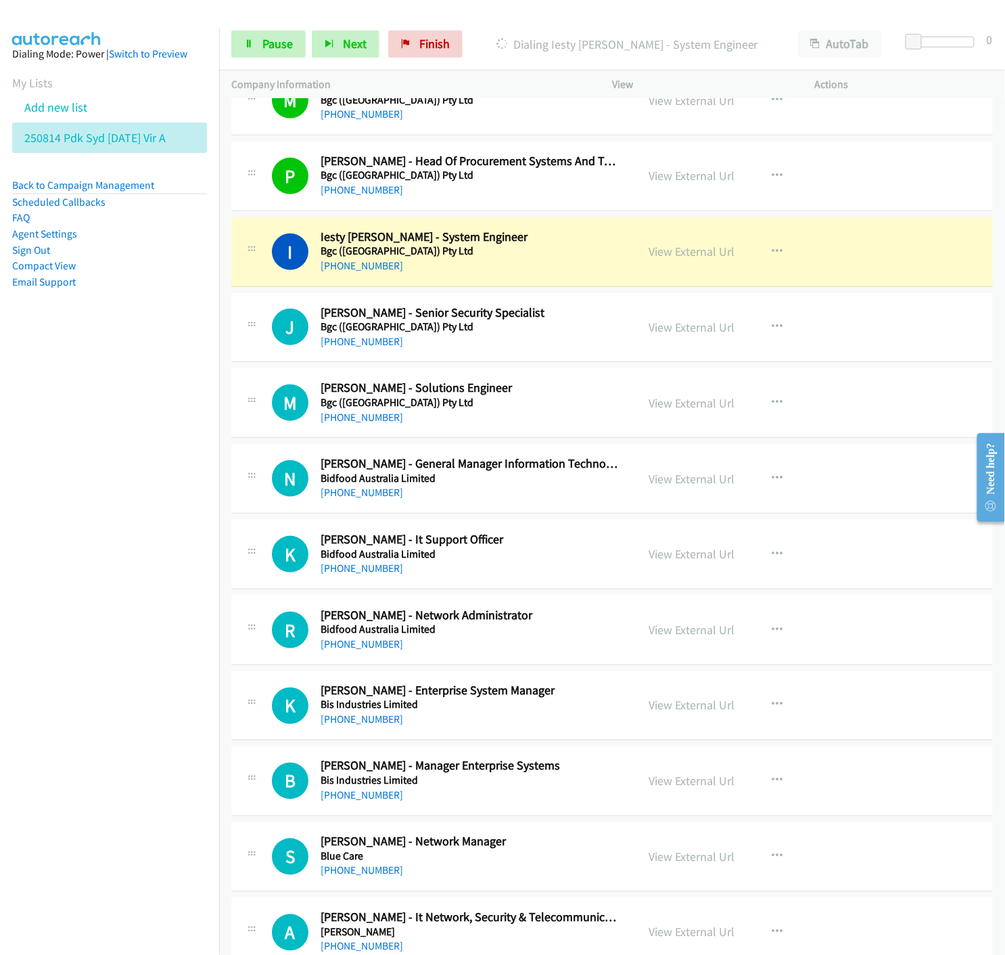
scroll to position [6314, 0]
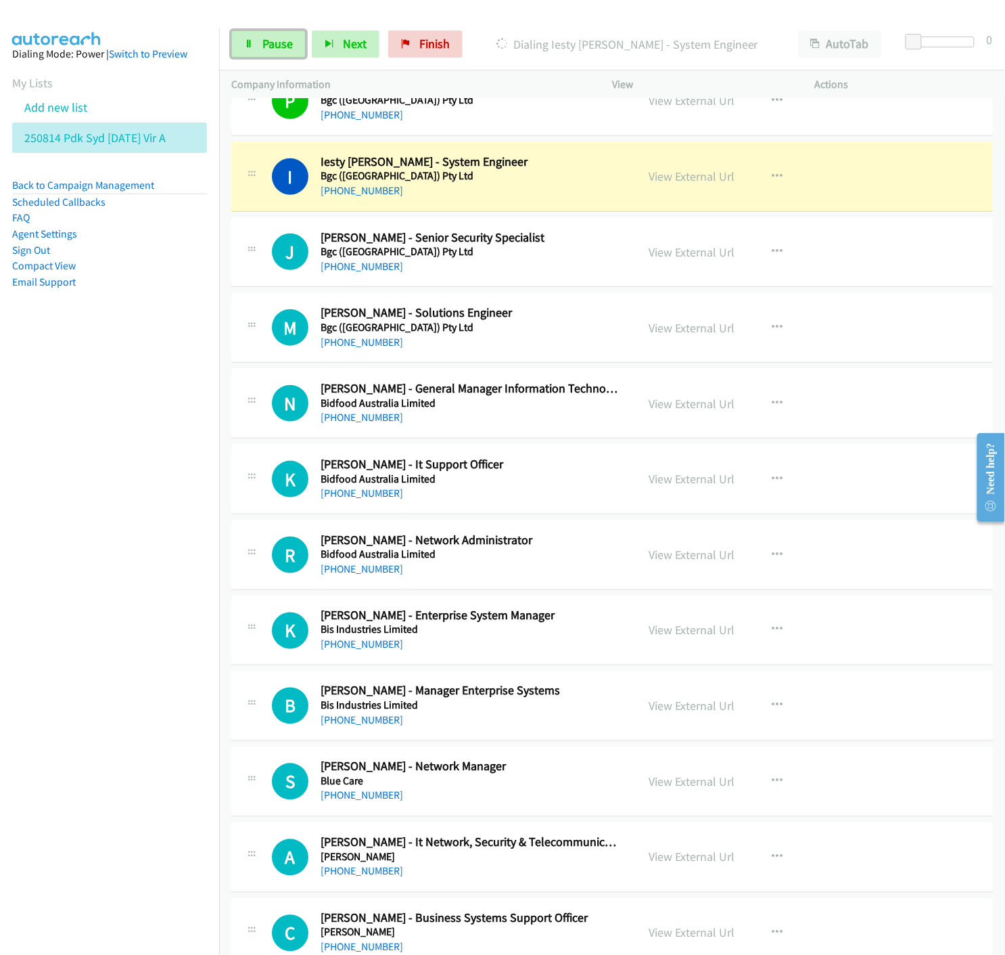
drag, startPoint x: 248, startPoint y: 46, endPoint x: 421, endPoint y: 327, distance: 330.5
click at [248, 46] on icon at bounding box center [248, 44] width 9 height 9
click at [654, 183] on link "View External Url" at bounding box center [692, 176] width 86 height 16
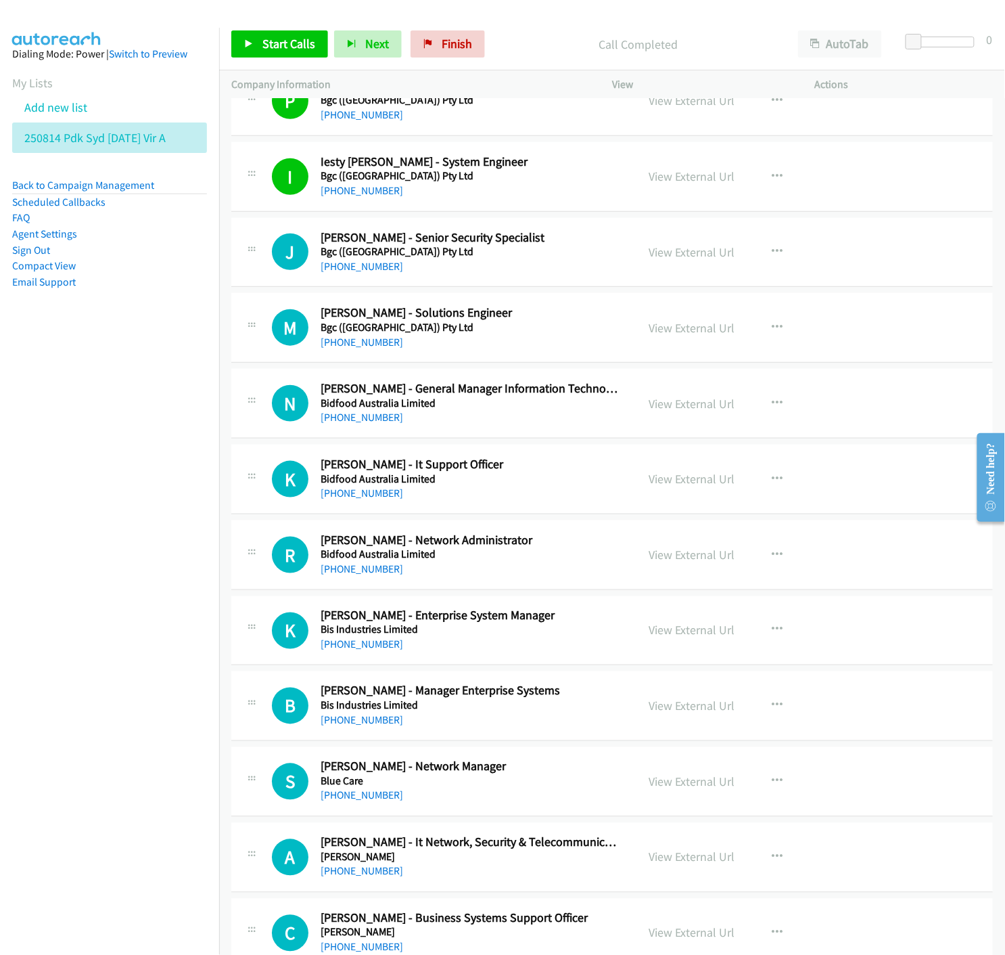
scroll to position [6389, 0]
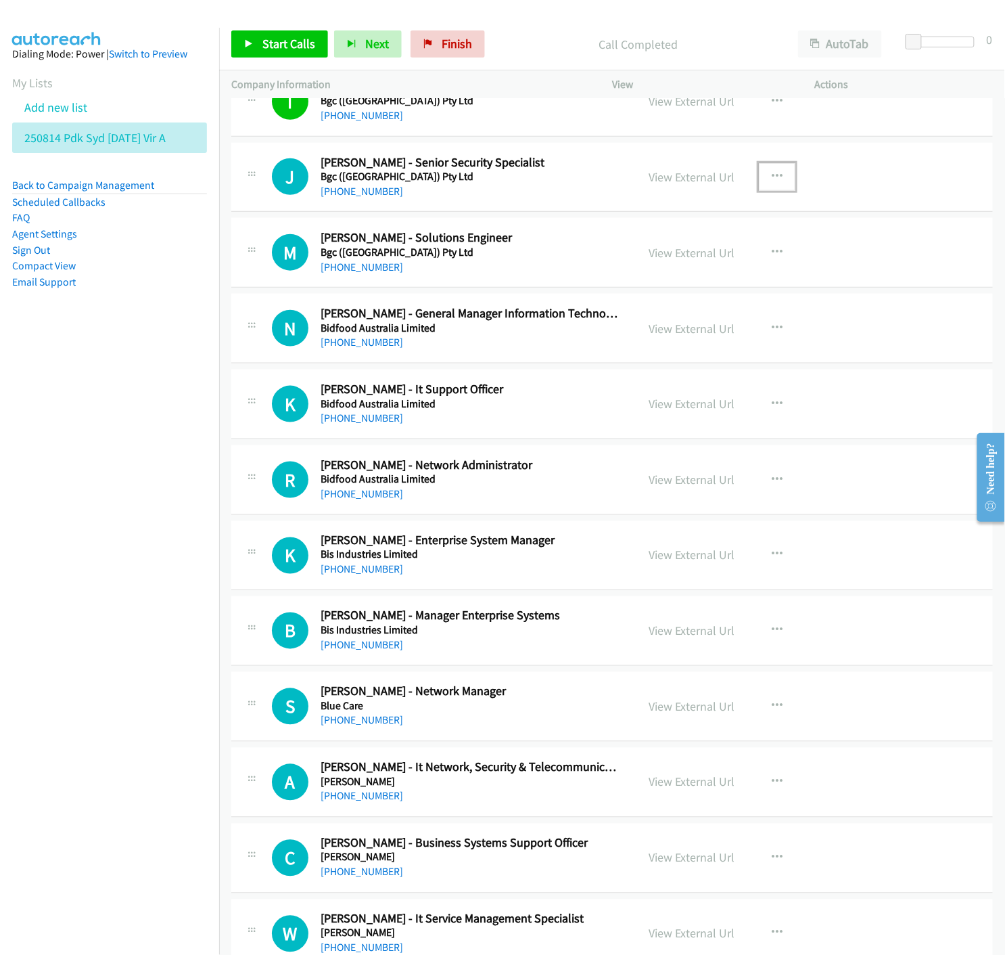
click at [773, 181] on icon "button" at bounding box center [777, 176] width 11 height 11
click at [260, 49] on div at bounding box center [502, 477] width 1005 height 955
click at [252, 43] on icon at bounding box center [248, 44] width 9 height 9
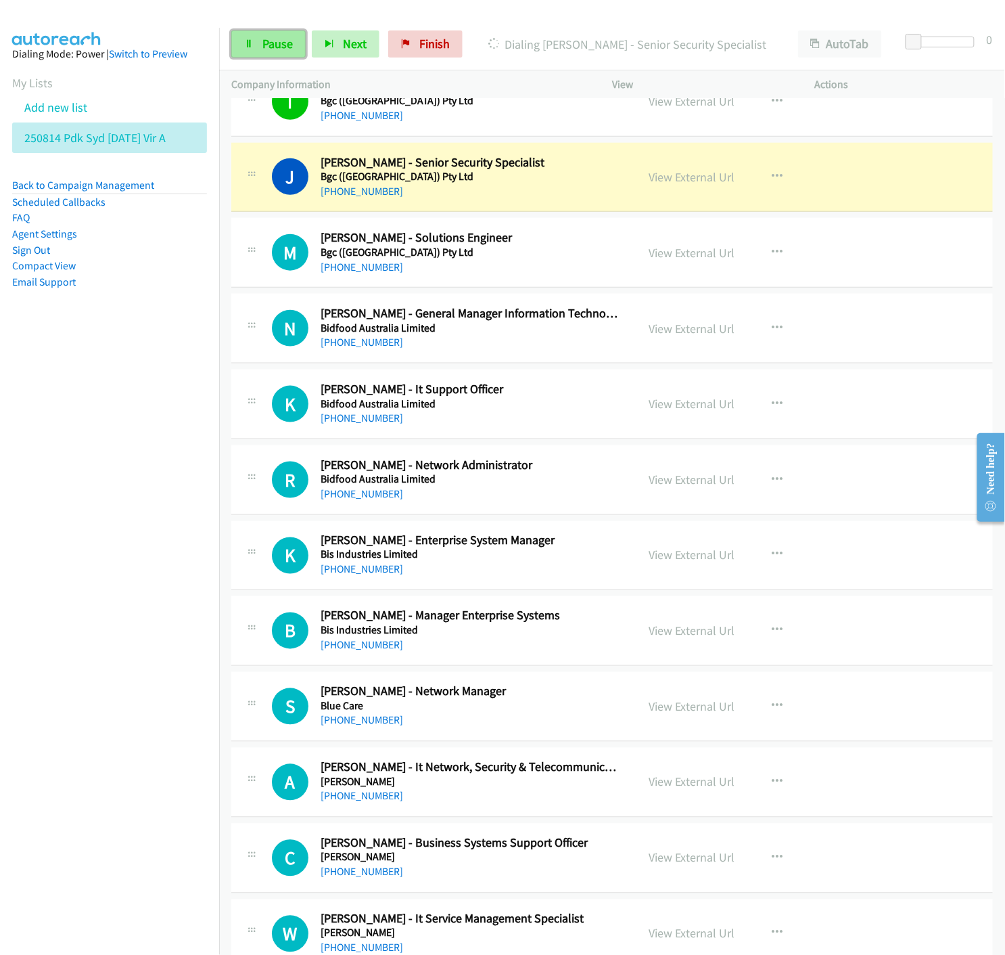
click at [268, 47] on span "Pause" at bounding box center [277, 44] width 30 height 16
click at [670, 183] on link "View External Url" at bounding box center [692, 177] width 86 height 16
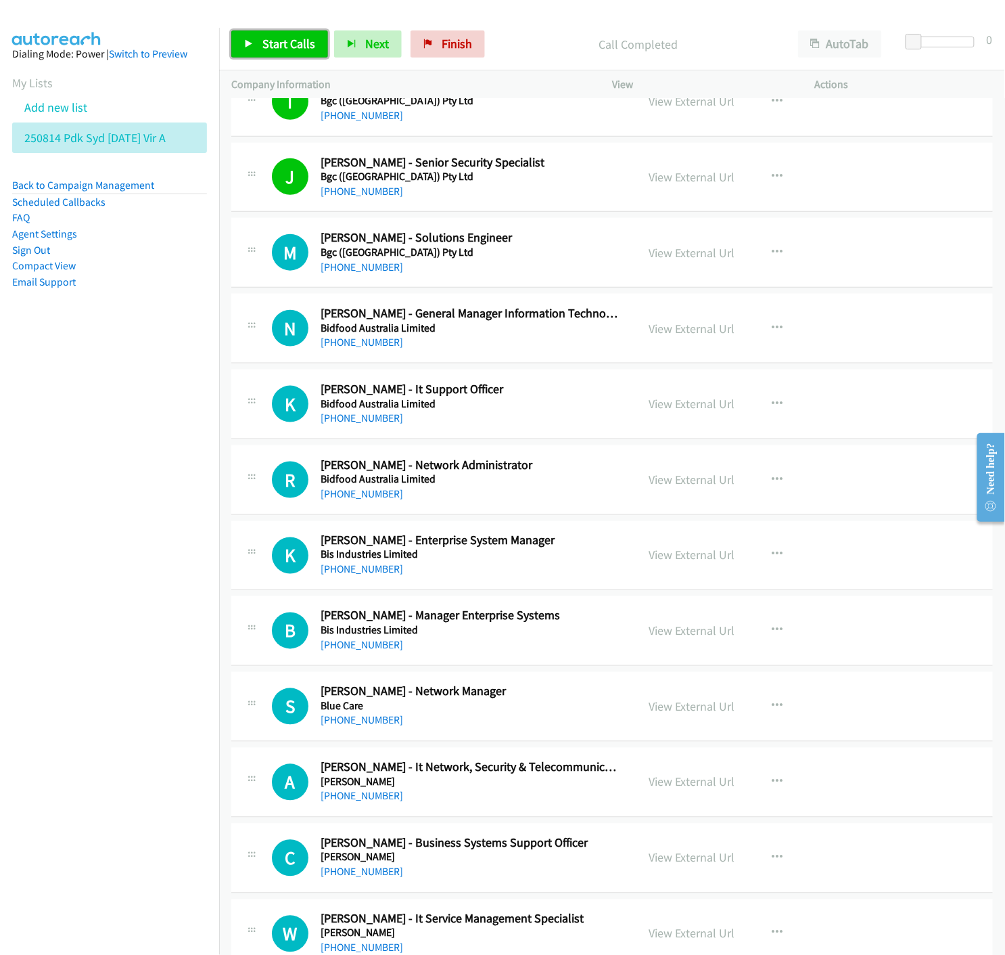
click at [237, 45] on link "Start Calls" at bounding box center [279, 43] width 97 height 27
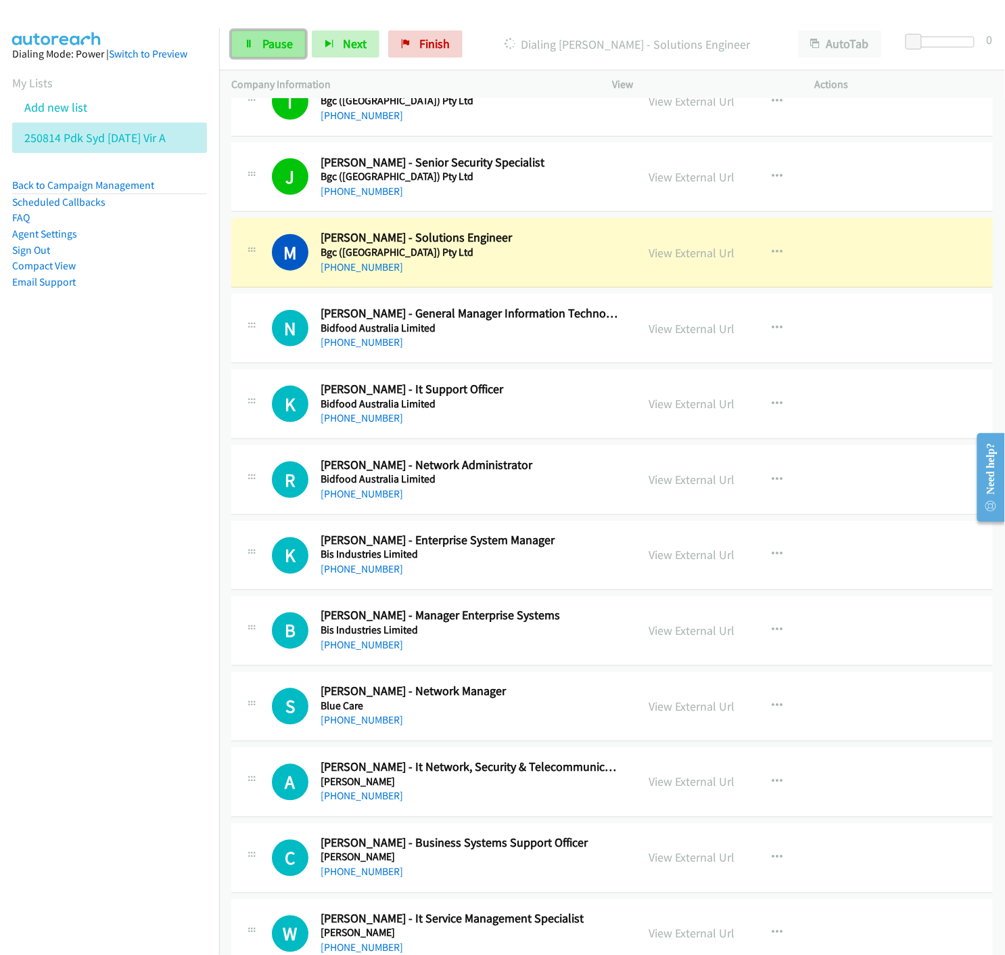
click at [260, 49] on link "Pause" at bounding box center [268, 43] width 74 height 27
click at [674, 256] on link "View External Url" at bounding box center [692, 253] width 86 height 16
